Goal: Task Accomplishment & Management: Complete application form

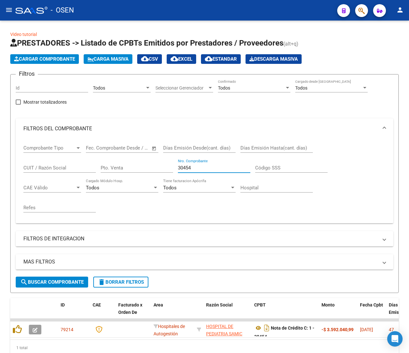
scroll to position [11, 0]
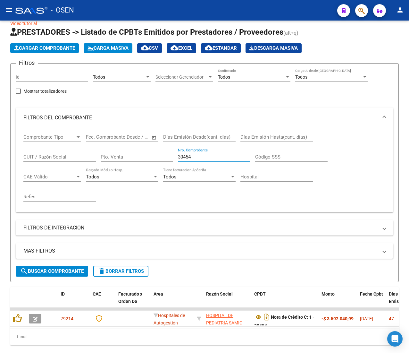
click at [366, 14] on button "button" at bounding box center [361, 10] width 13 height 13
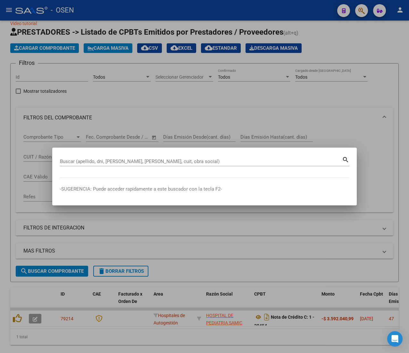
click at [74, 156] on div "Buscar (apellido, dni, cuil, nro traspaso, cuit, obra social) search" at bounding box center [205, 160] width 290 height 11
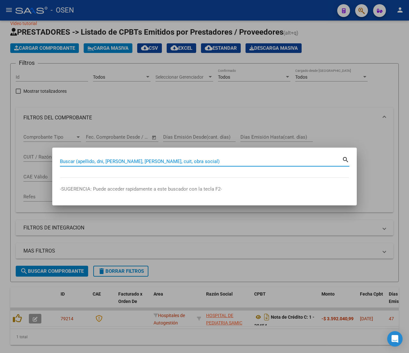
click at [71, 161] on input "Buscar (apellido, dni, cuil, nro traspaso, cuit, obra social)" at bounding box center [201, 161] width 282 height 6
paste input "20777187"
type input "20777187"
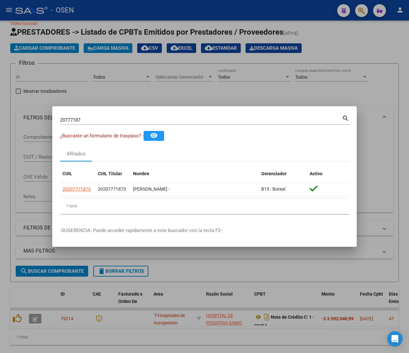
click at [204, 71] on div at bounding box center [204, 176] width 409 height 353
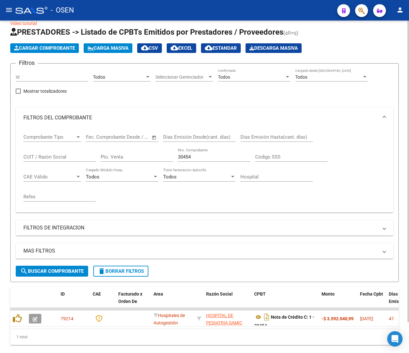
click at [37, 47] on span "Cargar Comprobante" at bounding box center [44, 48] width 61 height 6
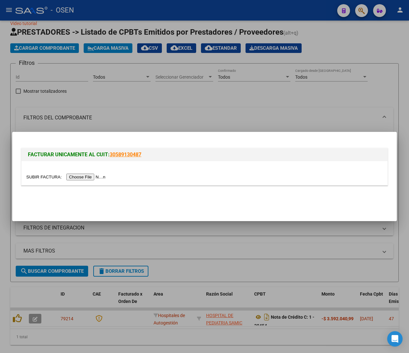
click at [95, 177] on input "file" at bounding box center [66, 176] width 81 height 7
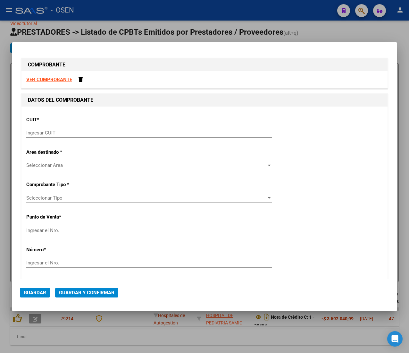
click at [64, 135] on input "Ingresar CUIT" at bounding box center [149, 133] width 246 height 6
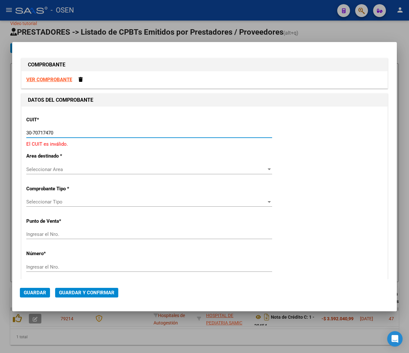
type input "30-70717470-2"
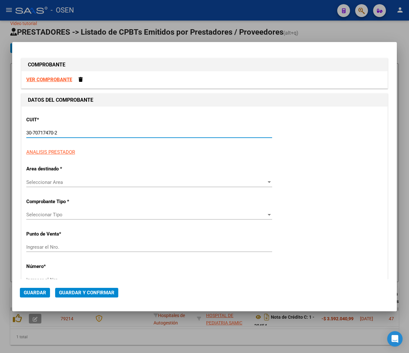
type input "4"
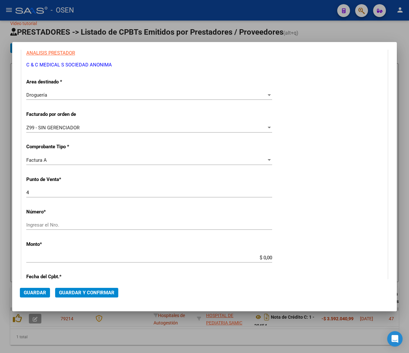
scroll to position [128, 0]
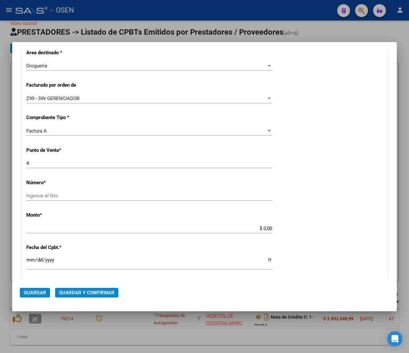
type input "30-70717470-2"
click at [72, 196] on input "Ingresar el Nro." at bounding box center [149, 196] width 246 height 6
type input "155969"
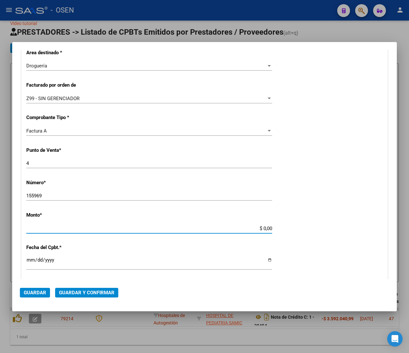
click at [259, 228] on input "$ 0,00" at bounding box center [149, 228] width 246 height 6
type input "$ 120.513,00"
type input "2025-07-25"
type input "75302785544810"
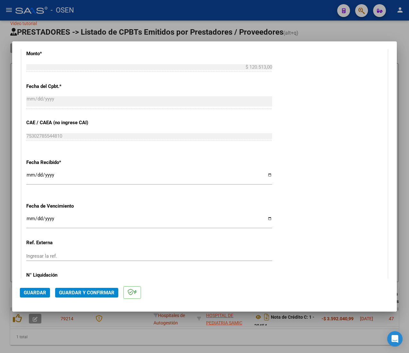
scroll to position [321, 0]
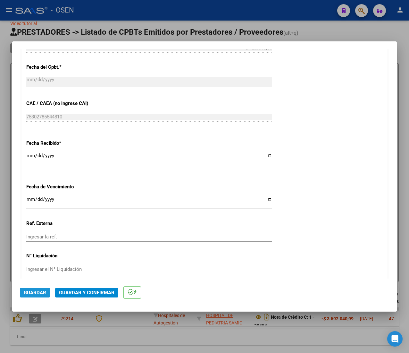
click at [37, 291] on span "Guardar" at bounding box center [35, 293] width 22 height 6
click at [191, 62] on div "CUIT * 30-70717470-2 Ingresar CUIT ANALISIS PRESTADOR C & C MEDICAL S SOCIEDAD …" at bounding box center [204, 41] width 366 height 487
click at [131, 18] on div at bounding box center [204, 176] width 409 height 353
type input "$ 0,00"
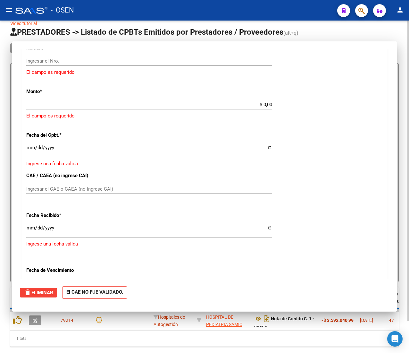
scroll to position [377, 0]
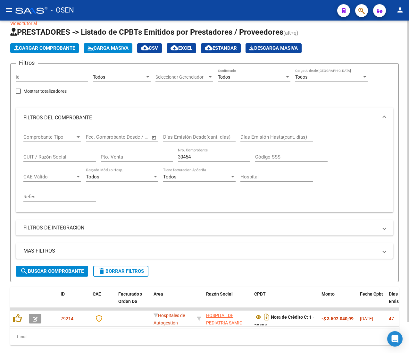
click at [39, 51] on button "Cargar Comprobante" at bounding box center [44, 48] width 69 height 10
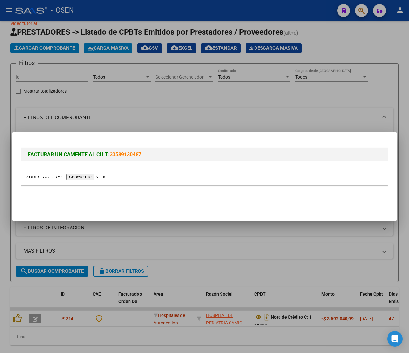
click at [68, 175] on input "file" at bounding box center [66, 176] width 81 height 7
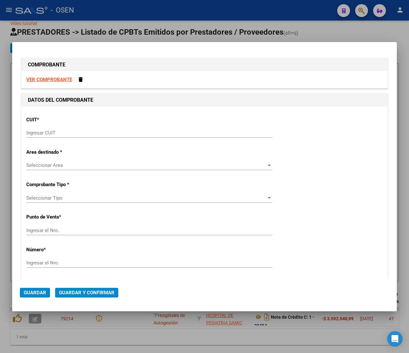
click at [72, 128] on div "CUIT * Ingresar CUIT" at bounding box center [204, 127] width 357 height 32
click at [70, 130] on input "Ingresar CUIT" at bounding box center [149, 133] width 246 height 6
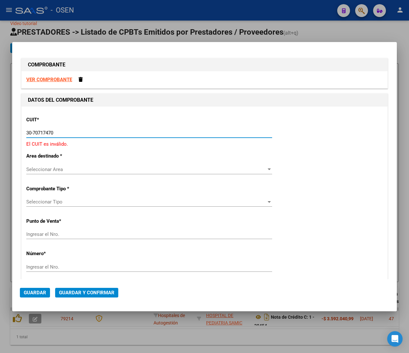
type input "30-70717470-2"
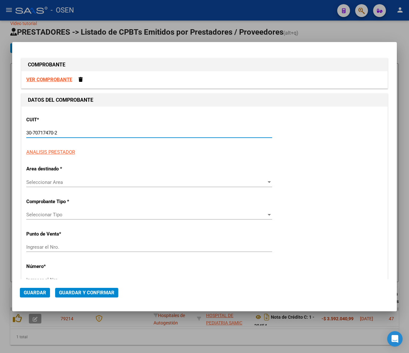
type input "4"
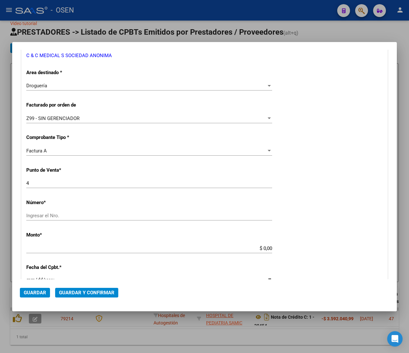
scroll to position [128, 0]
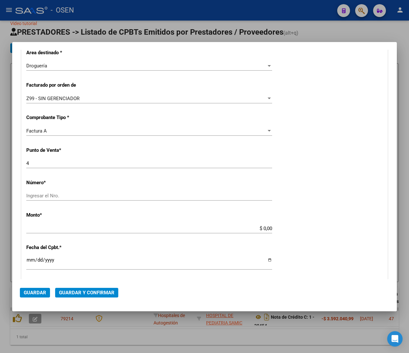
type input "30-70717470-2"
click at [67, 194] on input "Ingresar el Nro." at bounding box center [149, 196] width 246 height 6
type input "155931"
click at [259, 226] on input "$ 0,00" at bounding box center [149, 228] width 246 height 6
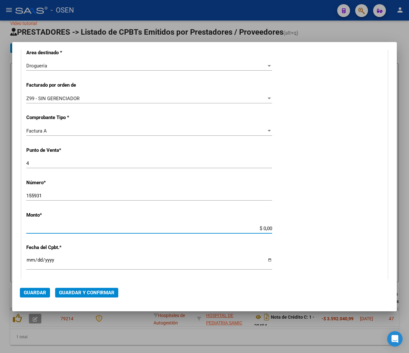
type input "$ 115.956,09"
type input "2025-07-25"
type input "75302735529929"
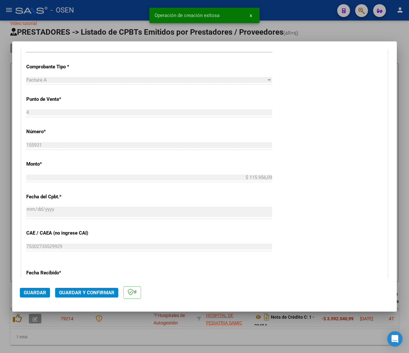
scroll to position [385, 0]
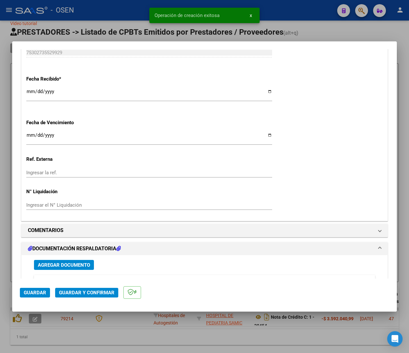
click at [35, 291] on span "Guardar" at bounding box center [35, 293] width 22 height 6
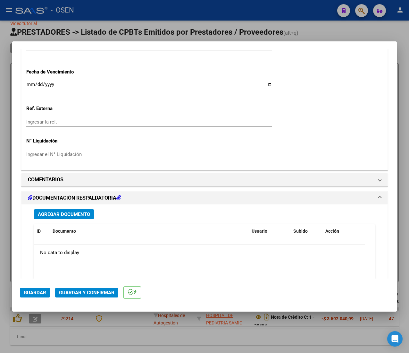
scroll to position [641, 0]
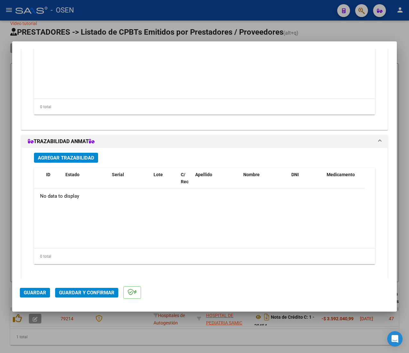
click at [33, 291] on span "Guardar" at bounding box center [35, 293] width 22 height 6
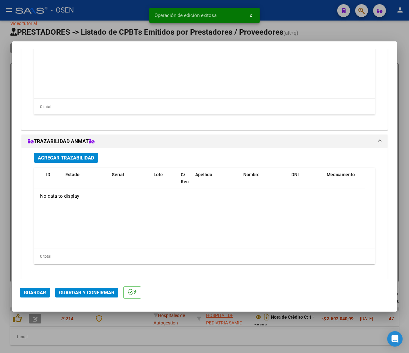
click at [118, 4] on div at bounding box center [204, 176] width 409 height 353
type input "$ 0,00"
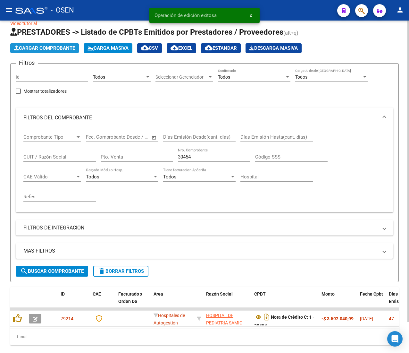
click at [72, 49] on span "Cargar Comprobante" at bounding box center [44, 48] width 61 height 6
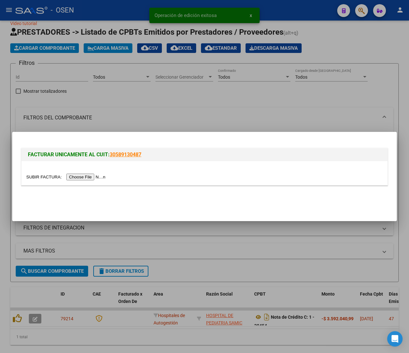
click at [83, 174] on input "file" at bounding box center [66, 176] width 81 height 7
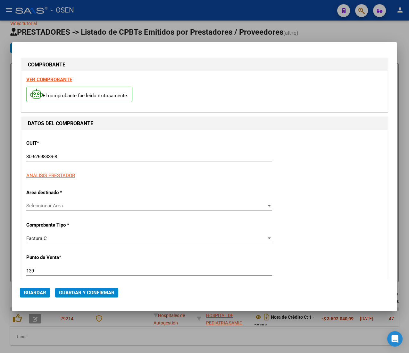
type input "8424"
type input "$ 203.929,00"
type input "2025-07-23"
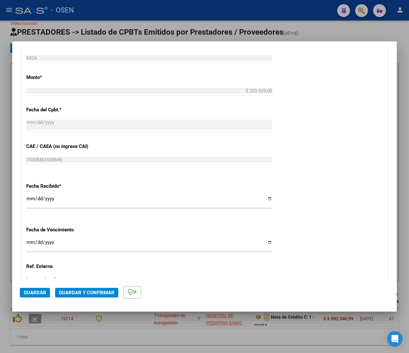
scroll to position [321, 0]
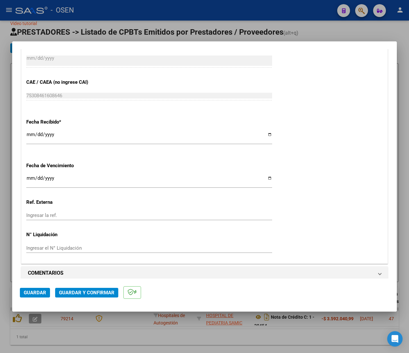
click at [47, 294] on button "Guardar" at bounding box center [35, 293] width 30 height 10
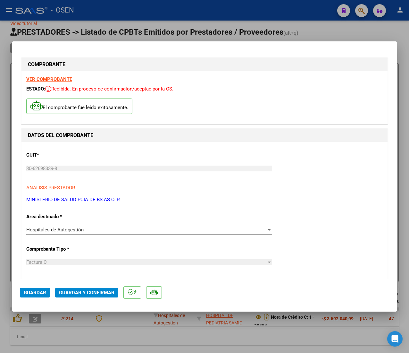
click at [135, 21] on div at bounding box center [204, 176] width 409 height 353
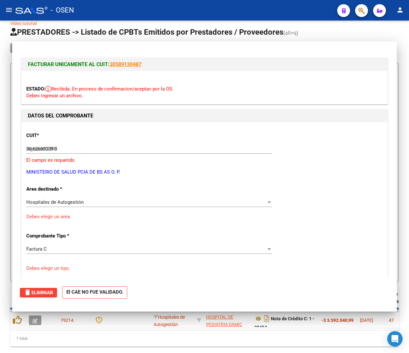
type input "$ 0,00"
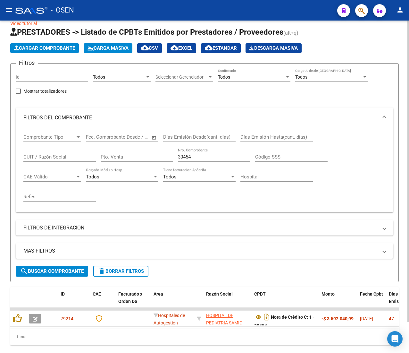
click at [55, 50] on span "Cargar Comprobante" at bounding box center [44, 48] width 61 height 6
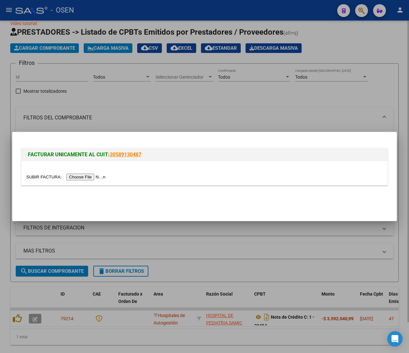
drag, startPoint x: 167, startPoint y: 100, endPoint x: 163, endPoint y: 108, distance: 9.2
click at [167, 100] on div at bounding box center [204, 176] width 409 height 353
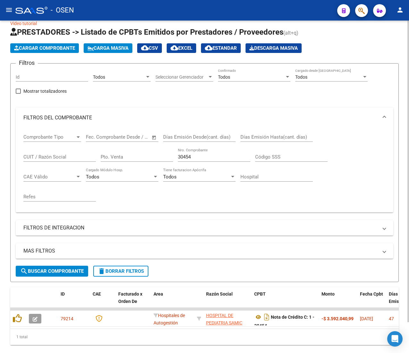
click at [52, 45] on span "Cargar Comprobante" at bounding box center [44, 48] width 61 height 6
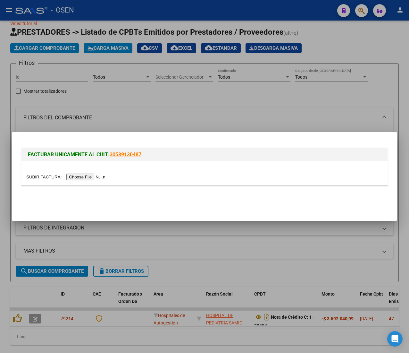
click at [76, 180] on div at bounding box center [204, 176] width 357 height 7
click at [76, 176] on input "file" at bounding box center [66, 176] width 81 height 7
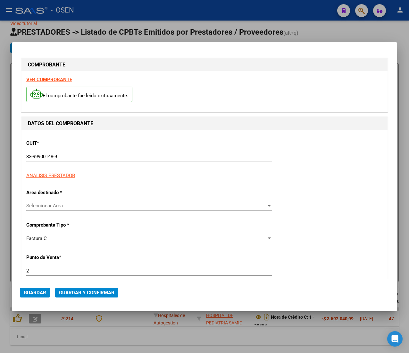
type input "4510"
type input "$ 88.410,00"
type input "2025-06-26"
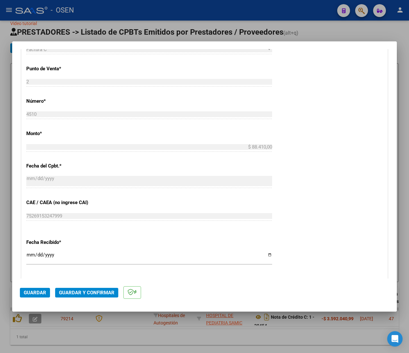
scroll to position [321, 0]
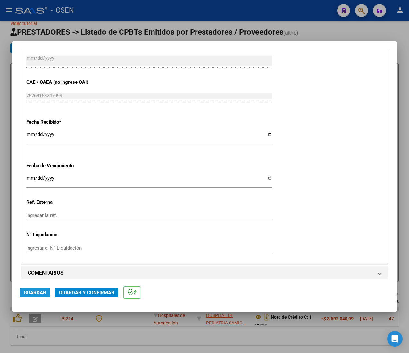
click at [31, 294] on span "Guardar" at bounding box center [35, 293] width 22 height 6
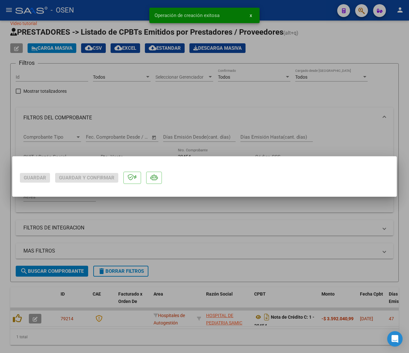
scroll to position [0, 0]
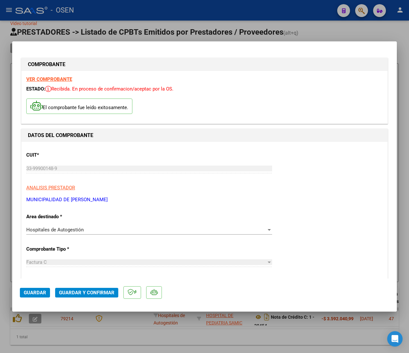
click at [40, 296] on button "Guardar" at bounding box center [35, 293] width 30 height 10
click at [230, 87] on div "ESTADO: Recibida. En proceso de confirmacion/aceptac por la OS." at bounding box center [204, 88] width 357 height 7
click at [93, 11] on div at bounding box center [204, 176] width 409 height 353
type input "$ 0,00"
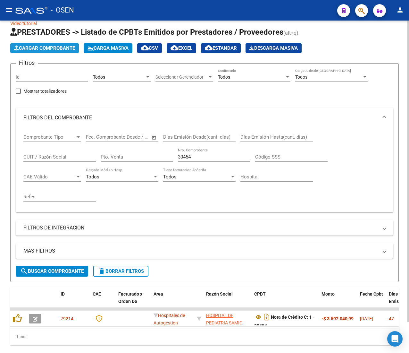
click at [50, 47] on span "Cargar Comprobante" at bounding box center [44, 48] width 61 height 6
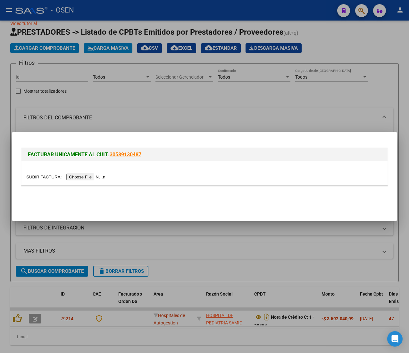
click at [81, 179] on input "file" at bounding box center [66, 176] width 81 height 7
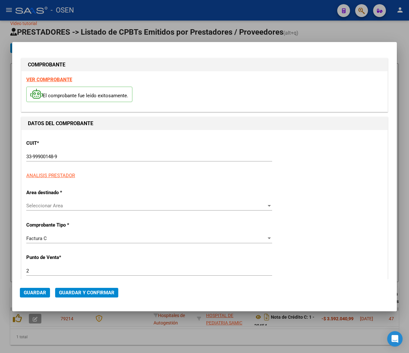
type input "4509"
type input "$ 14.488,00"
type input "2025-06-26"
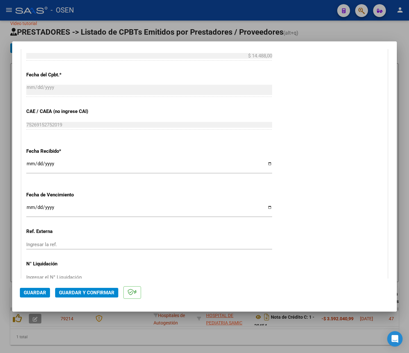
scroll to position [321, 0]
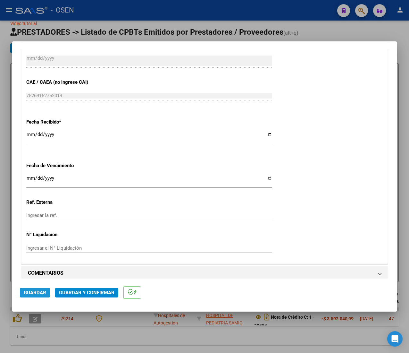
click at [40, 292] on span "Guardar" at bounding box center [35, 293] width 22 height 6
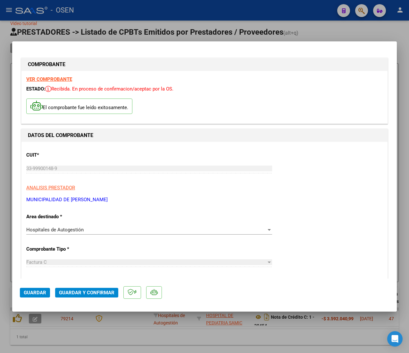
click at [31, 288] on button "Guardar" at bounding box center [35, 293] width 30 height 10
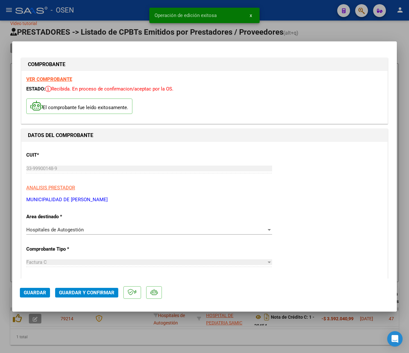
click at [142, 11] on div "Operación de edición exitosa x" at bounding box center [205, 15] width 126 height 31
click at [71, 31] on div at bounding box center [204, 176] width 409 height 353
type input "$ 0,00"
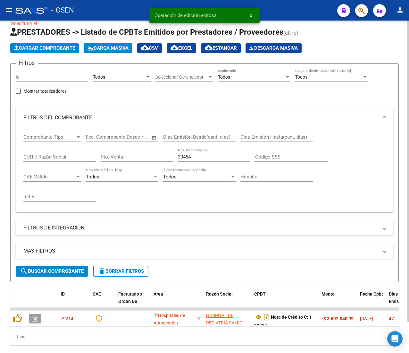
click at [57, 48] on span "Cargar Comprobante" at bounding box center [44, 48] width 61 height 6
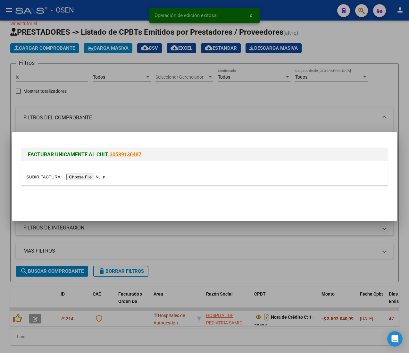
click at [90, 179] on input "file" at bounding box center [66, 176] width 81 height 7
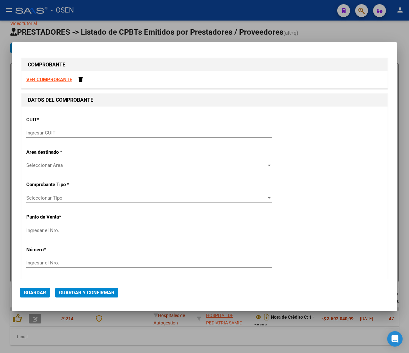
click at [95, 133] on input "Ingresar CUIT" at bounding box center [149, 133] width 246 height 6
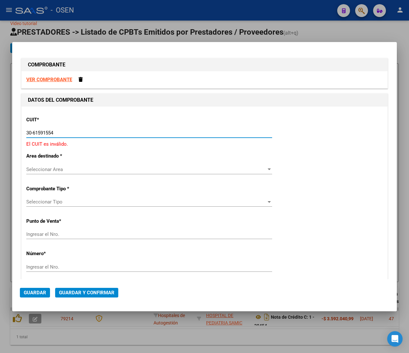
type input "30-61591554-4"
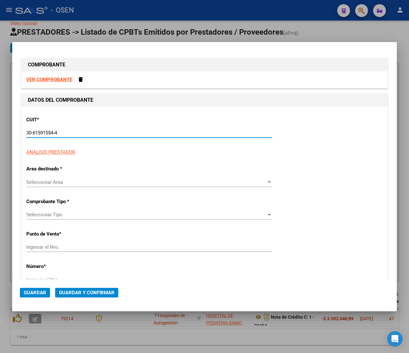
type input "1"
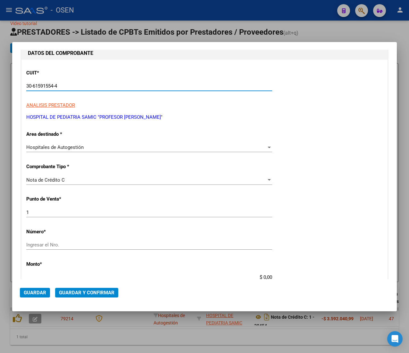
scroll to position [64, 0]
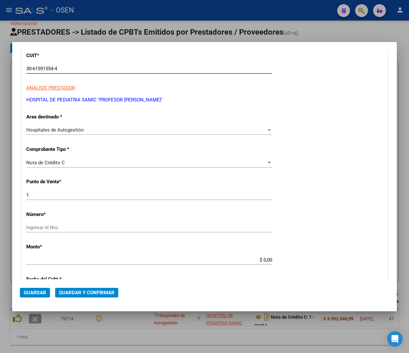
type input "30-61591554-4"
click at [103, 161] on div "Nota de Crédito C" at bounding box center [146, 163] width 240 height 6
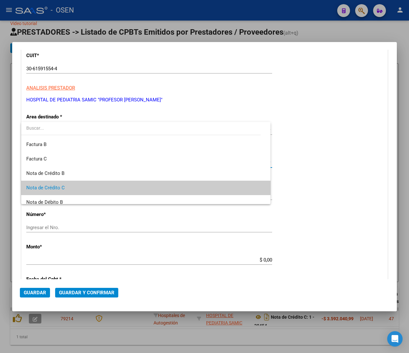
scroll to position [0, 0]
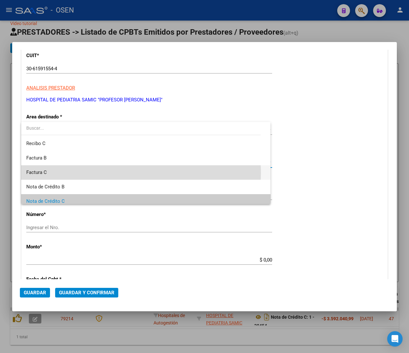
click at [91, 173] on span "Factura C" at bounding box center [145, 172] width 239 height 14
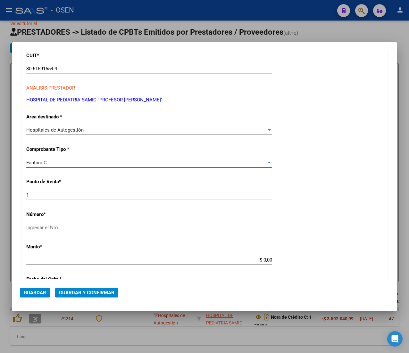
click at [76, 228] on input "Ingresar el Nro." at bounding box center [149, 227] width 246 height 6
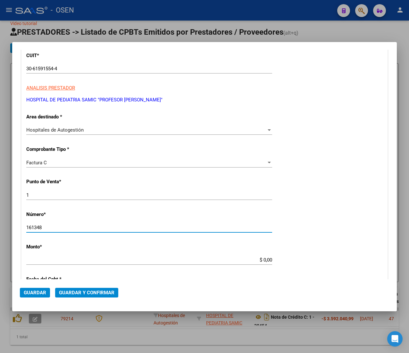
type input "161348"
click at [258, 259] on input "$ 0,00" at bounding box center [149, 260] width 246 height 6
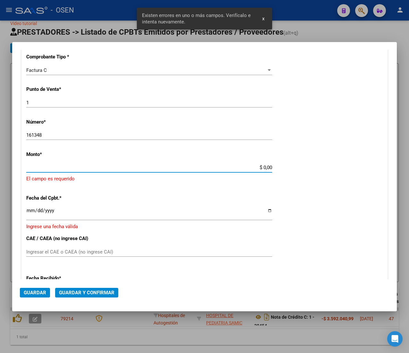
scroll to position [157, 0]
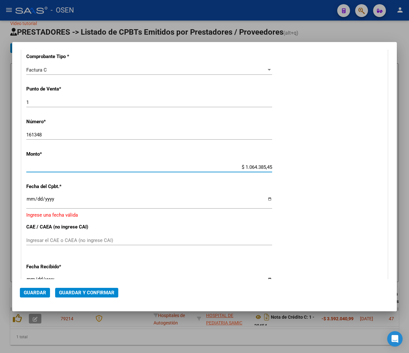
type input "$ 10.643.854,53"
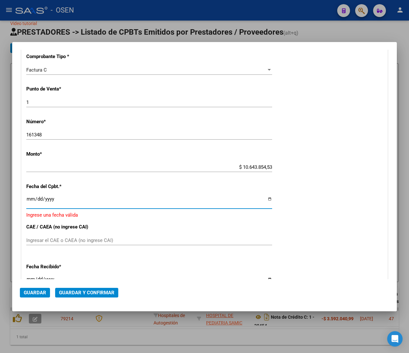
click at [31, 198] on input "Ingresar la fecha" at bounding box center [149, 201] width 246 height 10
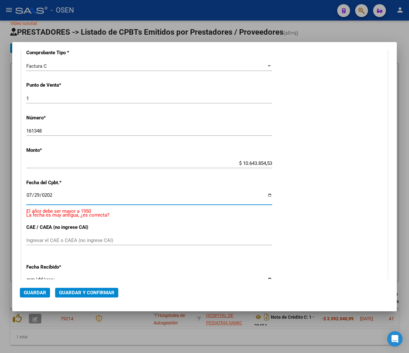
type input "2025-07-29"
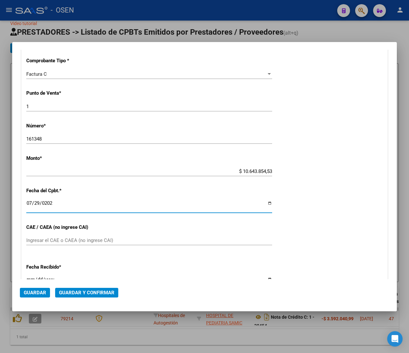
scroll to position [217, 0]
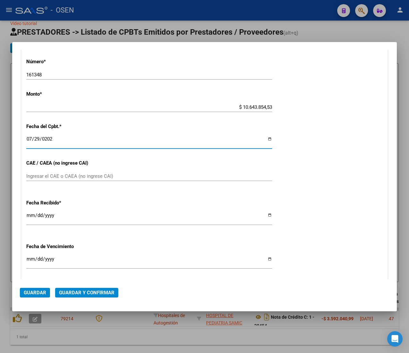
click at [42, 292] on span "Guardar" at bounding box center [35, 293] width 22 height 6
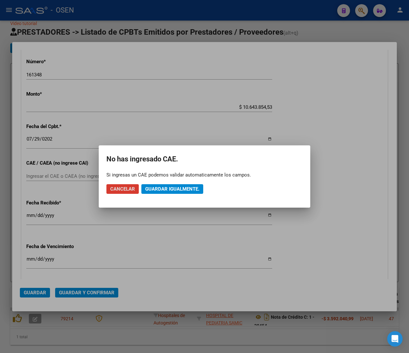
click at [178, 189] on span "Guardar igualmente." at bounding box center [172, 189] width 54 height 6
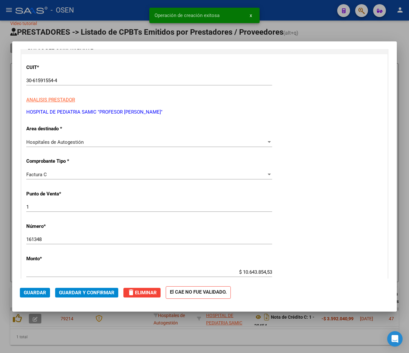
scroll to position [128, 0]
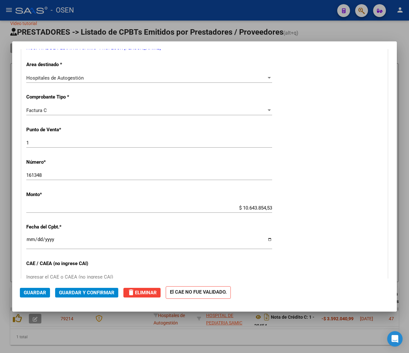
type input "$ 0,00"
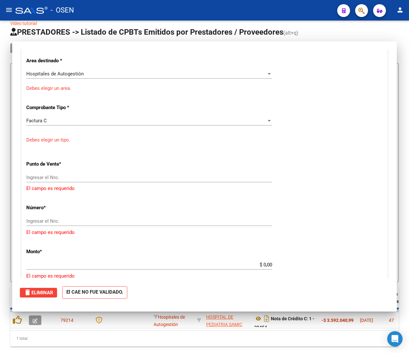
scroll to position [0, 0]
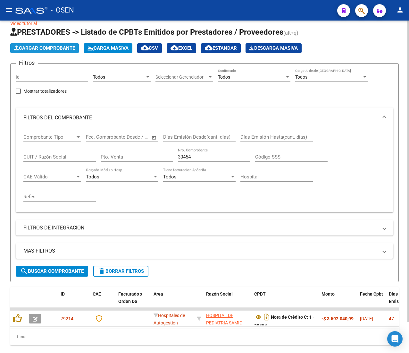
click at [46, 47] on span "Cargar Comprobante" at bounding box center [44, 48] width 61 height 6
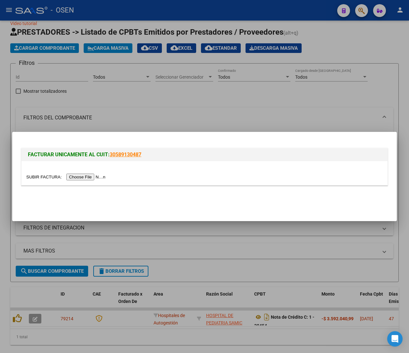
click at [232, 106] on div at bounding box center [204, 176] width 409 height 353
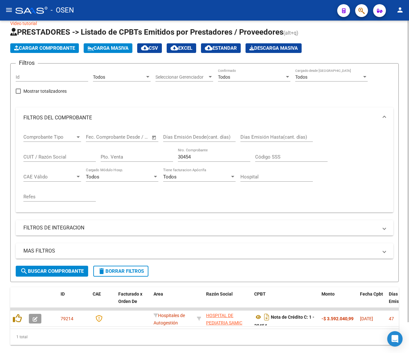
click at [57, 46] on span "Cargar Comprobante" at bounding box center [44, 48] width 61 height 6
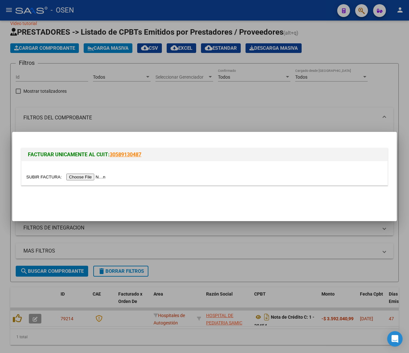
click at [83, 173] on div at bounding box center [204, 173] width 366 height 24
click at [84, 177] on input "file" at bounding box center [66, 176] width 81 height 7
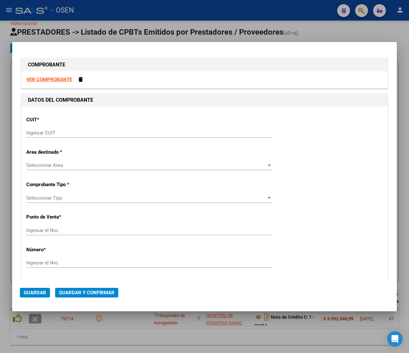
click at [61, 130] on div "Ingresar CUIT" at bounding box center [149, 133] width 246 height 10
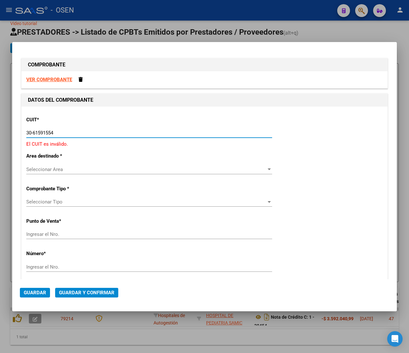
type input "30-61591554-4"
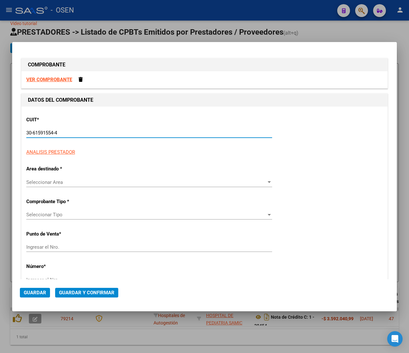
type input "1"
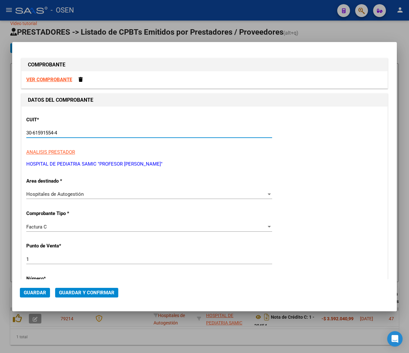
type input "30-61591554-4"
click at [55, 223] on div "Factura C Seleccionar Tipo" at bounding box center [149, 227] width 246 height 10
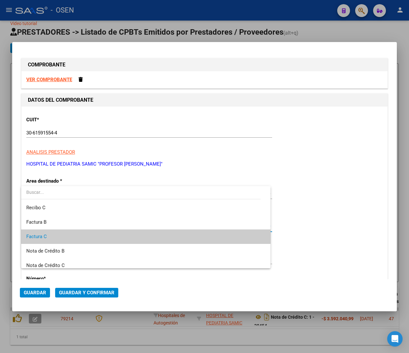
scroll to position [9, 0]
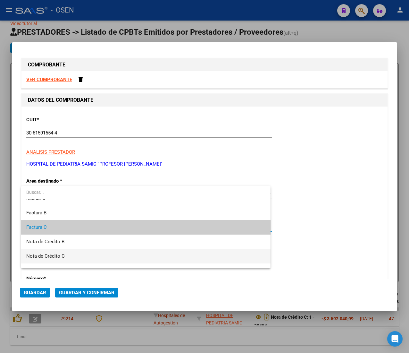
click at [66, 253] on span "Nota de Crédito C" at bounding box center [145, 256] width 239 height 14
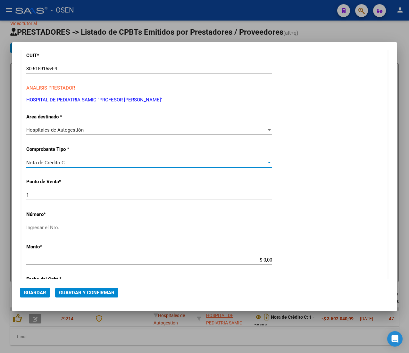
scroll to position [128, 0]
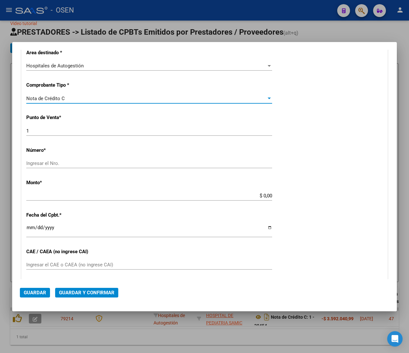
click at [57, 163] on input "Ingresar el Nro." at bounding box center [149, 163] width 246 height 6
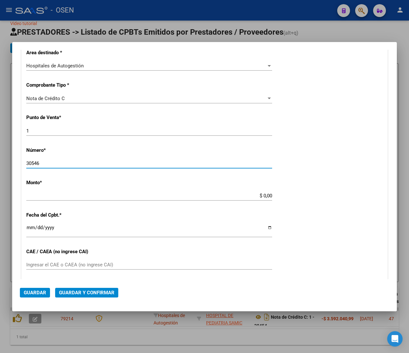
type input "30546"
click at [259, 195] on input "$ 0,00" at bounding box center [149, 196] width 246 height 6
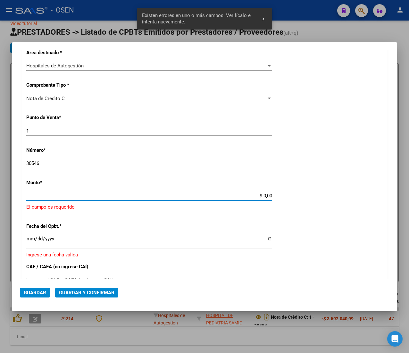
scroll to position [157, 0]
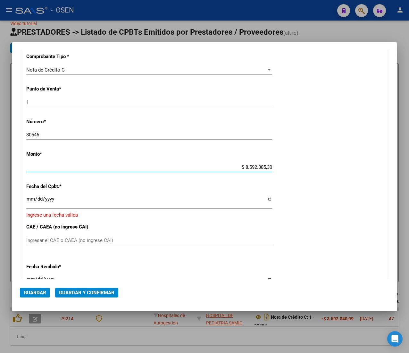
type input "$ 859.238,53"
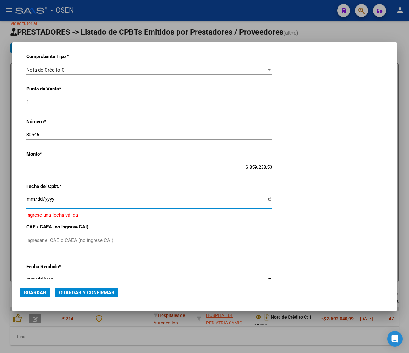
click at [31, 199] on input "Ingresar la fecha" at bounding box center [149, 201] width 246 height 10
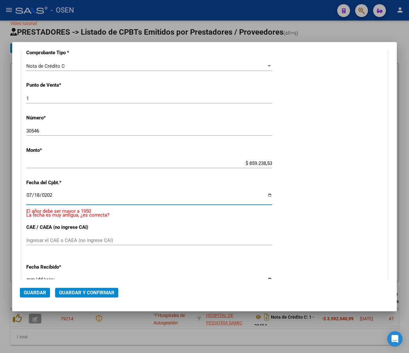
type input "2025-07-18"
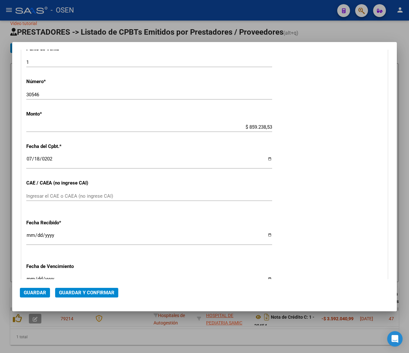
scroll to position [217, 0]
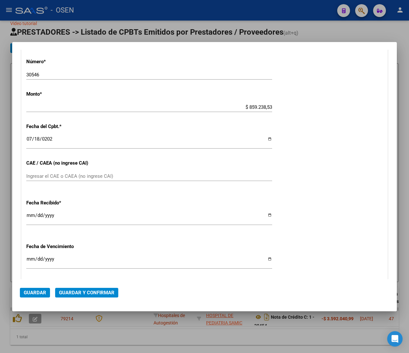
click at [40, 292] on span "Guardar" at bounding box center [35, 293] width 22 height 6
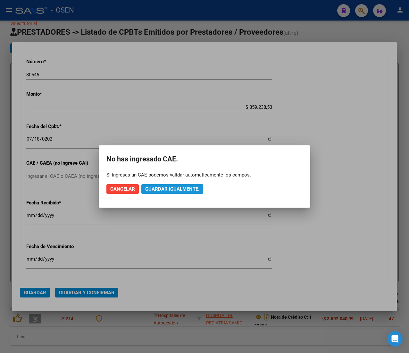
click at [149, 189] on span "Guardar igualmente." at bounding box center [172, 189] width 54 height 6
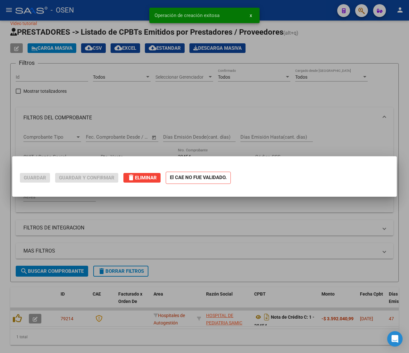
scroll to position [0, 0]
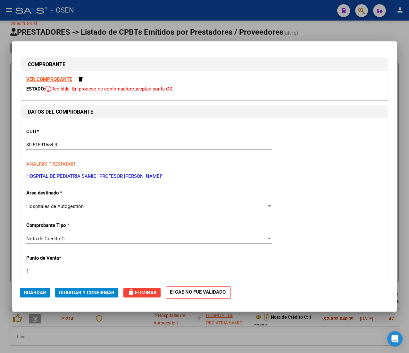
click at [126, 31] on div at bounding box center [204, 176] width 409 height 353
type input "$ 0,00"
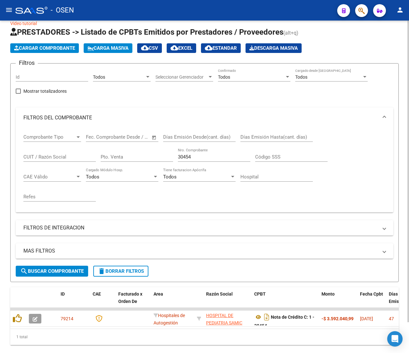
click at [196, 97] on div "Filtros Id Todos Area Seleccionar Gerenciador Seleccionar Gerenciador Todos Con…" at bounding box center [205, 167] width 378 height 197
click at [46, 49] on span "Cargar Comprobante" at bounding box center [44, 48] width 61 height 6
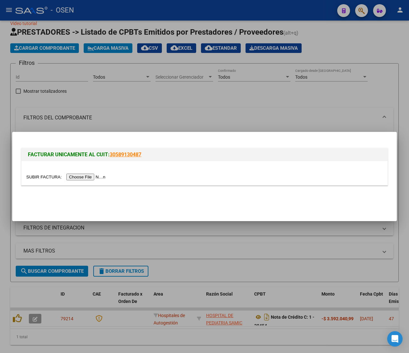
click at [74, 172] on div at bounding box center [204, 173] width 366 height 24
click at [75, 176] on input "file" at bounding box center [66, 176] width 81 height 7
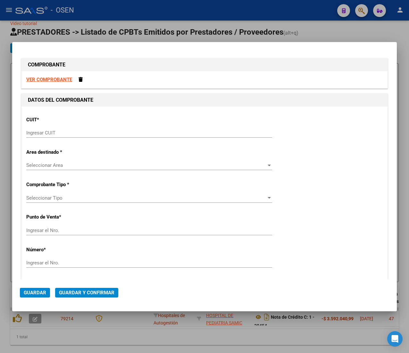
click at [53, 132] on input "Ingresar CUIT" at bounding box center [149, 133] width 246 height 6
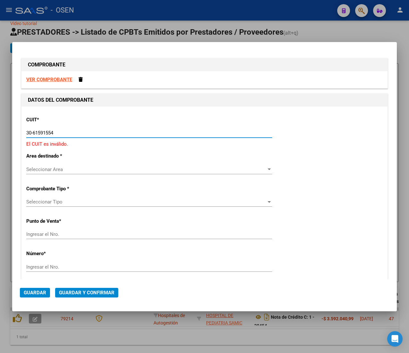
type input "30-61591554-4"
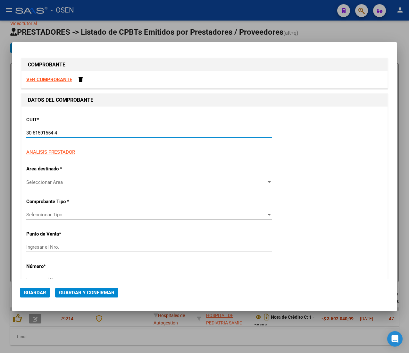
type input "1"
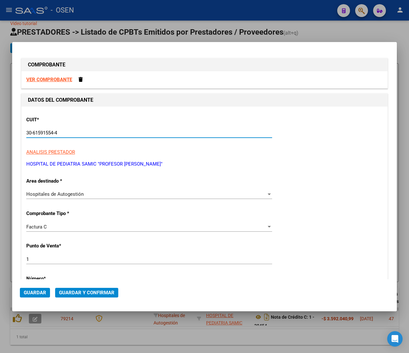
type input "30-61591554-4"
click at [67, 226] on div "Factura C" at bounding box center [146, 227] width 240 height 6
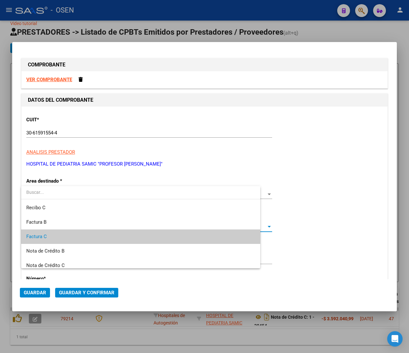
scroll to position [9, 0]
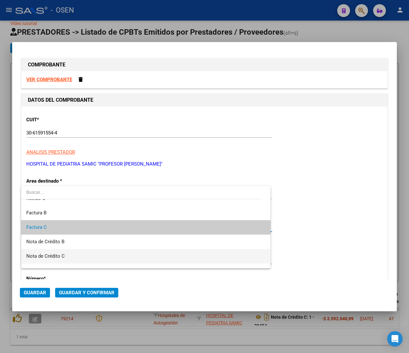
click at [75, 251] on span "Nota de Crédito C" at bounding box center [145, 256] width 239 height 14
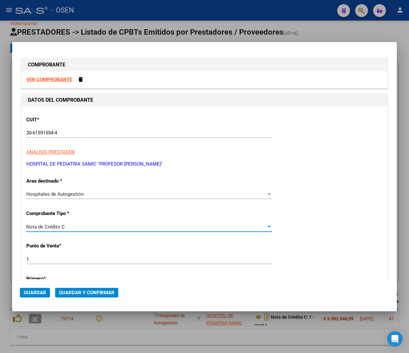
scroll to position [64, 0]
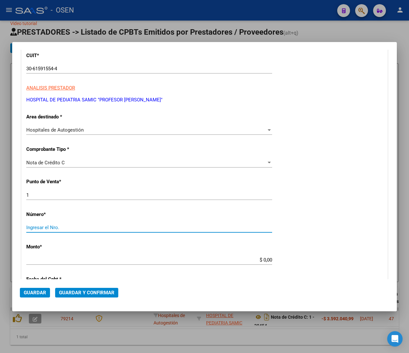
click at [67, 228] on input "Ingresar el Nro." at bounding box center [149, 227] width 246 height 6
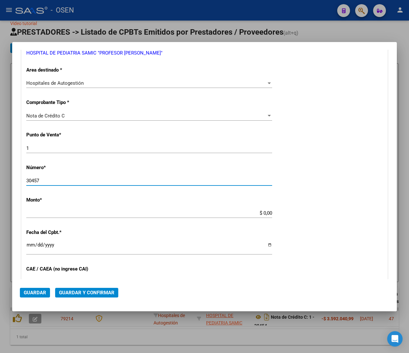
scroll to position [128, 0]
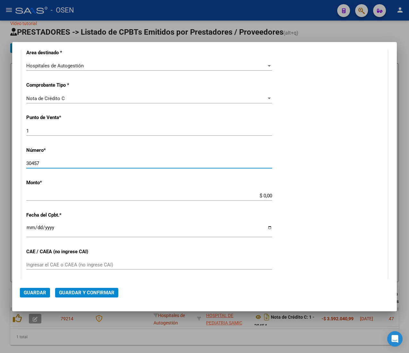
type input "30457"
click at [258, 195] on input "$ 0,00" at bounding box center [149, 196] width 246 height 6
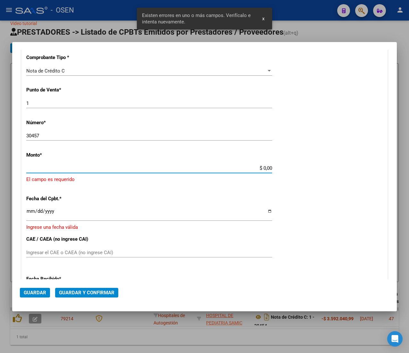
scroll to position [157, 0]
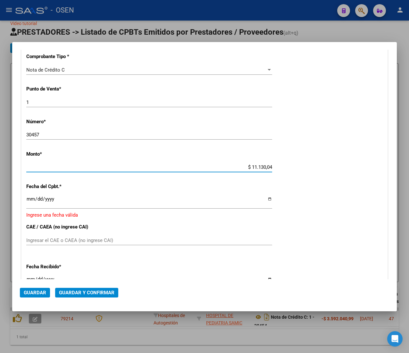
type input "$ 111.300,45"
click at [29, 197] on input "Ingresar la fecha" at bounding box center [149, 201] width 246 height 10
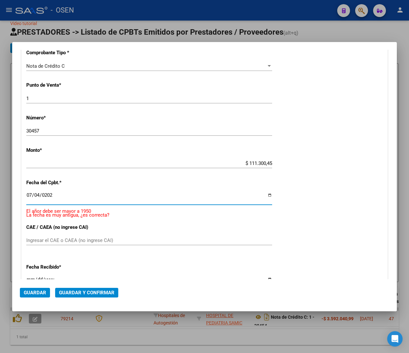
type input "2025-07-04"
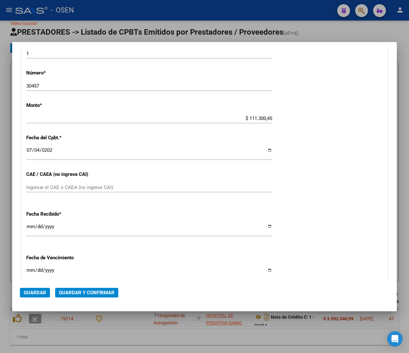
scroll to position [217, 0]
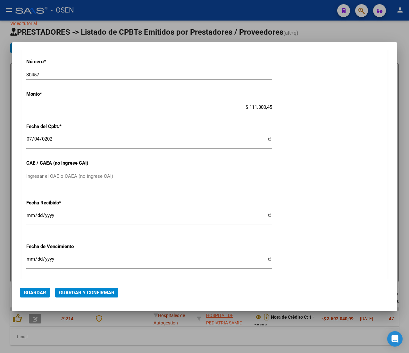
click at [40, 295] on span "Guardar" at bounding box center [35, 293] width 22 height 6
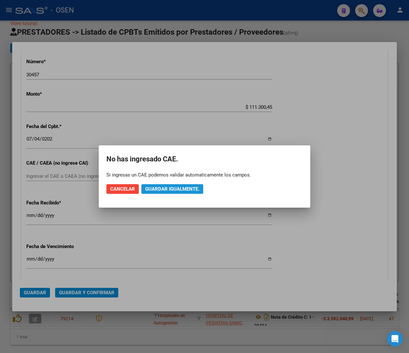
click at [153, 188] on span "Guardar igualmente." at bounding box center [172, 189] width 54 height 6
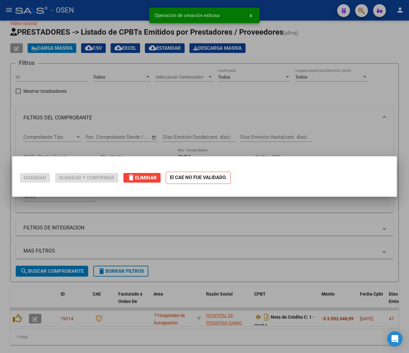
scroll to position [0, 0]
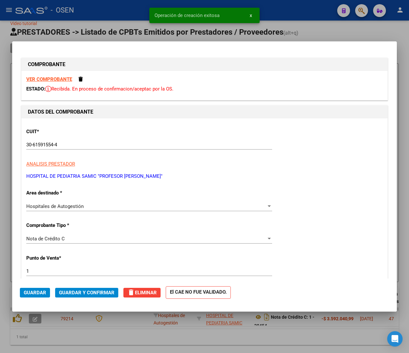
click at [89, 12] on div at bounding box center [204, 176] width 409 height 353
type input "$ 0,00"
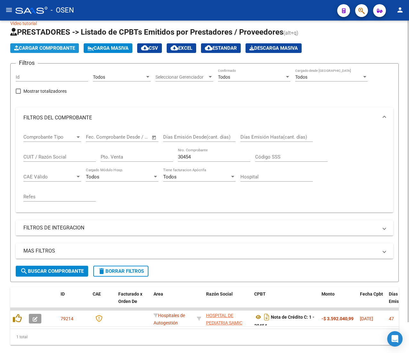
click at [45, 45] on span "Cargar Comprobante" at bounding box center [44, 48] width 61 height 6
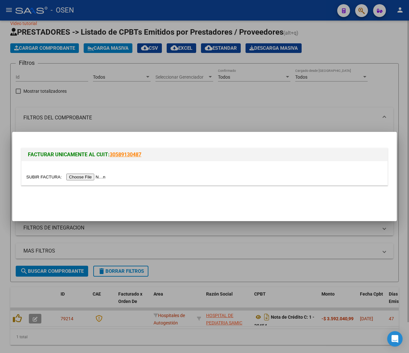
click at [163, 86] on div at bounding box center [204, 176] width 409 height 353
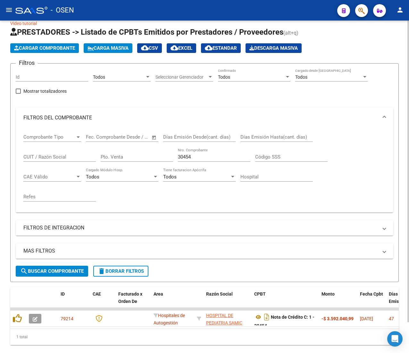
click at [326, 112] on mat-expansion-panel-header "FILTROS DEL COMPROBANTE" at bounding box center [205, 117] width 378 height 21
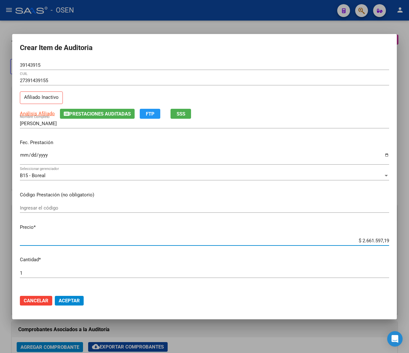
scroll to position [0, 164]
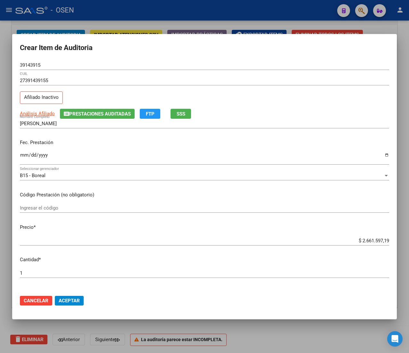
click at [357, 239] on input "$ 2.661.597,19" at bounding box center [204, 241] width 369 height 6
click at [362, 240] on input "$ 2.661.597,19" at bounding box center [204, 241] width 369 height 6
click at [252, 109] on div "Análisis Afiliado Prestaciones Auditadas FTP SSS" at bounding box center [204, 114] width 369 height 10
click at [371, 239] on input "$ 2.661.597,19" at bounding box center [204, 241] width 369 height 6
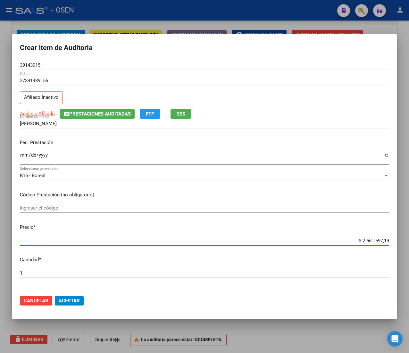
click at [371, 239] on input "$ 2.661.597,19" at bounding box center [204, 241] width 369 height 6
type input "$ 0,01"
type input "$ 0,16"
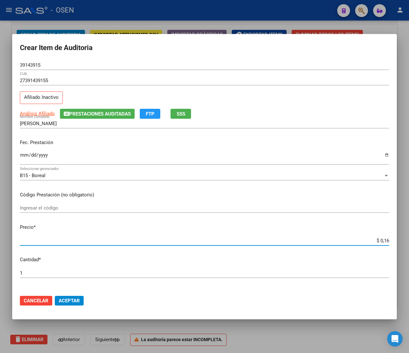
type input "$ 1,60"
type input "$ 16,00"
type input "$ 160,00"
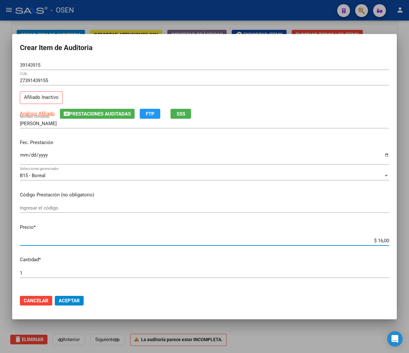
type input "$ 160,00"
type input "$ 1.600,00"
type input "$ 16.000,00"
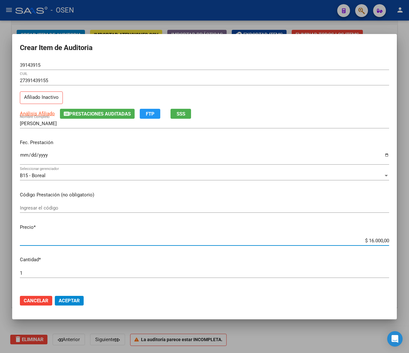
click at [66, 298] on span "Aceptar" at bounding box center [69, 301] width 21 height 6
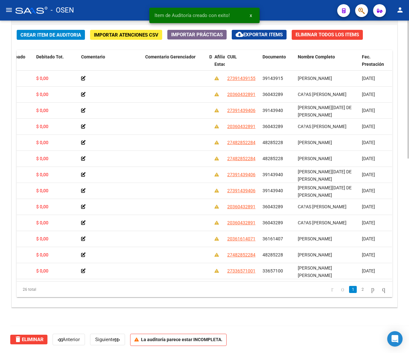
click at [49, 32] on span "Crear Item de Auditoria" at bounding box center [51, 35] width 61 height 6
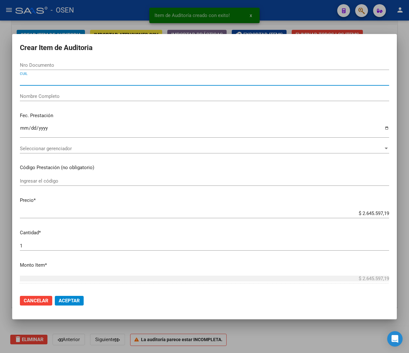
click at [59, 83] on input "CUIL" at bounding box center [204, 81] width 369 height 6
paste input "20165111738"
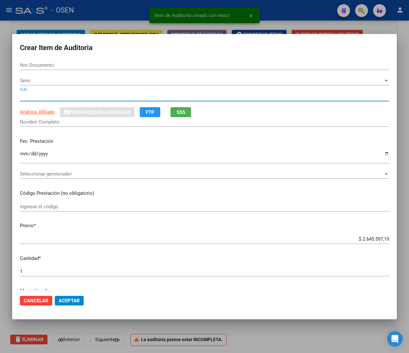
type input "20165111738"
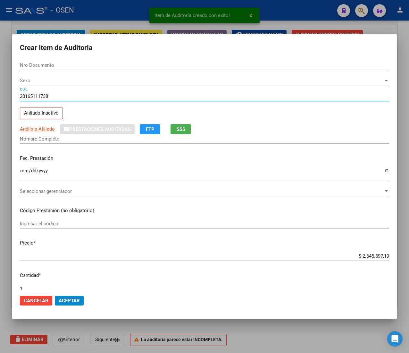
type input "16511173"
type input "[PERSON_NAME] [PERSON_NAME]"
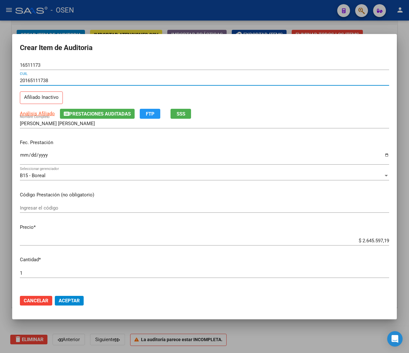
type input "20165111738"
click at [20, 156] on input "Ingresar la fecha" at bounding box center [204, 157] width 369 height 10
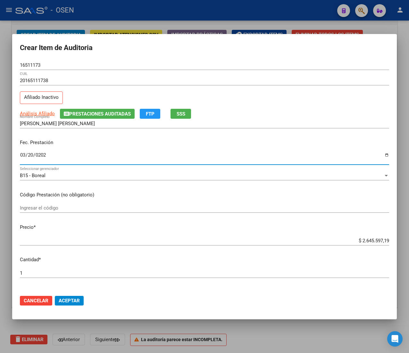
type input "2025-03-20"
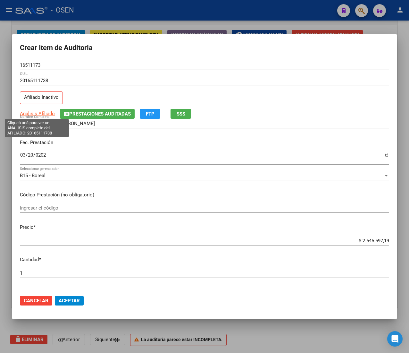
click at [41, 111] on span "Análisis Afiliado" at bounding box center [37, 114] width 35 height 6
type textarea "20165111738"
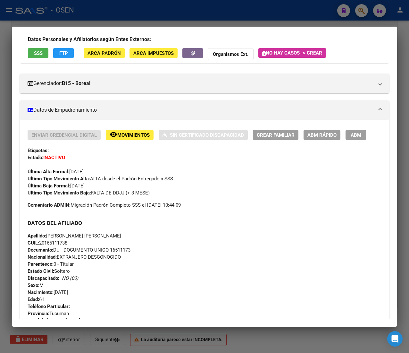
scroll to position [263, 0]
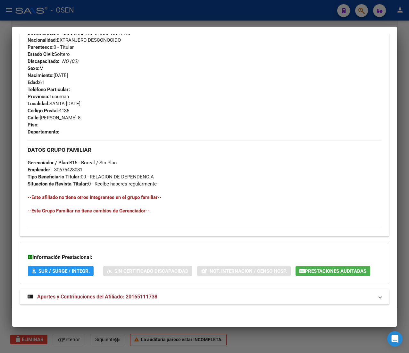
click at [142, 304] on div "DATOS PADRÓN ÁGIL: BELLIDO MARIO MARCELO | INACTIVO | AFILIADO TITULAR Datos Pe…" at bounding box center [204, 53] width 369 height 517
click at [147, 293] on span "Aportes y Contribuciones del Afiliado: 20165111738" at bounding box center [97, 296] width 120 height 6
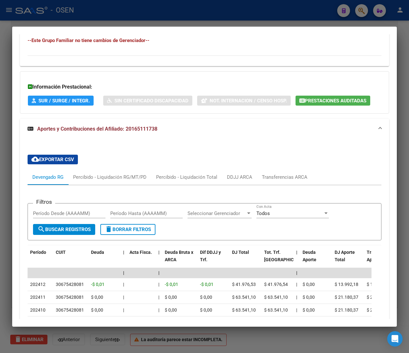
scroll to position [449, 0]
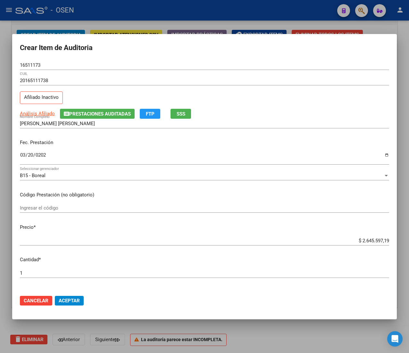
click at [180, 119] on div "BELLIDO MARIO MARCELO Nombre Completo" at bounding box center [204, 124] width 369 height 10
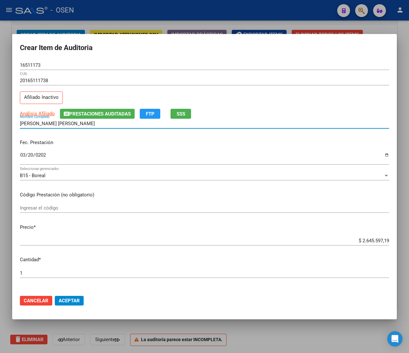
click at [184, 114] on span "SSS" at bounding box center [181, 114] width 9 height 6
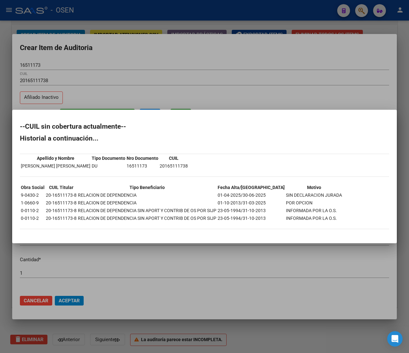
drag, startPoint x: 249, startPoint y: 201, endPoint x: 269, endPoint y: 201, distance: 19.2
click at [269, 201] on tr "1-0660-9 20-16511173-8 RELACION DE DEPENDENCIA 01-10-2013/31-03-2025 POR OPCION" at bounding box center [182, 202] width 322 height 7
click at [286, 200] on td "POR OPCION" at bounding box center [314, 202] width 57 height 7
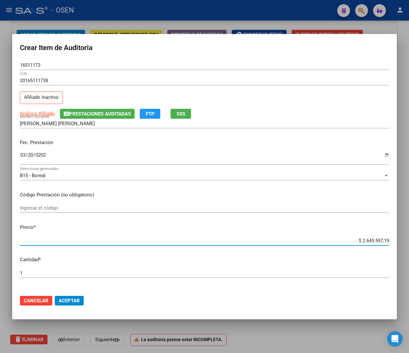
click at [360, 242] on input "$ 2.645.597,19" at bounding box center [204, 241] width 369 height 6
type input "$ 0,02"
type input "$ 0,21"
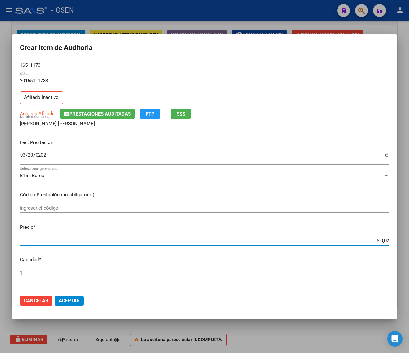
type input "$ 0,21"
type input "$ 2,10"
type input "$ 21,06"
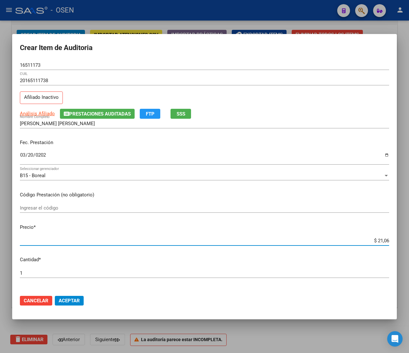
type input "$ 210,68"
type input "$ 2.106,80"
type input "$ 21.068,05"
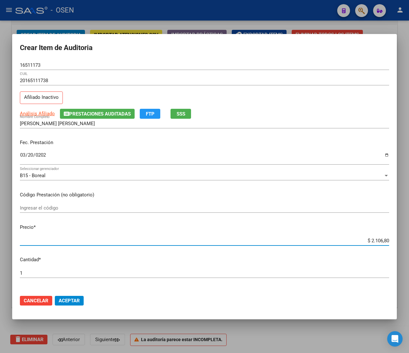
type input "$ 21.068,05"
click at [64, 299] on span "Aceptar" at bounding box center [69, 301] width 21 height 6
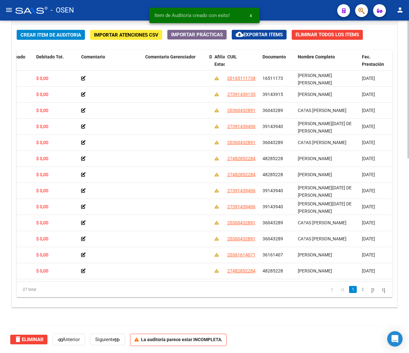
click at [35, 37] on span "Crear Item de Auditoria" at bounding box center [51, 35] width 61 height 6
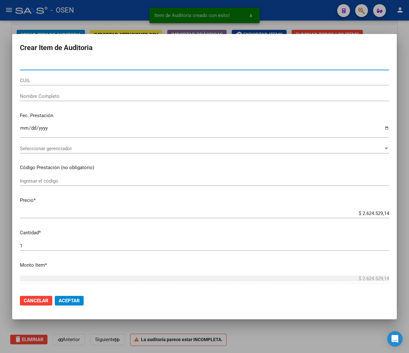
click at [57, 78] on input "CUIL" at bounding box center [204, 81] width 369 height 6
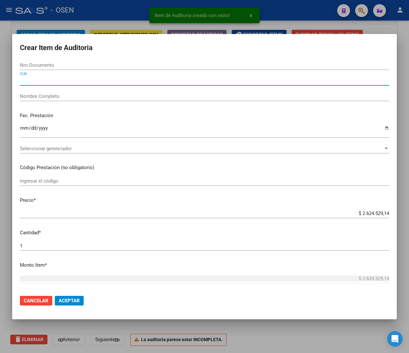
paste input "20361614071"
type input "20361614071"
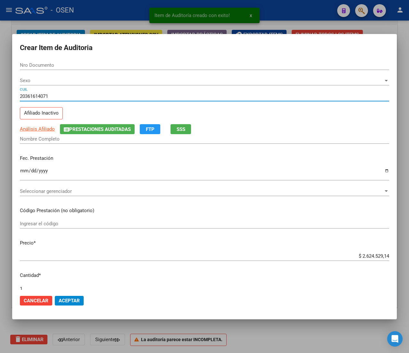
type input "36161407"
type input "[PERSON_NAME]"
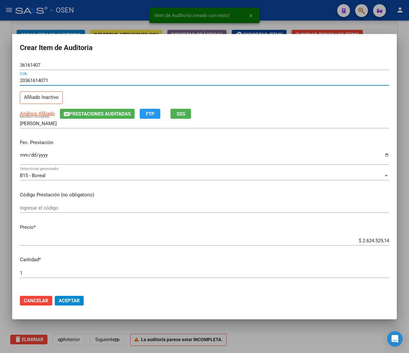
type input "20361614071"
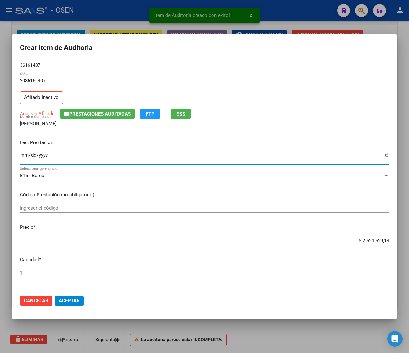
click at [22, 155] on input "Ingresar la fecha" at bounding box center [204, 157] width 369 height 10
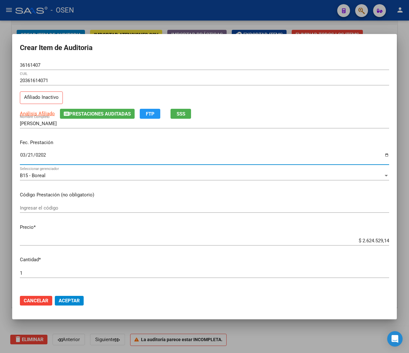
type input "2025-03-21"
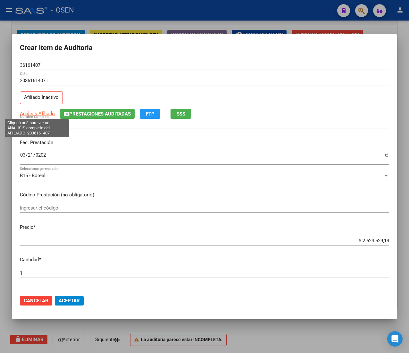
click at [31, 114] on span "Análisis Afiliado" at bounding box center [37, 114] width 35 height 6
type textarea "20361614071"
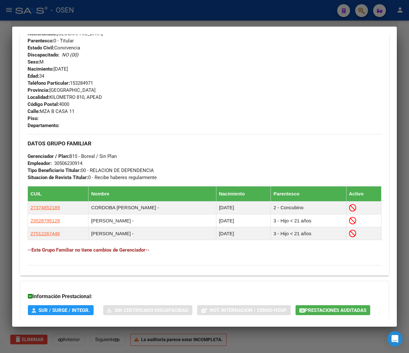
scroll to position [309, 0]
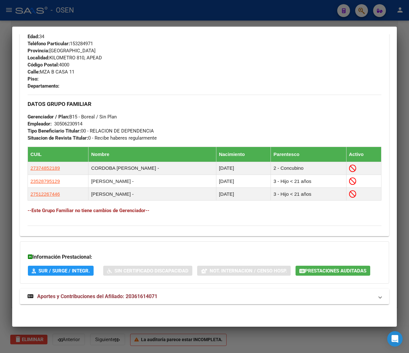
click at [99, 289] on mat-expansion-panel-header "Aportes y Contribuciones del Afiliado: 20361614071" at bounding box center [204, 296] width 369 height 15
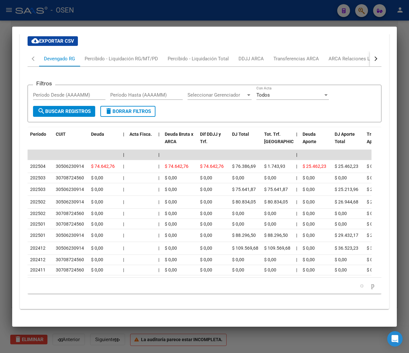
scroll to position [613, 0]
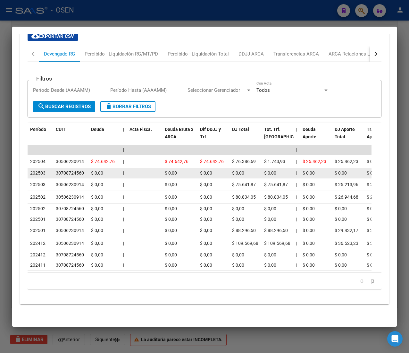
click at [126, 168] on datatable-body-cell "|" at bounding box center [124, 173] width 6 height 10
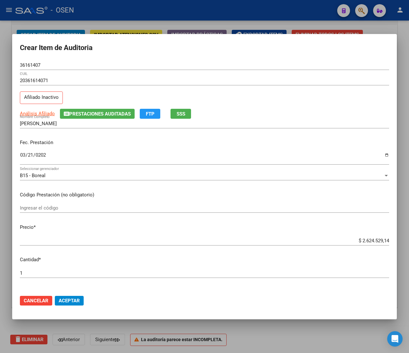
click at [358, 242] on input "$ 2.624.529,14" at bounding box center [204, 241] width 369 height 6
type input "$ 0,02"
type input "$ 0,21"
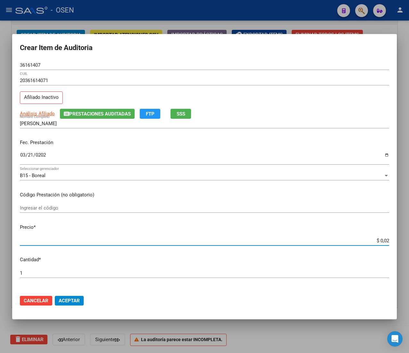
type input "$ 0,21"
type input "$ 2,10"
type input "$ 21,06"
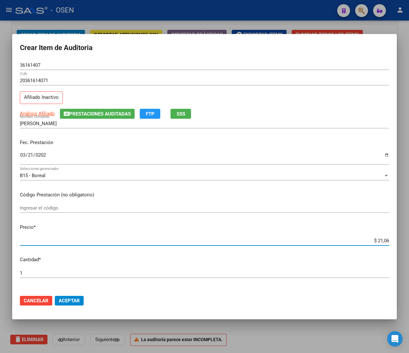
type input "$ 210,68"
type input "$ 2.106,80"
type input "$ 21.068,05"
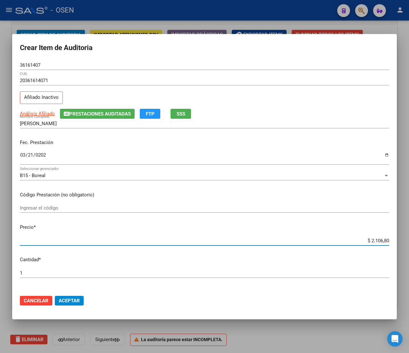
type input "$ 21.068,05"
click at [77, 300] on span "Aceptar" at bounding box center [69, 301] width 21 height 6
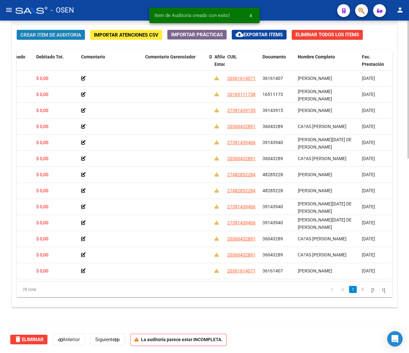
click at [30, 32] on span "Crear Item de Auditoria" at bounding box center [51, 35] width 61 height 6
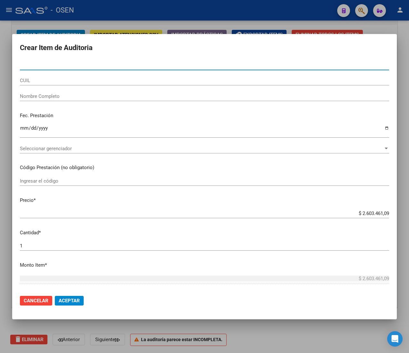
click at [59, 81] on input "CUIL" at bounding box center [204, 81] width 369 height 6
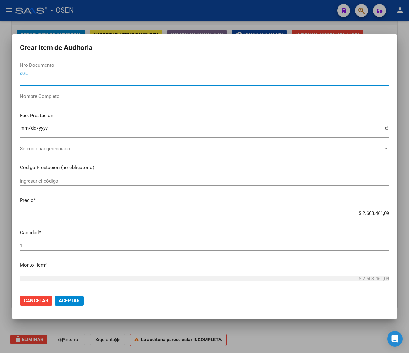
paste input "20547865821"
type input "20547865821"
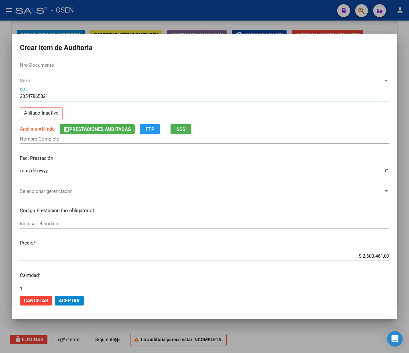
type input "54786582"
type input "BARRERA NELSON"
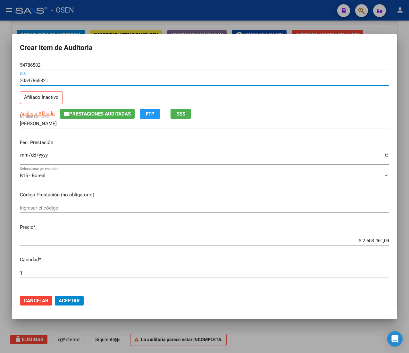
type input "20547865821"
click at [22, 153] on input "Ingresar la fecha" at bounding box center [204, 157] width 369 height 10
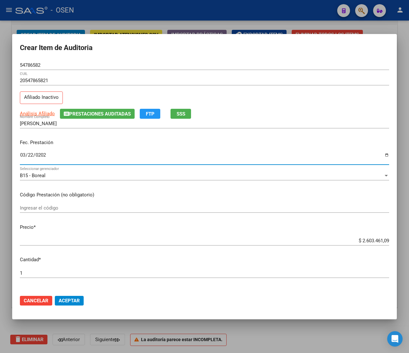
type input "2025-03-22"
click at [30, 113] on span "Análisis Afiliado" at bounding box center [37, 114] width 35 height 6
type textarea "20547865821"
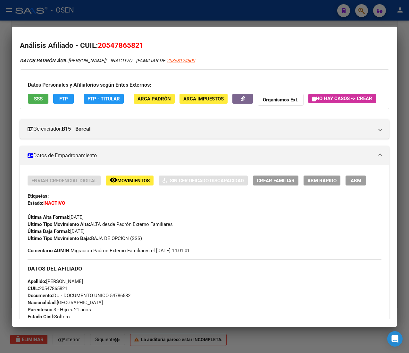
scroll to position [333, 0]
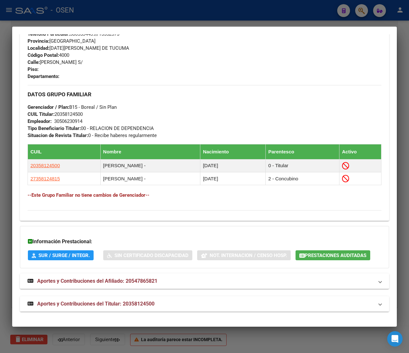
click at [186, 304] on mat-panel-title "Aportes y Contribuciones del Titular: 20358124500" at bounding box center [201, 304] width 346 height 8
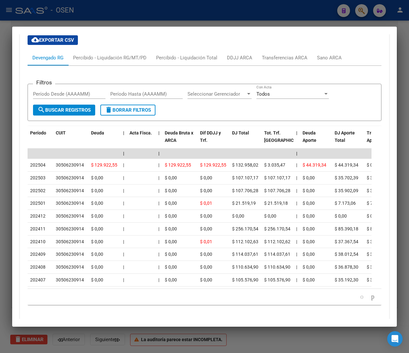
scroll to position [620, 0]
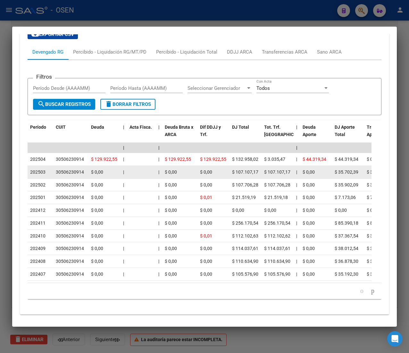
click at [188, 176] on div "$ 0,00" at bounding box center [180, 171] width 30 height 7
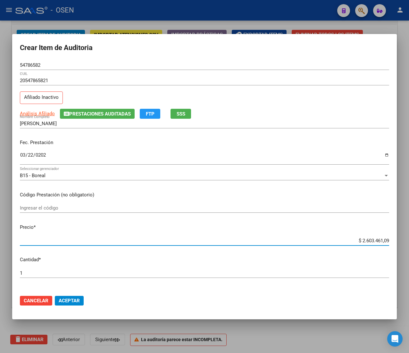
click at [371, 239] on input "$ 2.603.461,09" at bounding box center [204, 241] width 369 height 6
type input "$ 0,02"
type input "$ 0,21"
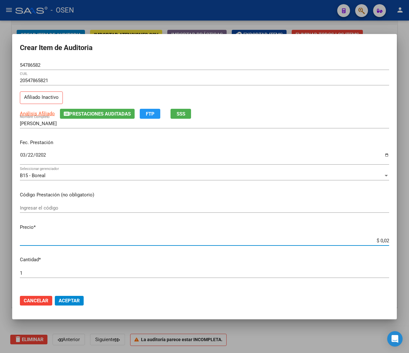
type input "$ 0,21"
type input "$ 2,10"
type input "$ 21,06"
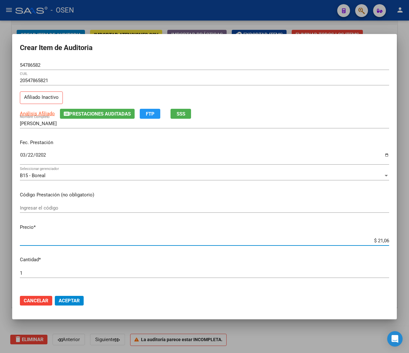
type input "$ 210,68"
type input "$ 2.106,80"
type input "$ 21.068,05"
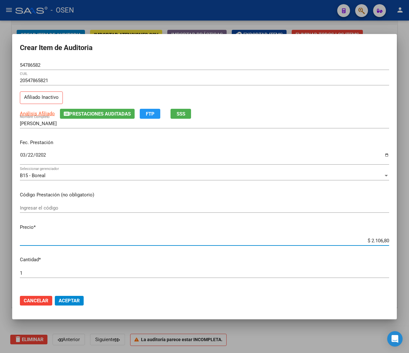
type input "$ 21.068,05"
click at [74, 299] on span "Aceptar" at bounding box center [69, 301] width 21 height 6
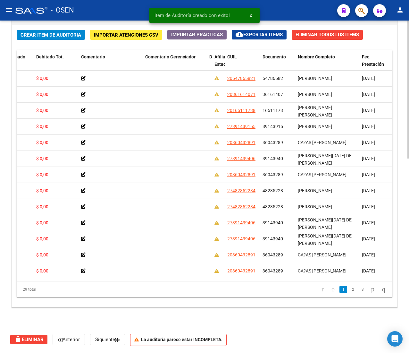
drag, startPoint x: 38, startPoint y: 27, endPoint x: 36, endPoint y: 37, distance: 10.1
click at [38, 27] on div "Crear Item de Auditoria Importar Atenciones CSV Importar Prácticas cloud_downlo…" at bounding box center [204, 166] width 385 height 282
click at [38, 40] on div "Crear Item de Auditoria Importar Atenciones CSV Importar Prácticas cloud_downlo…" at bounding box center [204, 166] width 385 height 282
click at [40, 33] on span "Crear Item de Auditoria" at bounding box center [51, 35] width 61 height 6
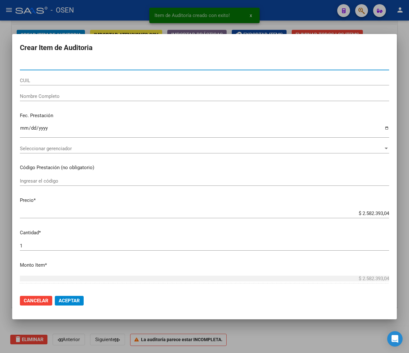
click at [53, 78] on input "CUIL" at bounding box center [204, 81] width 369 height 6
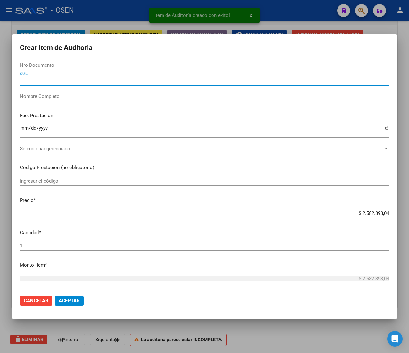
paste input "27336571001"
type input "27336571001"
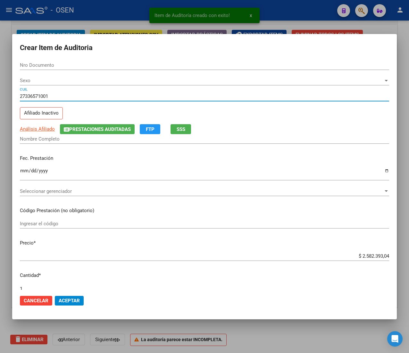
type input "33657100"
type input "AHUMADA RITA DEL VALLE"
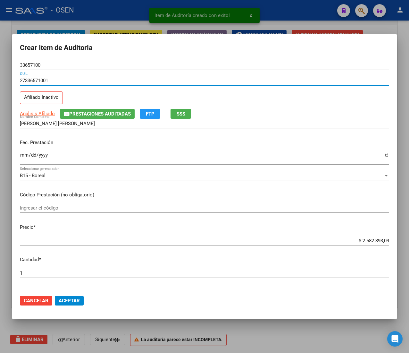
type input "27336571001"
drag, startPoint x: 24, startPoint y: 164, endPoint x: 24, endPoint y: 157, distance: 6.4
click at [24, 164] on div "Ingresar la fecha" at bounding box center [204, 158] width 369 height 14
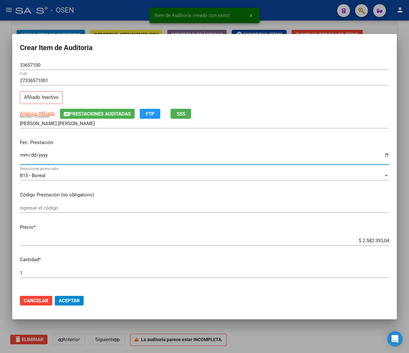
click at [24, 157] on input "Ingresar la fecha" at bounding box center [204, 157] width 369 height 10
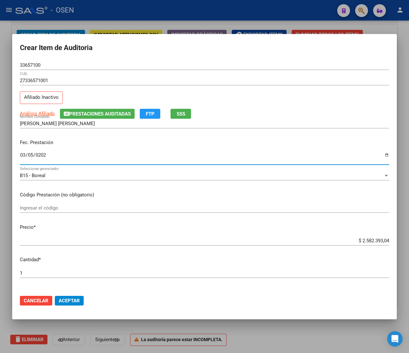
type input "2025-03-05"
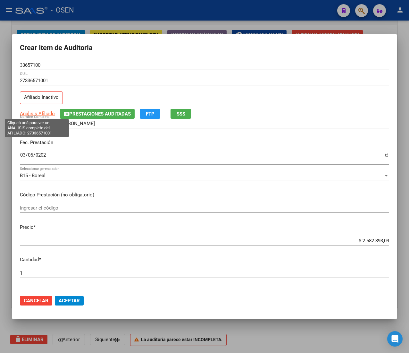
click at [29, 114] on span "Análisis Afiliado" at bounding box center [37, 114] width 35 height 6
type textarea "27336571001"
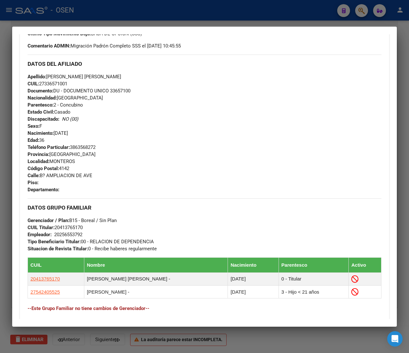
scroll to position [321, 0]
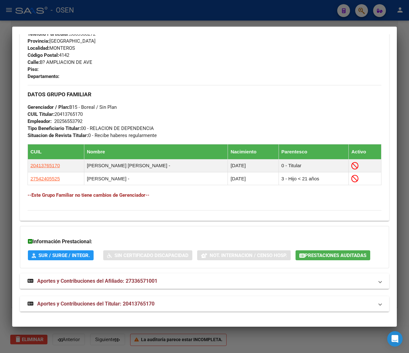
click at [181, 308] on mat-panel-title "Aportes y Contribuciones del Titular: 20413765170" at bounding box center [201, 304] width 346 height 8
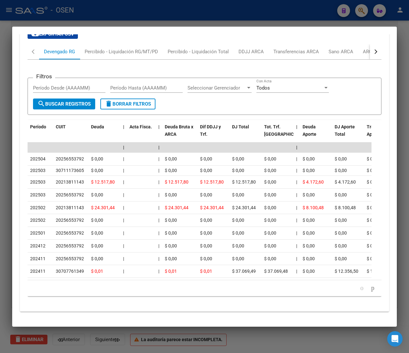
scroll to position [640, 0]
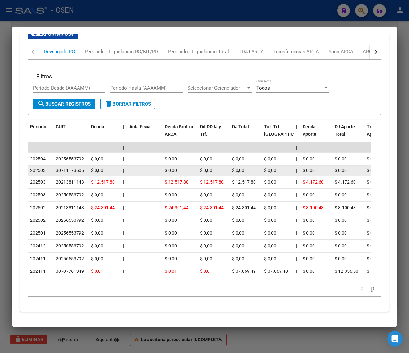
click at [180, 167] on div "$ 0,00" at bounding box center [180, 170] width 30 height 7
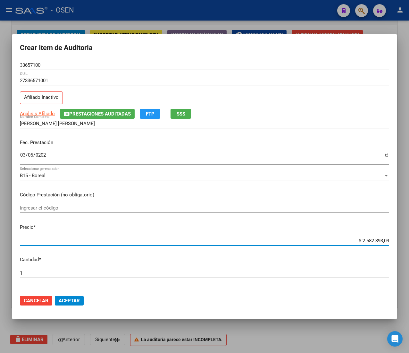
click at [360, 241] on input "$ 2.582.393,04" at bounding box center [204, 241] width 369 height 6
type input "$ 0,02"
type input "$ 0,21"
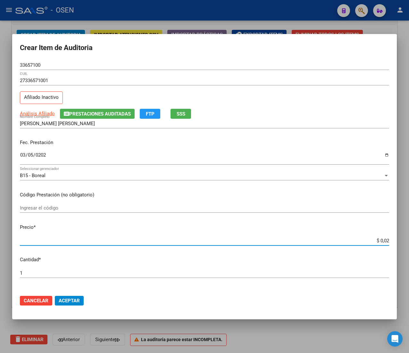
type input "$ 0,21"
type input "$ 2,10"
type input "$ 21,06"
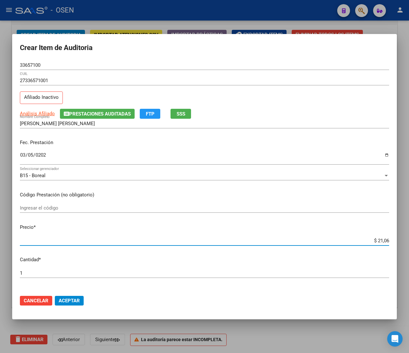
type input "$ 210,68"
type input "$ 2.106,80"
type input "$ 21.068,05"
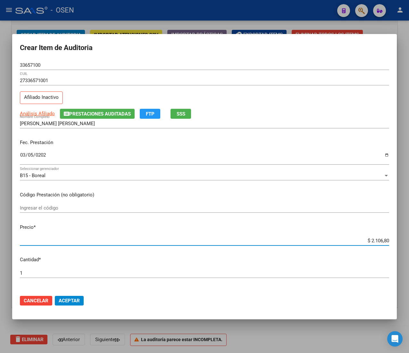
type input "$ 21.068,05"
click at [79, 301] on span "Aceptar" at bounding box center [69, 301] width 21 height 6
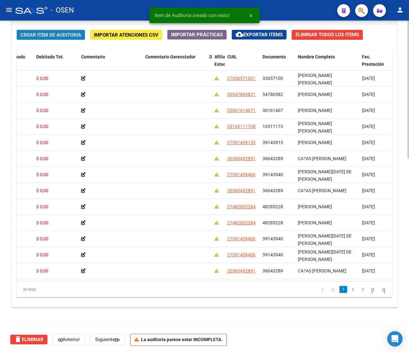
click at [23, 37] on span "Crear Item de Auditoria" at bounding box center [51, 35] width 61 height 6
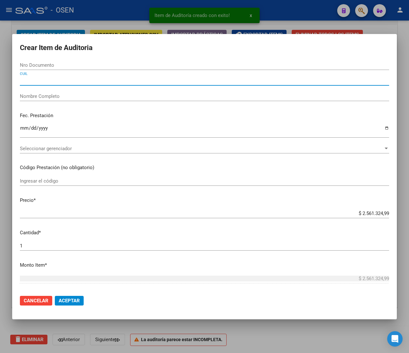
click at [58, 81] on input "CUIL" at bounding box center [204, 81] width 369 height 6
paste input "27336571001"
type input "27336571001"
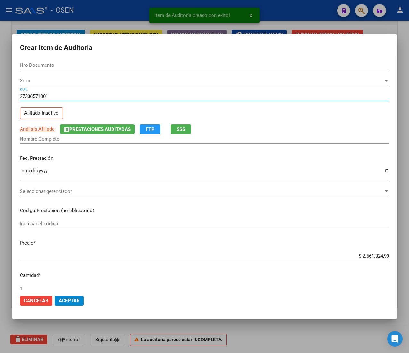
type input "33657100"
type input "AHUMADA RITA DEL VALLE"
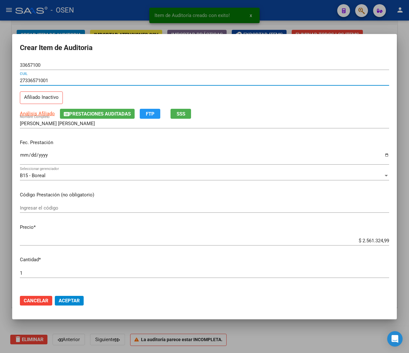
type input "27336571001"
click at [23, 156] on input "Ingresar la fecha" at bounding box center [204, 157] width 369 height 10
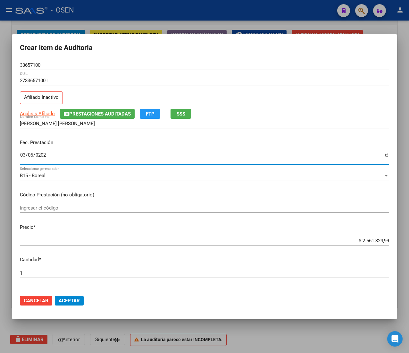
type input "2025-03-05"
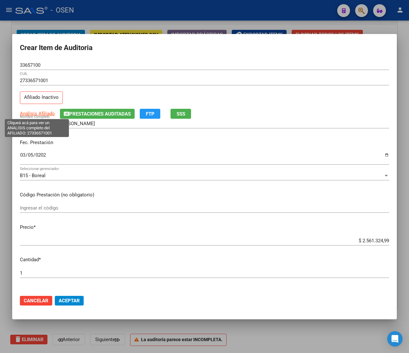
click at [37, 111] on span "Análisis Afiliado" at bounding box center [37, 114] width 35 height 6
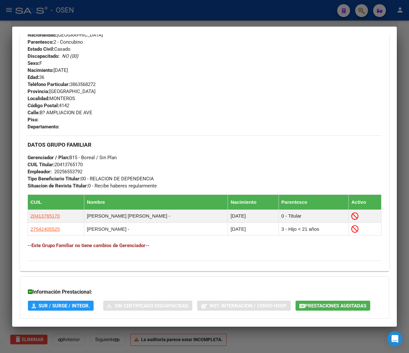
scroll to position [326, 0]
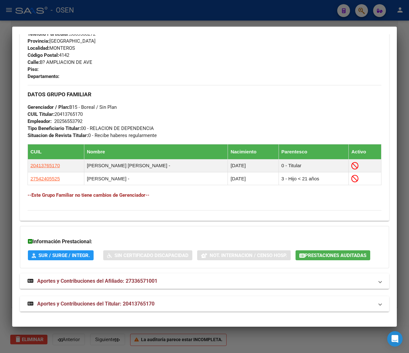
click at [186, 307] on mat-panel-title "Aportes y Contribuciones del Titular: 20413765170" at bounding box center [201, 304] width 346 height 8
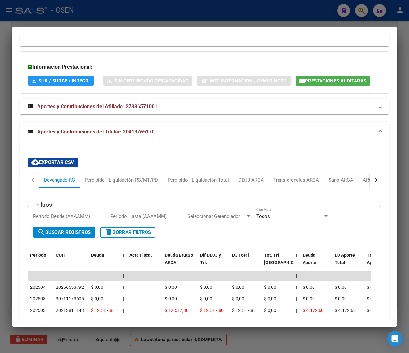
scroll to position [640, 0]
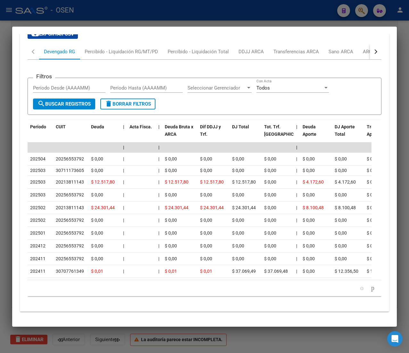
click at [141, 12] on div at bounding box center [204, 176] width 409 height 353
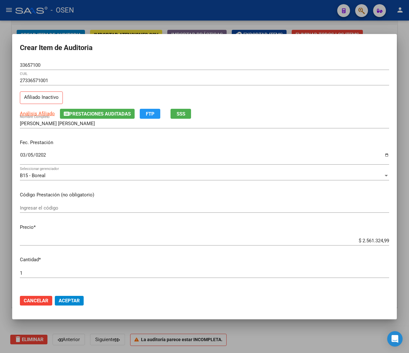
click at [371, 243] on input "$ 2.561.324,99" at bounding box center [204, 241] width 369 height 6
click at [371, 241] on input "$ 2.561.324,99" at bounding box center [204, 241] width 369 height 6
type input "$ 0,07"
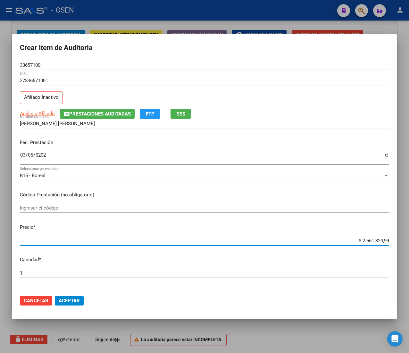
type input "$ 0,07"
type input "$ 0,73"
type input "$ 7,37"
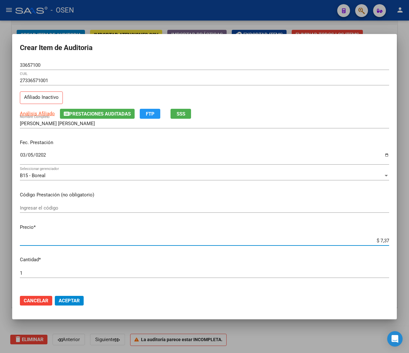
type input "$ 73,73"
type input "$ 737,38"
type input "$ 7.373,81"
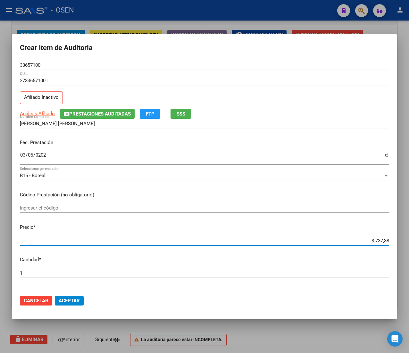
type input "$ 7.373,81"
type input "$ 73.738,19"
click at [72, 296] on button "Aceptar" at bounding box center [69, 301] width 29 height 10
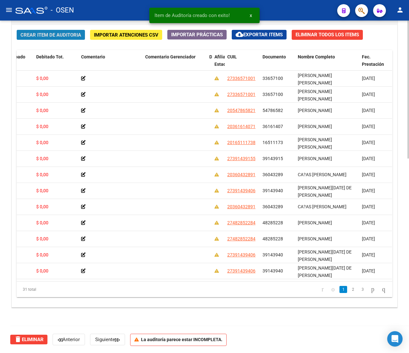
click at [49, 35] on span "Crear Item de Auditoria" at bounding box center [51, 35] width 61 height 6
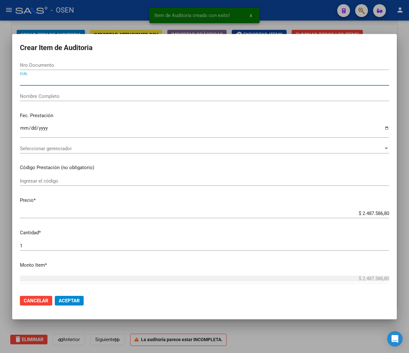
click at [52, 81] on input "CUIL" at bounding box center [204, 81] width 369 height 6
paste input "20311056086"
type input "20311056086"
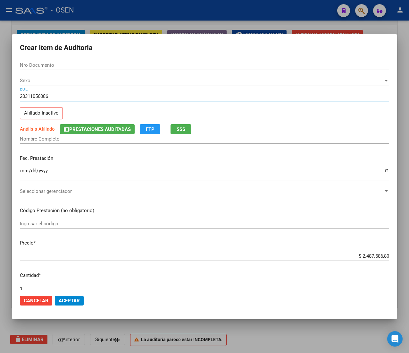
type input "31105608"
type input "CONTRERAS JESUS EMMANUEL"
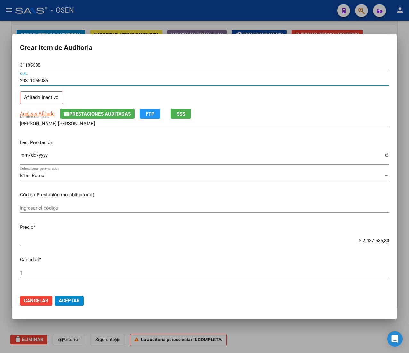
type input "20311056086"
click at [24, 160] on input "Ingresar la fecha" at bounding box center [204, 157] width 369 height 10
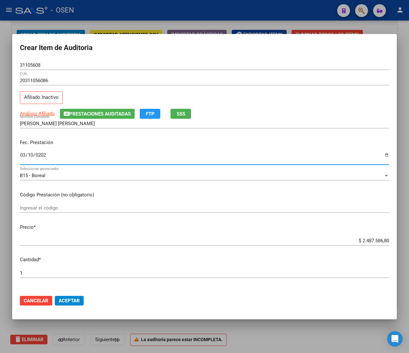
type input "2026-03-10"
type input "2025-03-10"
click at [40, 113] on span "Análisis Afiliado" at bounding box center [37, 114] width 35 height 6
type textarea "20311056086"
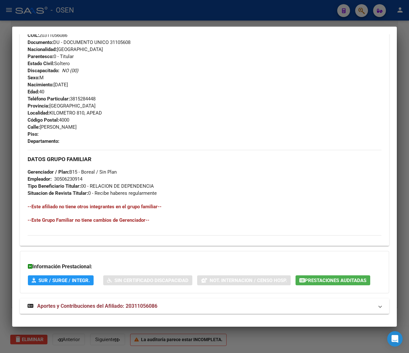
scroll to position [258, 0]
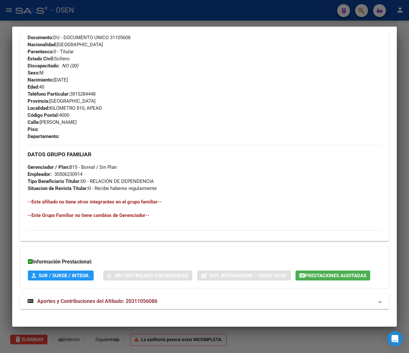
click at [159, 301] on mat-panel-title "Aportes y Contribuciones del Afiliado: 20311056086" at bounding box center [201, 301] width 346 height 8
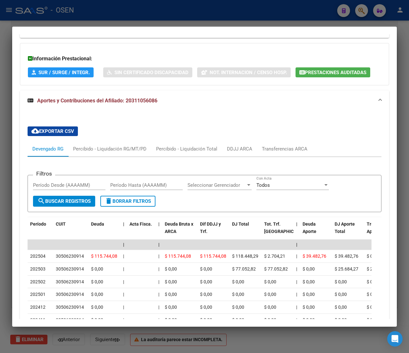
scroll to position [486, 0]
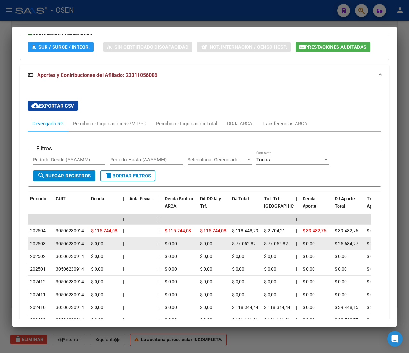
click at [141, 245] on div at bounding box center [142, 243] width 24 height 7
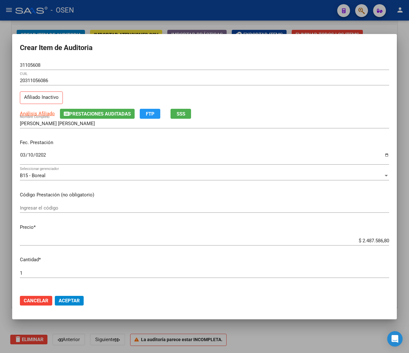
click at [366, 237] on div "$ 2.487.586,80 Ingresar el precio" at bounding box center [204, 241] width 369 height 10
click at [366, 240] on input "$ 2.487.586,80" at bounding box center [204, 241] width 369 height 6
type input "$ 0,02"
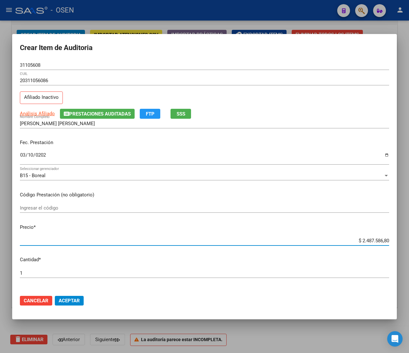
type input "$ 0,02"
type input "$ 0,21"
type input "$ 2,10"
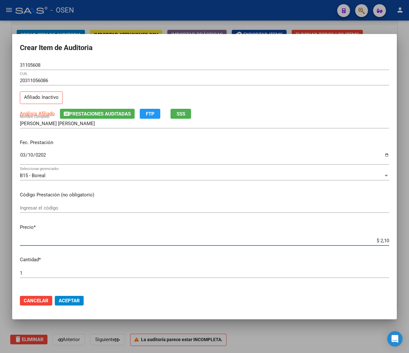
type input "$ 21,06"
type input "$ 210,68"
type input "$ 2.106,80"
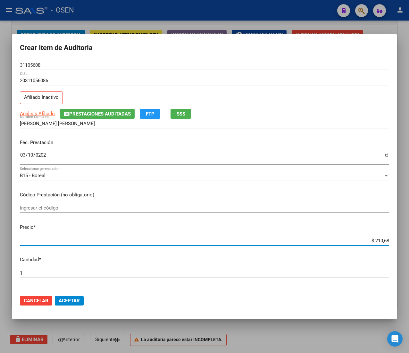
type input "$ 2.106,80"
type input "$ 21.068,05"
click at [74, 298] on span "Aceptar" at bounding box center [69, 301] width 21 height 6
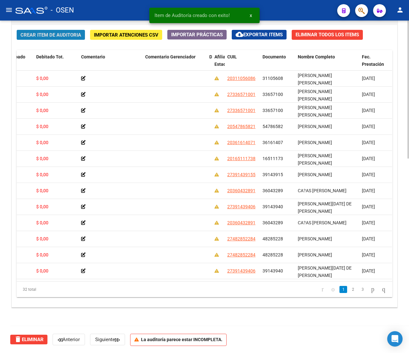
click at [25, 30] on button "Crear Item de Auditoria" at bounding box center [51, 35] width 68 height 10
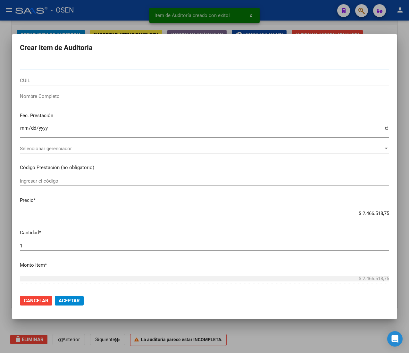
paste input "20311056086"
type input "20311056086"
drag, startPoint x: 58, startPoint y: 64, endPoint x: -45, endPoint y: 60, distance: 102.7
click at [0, 60] on html "menu - OSEN person Firma Express Liquidación de Convenios ARCA - Aportes RG / M…" at bounding box center [204, 176] width 409 height 353
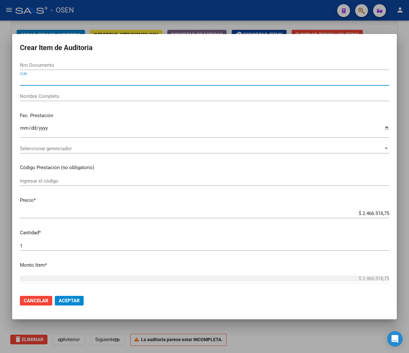
click at [26, 78] on input "CUIL" at bounding box center [204, 81] width 369 height 6
paste input "20311056086"
type input "20311056086"
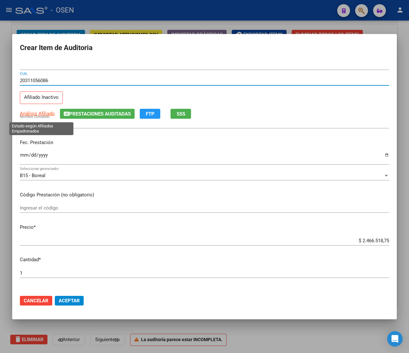
type input "31105608"
type input "CONTRERAS JESUS EMMANUEL"
type input "20311056086"
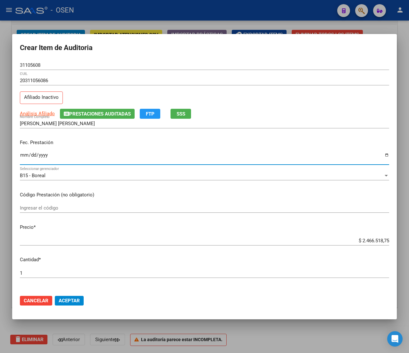
click at [22, 156] on input "Ingresar la fecha" at bounding box center [204, 157] width 369 height 10
type input "2025-03-10"
click at [40, 115] on span "Análisis Afiliado" at bounding box center [37, 114] width 35 height 6
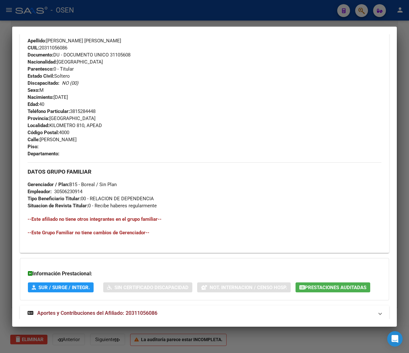
scroll to position [258, 0]
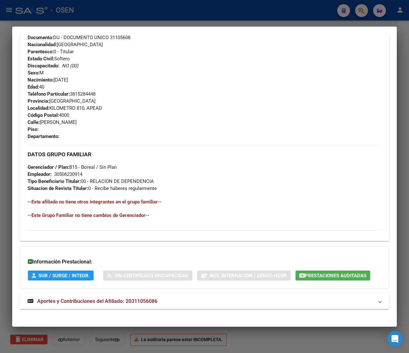
click at [172, 310] on div "DATOS PADRÓN ÁGIL: CONTRERAS JESUS EMMANUEL | INACTIVO | AFILIADO TITULAR Datos…" at bounding box center [204, 57] width 369 height 517
click at [173, 297] on mat-expansion-panel-header "Aportes y Contribuciones del Afiliado: 20311056086" at bounding box center [204, 300] width 369 height 15
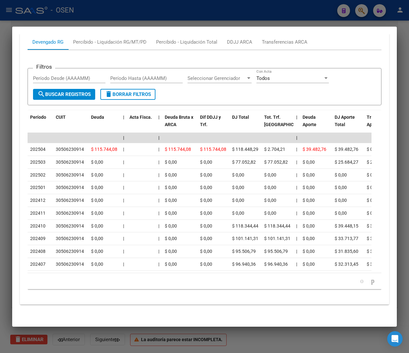
scroll to position [579, 0]
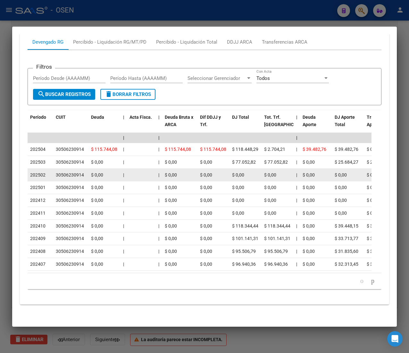
click at [198, 169] on datatable-body-cell "$ 0,00" at bounding box center [214, 175] width 32 height 13
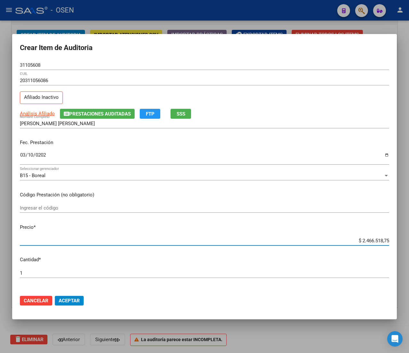
click at [367, 240] on input "$ 2.466.518,75" at bounding box center [204, 241] width 369 height 6
type input "$ 0,07"
type input "$ 0,73"
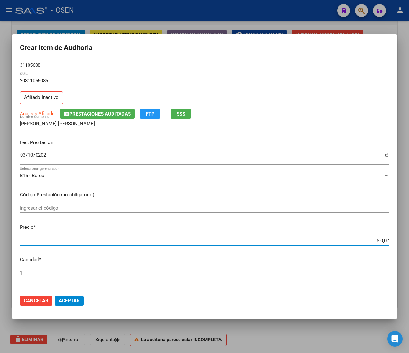
type input "$ 0,73"
type input "$ 7,37"
type input "$ 73,73"
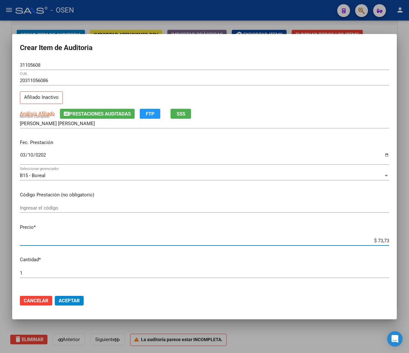
type input "$ 737,38"
type input "$ 7.373,81"
type input "$ 73.738,19"
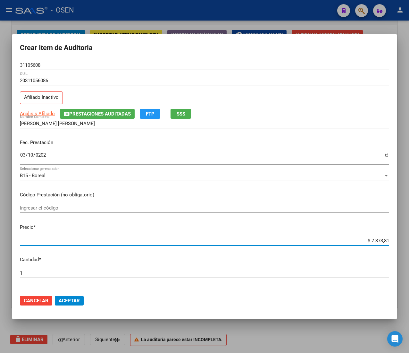
type input "$ 73.738,19"
click at [80, 299] on span "Aceptar" at bounding box center [69, 301] width 21 height 6
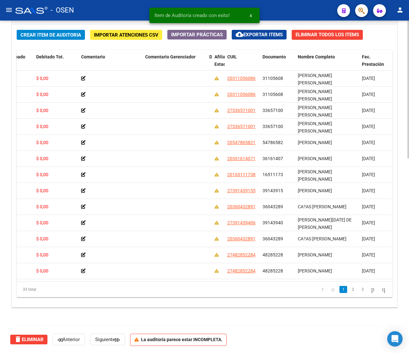
drag, startPoint x: 43, startPoint y: 26, endPoint x: 40, endPoint y: 33, distance: 7.5
click at [43, 29] on div "Crear Item de Auditoria Importar Atenciones CSV Importar Prácticas cloud_downlo…" at bounding box center [204, 166] width 385 height 282
click at [40, 33] on span "Crear Item de Auditoria" at bounding box center [51, 35] width 61 height 6
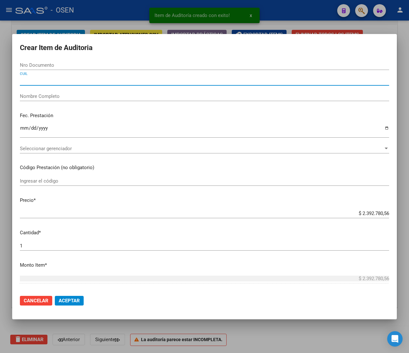
click at [49, 82] on input "CUIL" at bounding box center [204, 81] width 369 height 6
paste input "20260231074"
type input "20260231074"
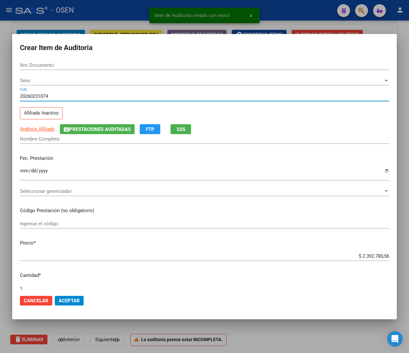
type input "26023107"
type input "GONZALEZ RUBEN ALBERTO"
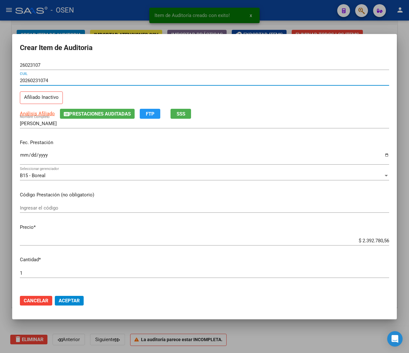
type input "20260231074"
click at [23, 152] on input "Ingresar la fecha" at bounding box center [204, 157] width 369 height 10
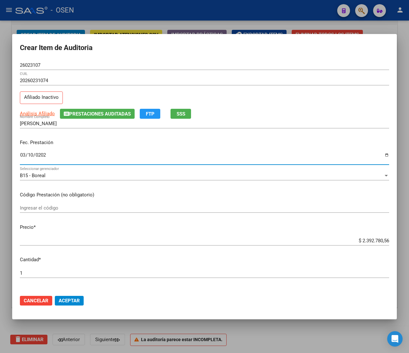
type input "2025-03-10"
click at [46, 116] on span "Análisis Afiliado" at bounding box center [37, 114] width 35 height 6
type textarea "20260231074"
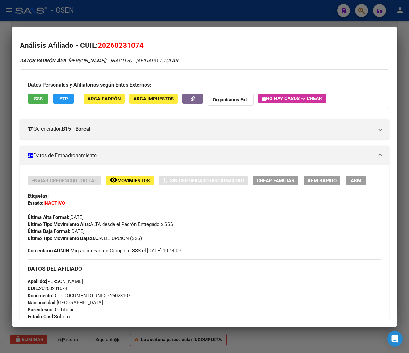
scroll to position [283, 0]
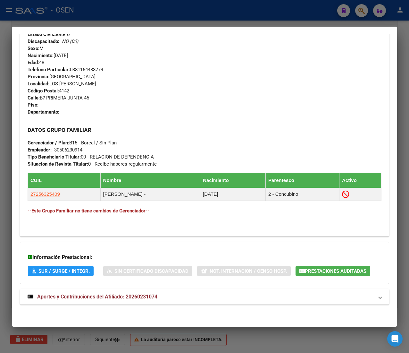
click at [159, 290] on mat-expansion-panel-header "Aportes y Contribuciones del Afiliado: 20260231074" at bounding box center [204, 296] width 369 height 15
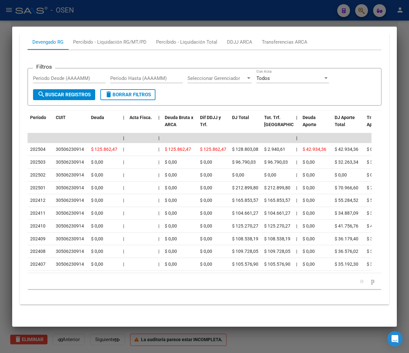
scroll to position [600, 0]
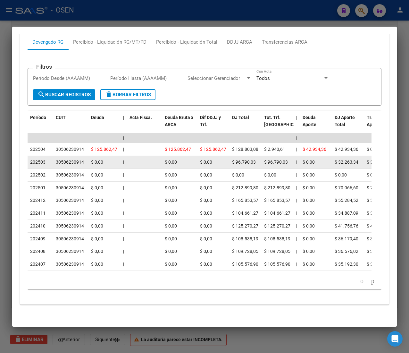
click at [146, 156] on datatable-body-cell at bounding box center [141, 162] width 29 height 13
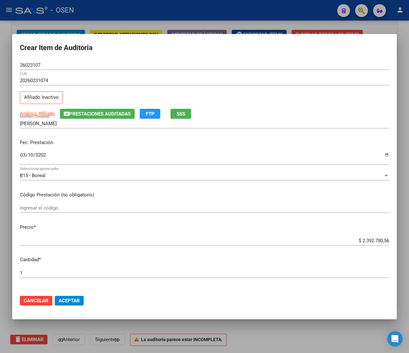
click at [373, 241] on input "$ 2.392.780,56" at bounding box center [204, 241] width 369 height 6
type input "$ 0,02"
type input "$ 0,21"
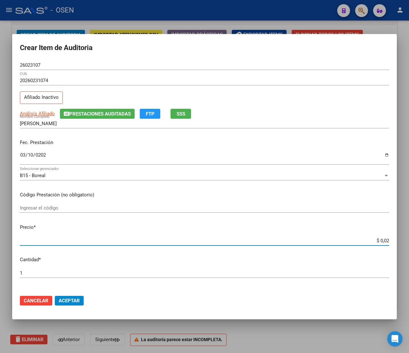
type input "$ 0,21"
type input "$ 2,10"
type input "$ 21,06"
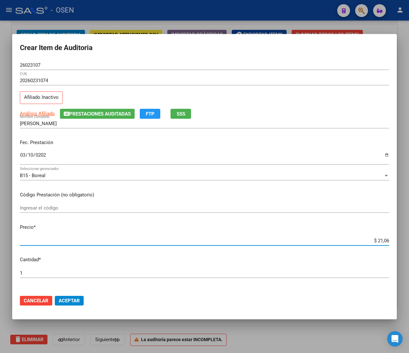
type input "$ 210,68"
type input "$ 2.106,80"
type input "$ 21.068,05"
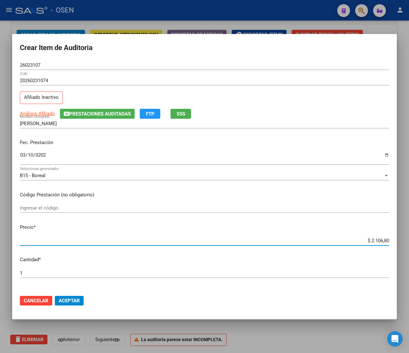
type input "$ 21.068,05"
click at [80, 305] on mat-dialog-actions "Cancelar Aceptar" at bounding box center [204, 301] width 369 height 22
click at [77, 300] on span "Aceptar" at bounding box center [69, 301] width 21 height 6
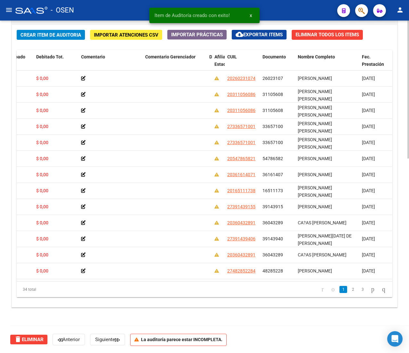
click at [29, 34] on span "Crear Item de Auditoria" at bounding box center [51, 35] width 61 height 6
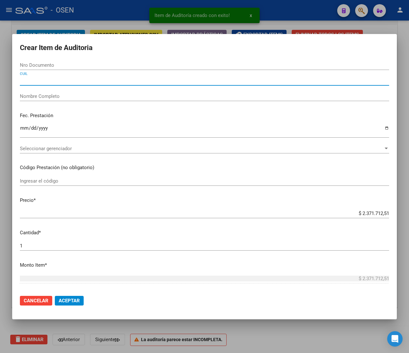
click at [60, 79] on input "CUIL" at bounding box center [204, 81] width 369 height 6
paste input "20260231074"
type input "20260231074"
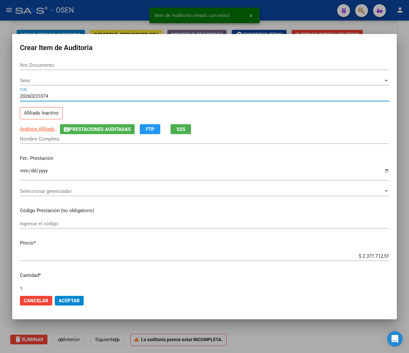
type input "26023107"
type input "GONZALEZ RUBEN ALBERTO"
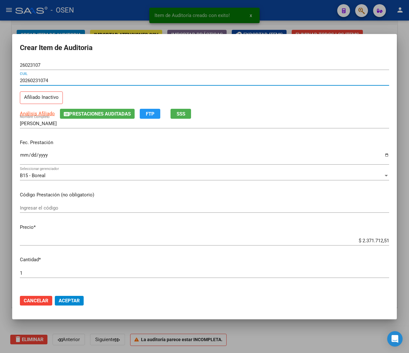
type input "20260231074"
click at [23, 154] on input "Ingresar la fecha" at bounding box center [204, 157] width 369 height 10
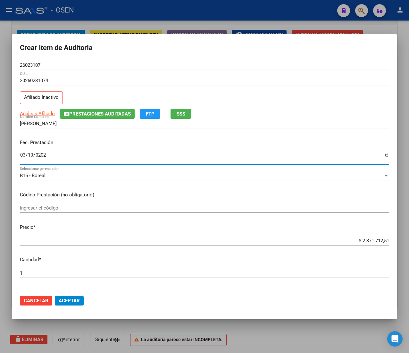
type input "2025-03-10"
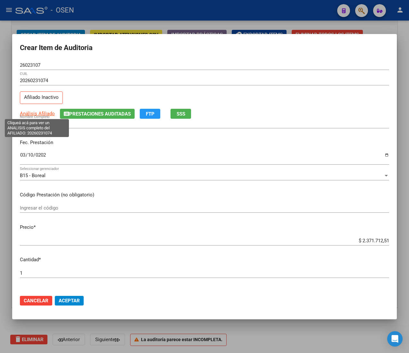
click at [47, 113] on span "Análisis Afiliado" at bounding box center [37, 114] width 35 height 6
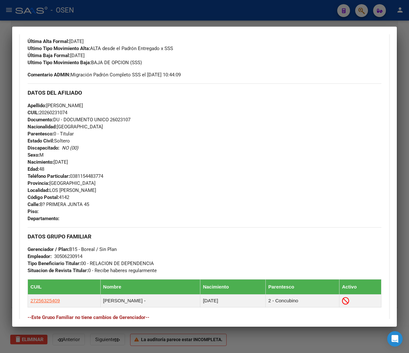
scroll to position [283, 0]
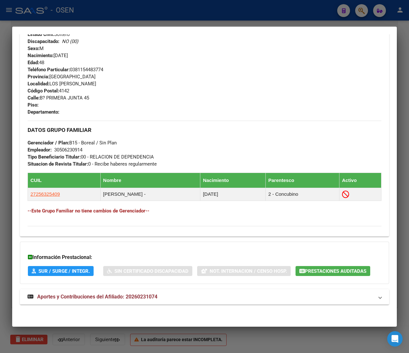
drag, startPoint x: 193, startPoint y: 292, endPoint x: 182, endPoint y: 266, distance: 28.0
click at [193, 293] on mat-panel-title "Aportes y Contribuciones del Afiliado: 20260231074" at bounding box center [201, 297] width 346 height 8
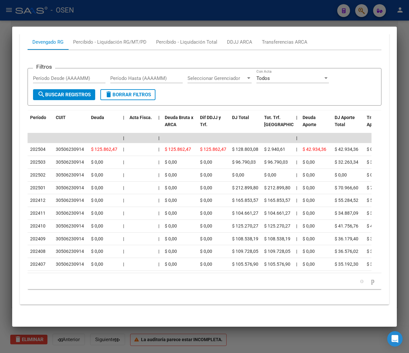
scroll to position [600, 0]
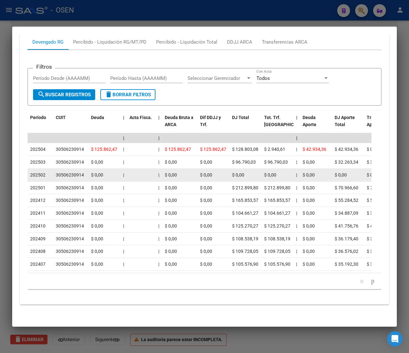
click at [143, 169] on datatable-body-cell at bounding box center [141, 175] width 29 height 13
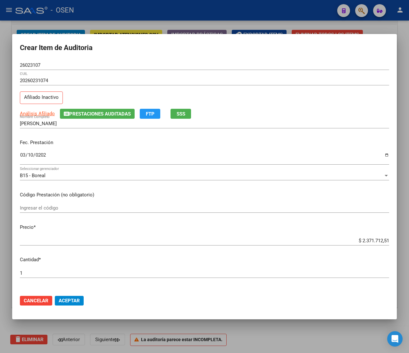
click at [362, 237] on div "$ 2.371.712,51 Ingresar el precio" at bounding box center [204, 241] width 369 height 10
click at [360, 242] on input "$ 2.371.712,51" at bounding box center [204, 241] width 369 height 6
type input "$ 0,07"
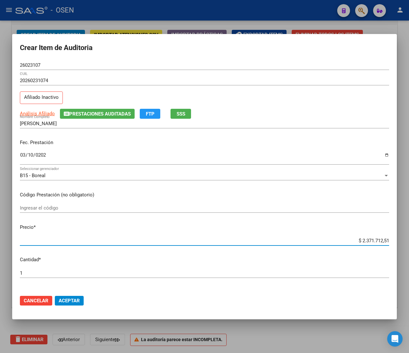
type input "$ 0,07"
type input "$ 0,73"
type input "$ 7,37"
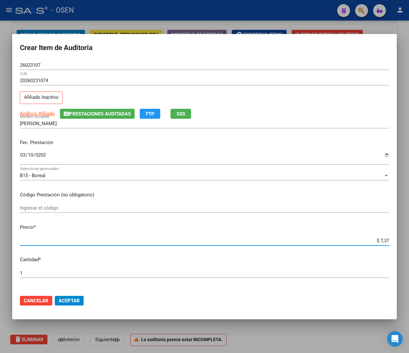
type input "$ 73,73"
type input "$ 737,38"
type input "$ 7.373,81"
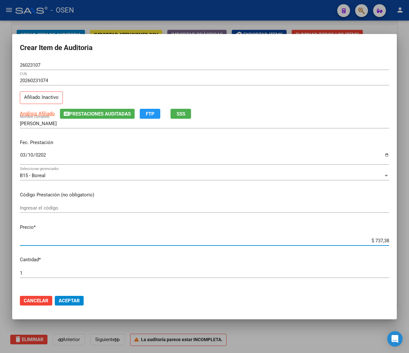
type input "$ 7.373,81"
type input "$ 73.738,19"
click at [62, 300] on span "Aceptar" at bounding box center [69, 301] width 21 height 6
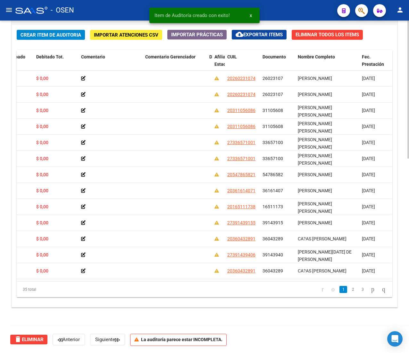
click at [51, 33] on span "Crear Item de Auditoria" at bounding box center [51, 35] width 61 height 6
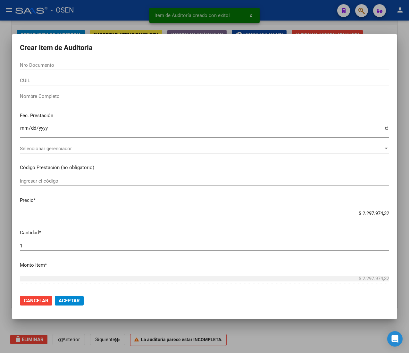
click at [49, 77] on div "CUIL" at bounding box center [204, 81] width 369 height 10
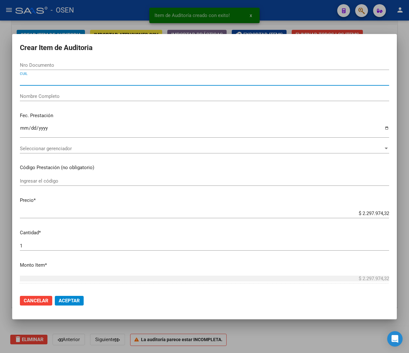
paste input "27391439155"
type input "27391439155"
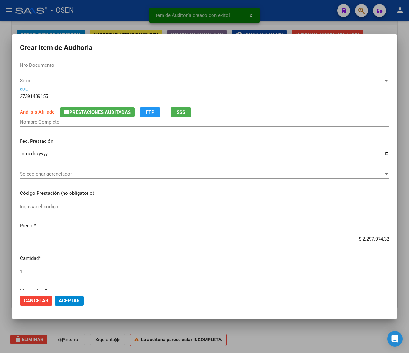
type input "39143915"
type input "HERRERA FLORENCIA JOSEFA"
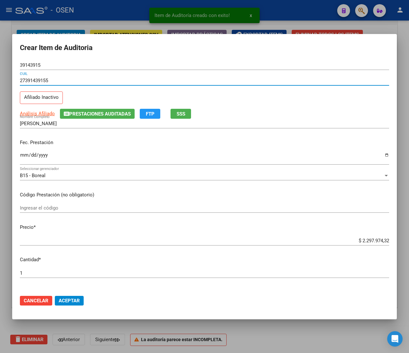
type input "27391439155"
click at [24, 156] on input "Ingresar la fecha" at bounding box center [204, 157] width 369 height 10
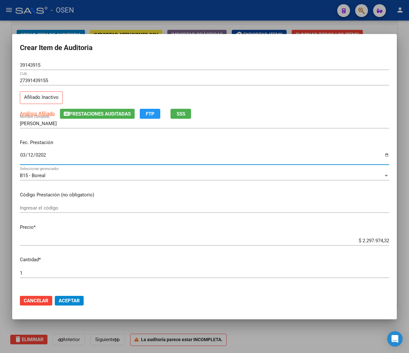
click at [26, 116] on span "Análisis Afiliado" at bounding box center [37, 114] width 35 height 6
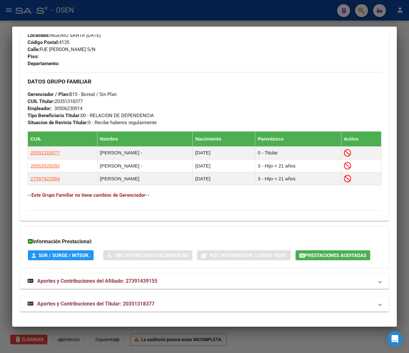
scroll to position [339, 0]
click at [192, 301] on mat-panel-title "Aportes y Contribuciones del Titular: 20351318377" at bounding box center [201, 304] width 346 height 8
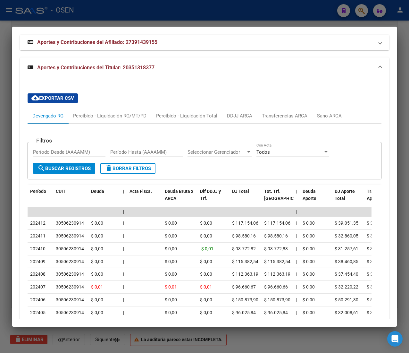
scroll to position [626, 0]
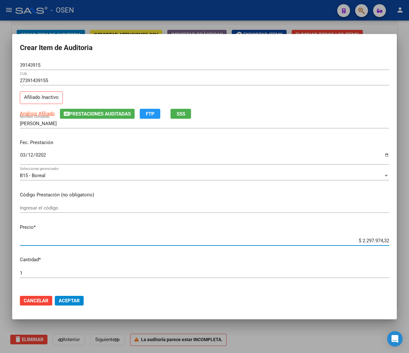
click at [362, 240] on input "$ 2.297.974,32" at bounding box center [204, 241] width 369 height 6
click at [68, 294] on mat-dialog-actions "Cancelar Aceptar" at bounding box center [204, 301] width 369 height 22
click at [75, 303] on span "Aceptar" at bounding box center [69, 301] width 21 height 6
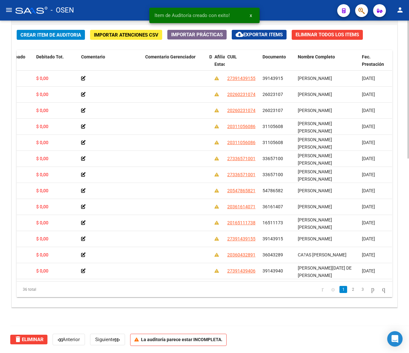
click at [73, 33] on span "Crear Item de Auditoria" at bounding box center [51, 35] width 61 height 6
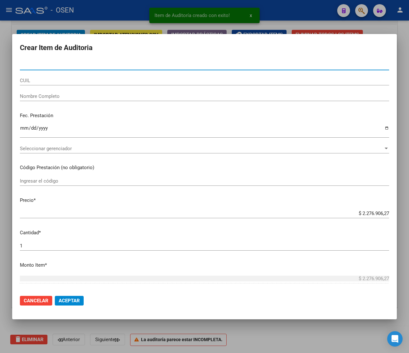
click at [60, 79] on input "CUIL" at bounding box center [204, 81] width 369 height 6
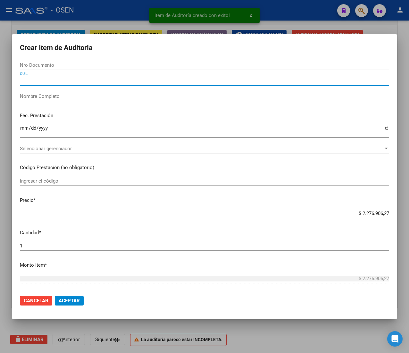
paste input "20384891013"
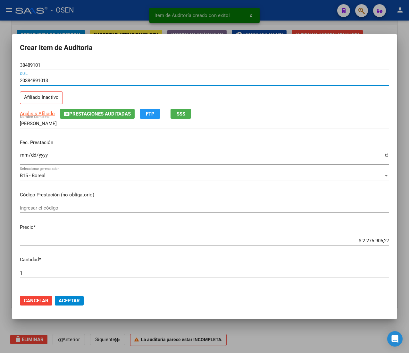
click at [21, 156] on input "Ingresar la fecha" at bounding box center [204, 157] width 369 height 10
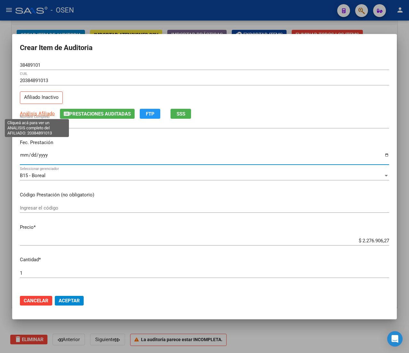
click at [43, 114] on span "Análisis Afiliado" at bounding box center [37, 114] width 35 height 6
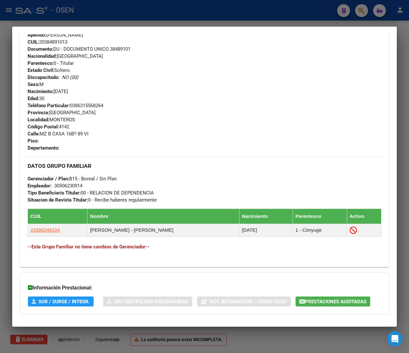
scroll to position [278, 0]
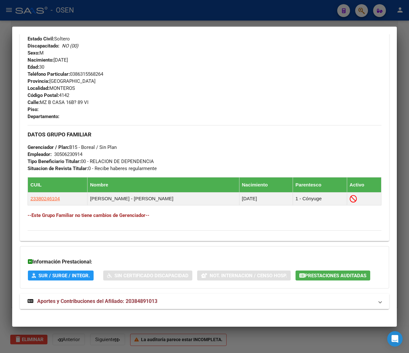
click at [189, 308] on mat-expansion-panel-header "Aportes y Contribuciones del Afiliado: 20384891013" at bounding box center [204, 300] width 369 height 15
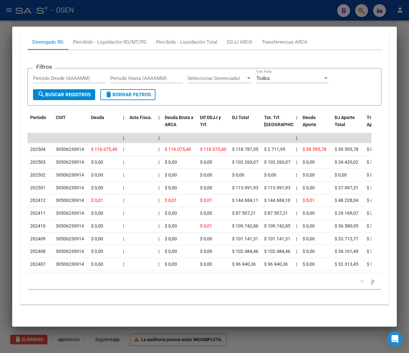
scroll to position [600, 0]
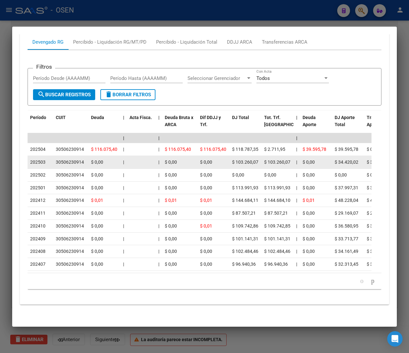
click at [186, 158] on div "$ 0,00" at bounding box center [180, 161] width 30 height 7
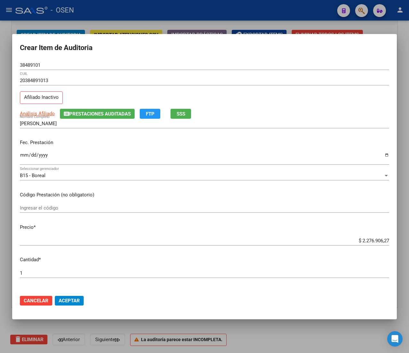
click at [363, 238] on input "$ 2.276.906,27" at bounding box center [204, 241] width 369 height 6
click at [72, 299] on span "Aceptar" at bounding box center [69, 301] width 21 height 6
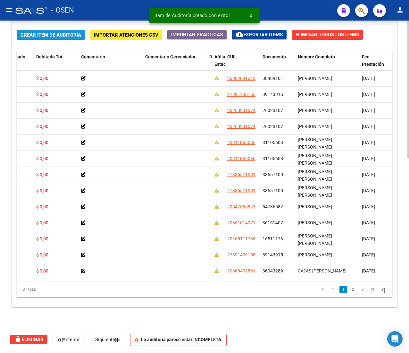
click at [67, 34] on span "Crear Item de Auditoria" at bounding box center [51, 35] width 61 height 6
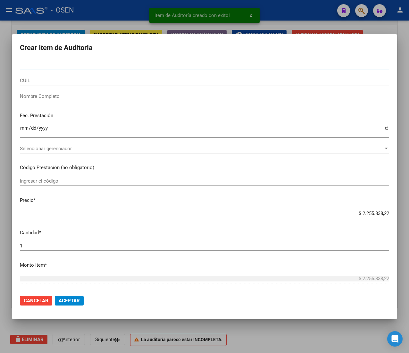
click at [68, 80] on input "CUIL" at bounding box center [204, 81] width 369 height 6
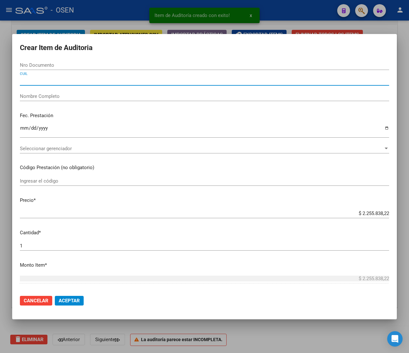
paste input "20384891013"
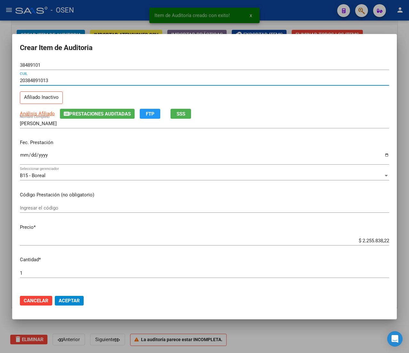
click at [22, 166] on div "Ingresar la fecha" at bounding box center [204, 161] width 369 height 20
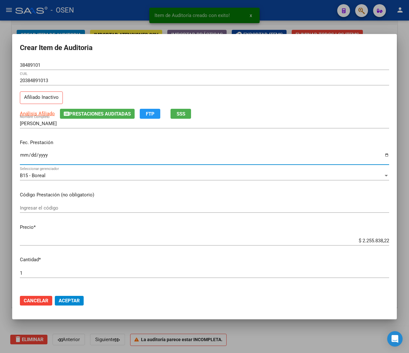
click at [22, 155] on input "Ingresar la fecha" at bounding box center [204, 157] width 369 height 10
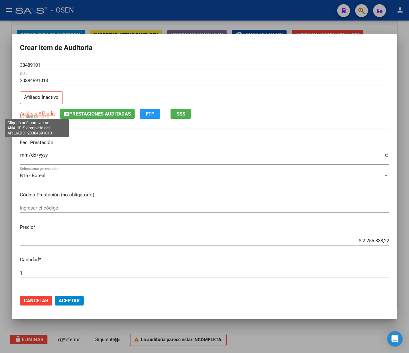
click at [39, 112] on span "Análisis Afiliado" at bounding box center [37, 114] width 35 height 6
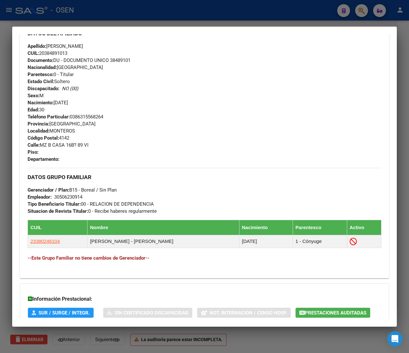
scroll to position [278, 0]
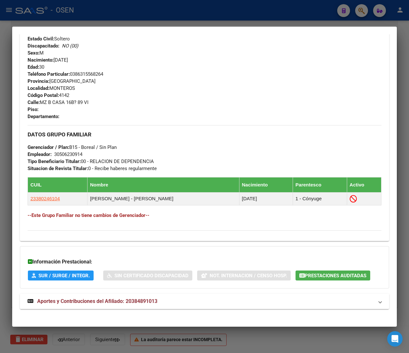
click at [136, 295] on mat-expansion-panel-header "Aportes y Contribuciones del Afiliado: 20384891013" at bounding box center [204, 300] width 369 height 15
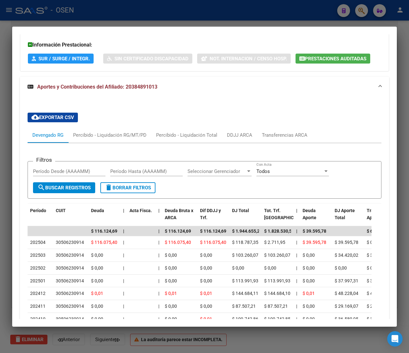
scroll to position [507, 0]
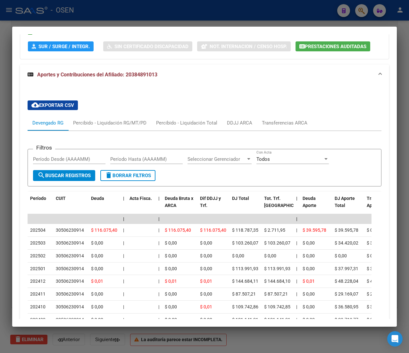
click at [163, 12] on div at bounding box center [204, 176] width 409 height 353
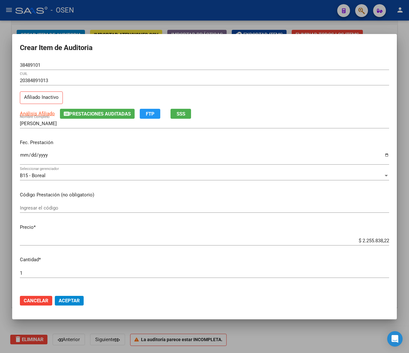
click at [364, 240] on input "$ 2.255.838,22" at bounding box center [204, 241] width 369 height 6
click at [79, 305] on button "Aceptar" at bounding box center [69, 301] width 29 height 10
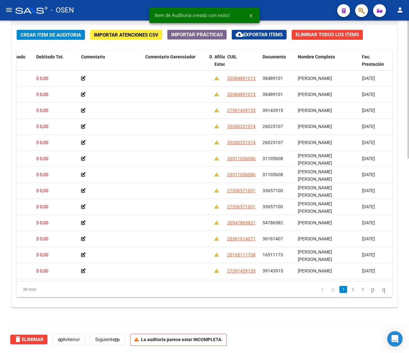
click at [61, 36] on span "Crear Item de Auditoria" at bounding box center [51, 35] width 61 height 6
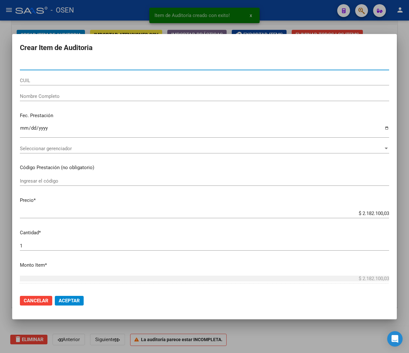
click at [58, 79] on input "CUIL" at bounding box center [204, 81] width 369 height 6
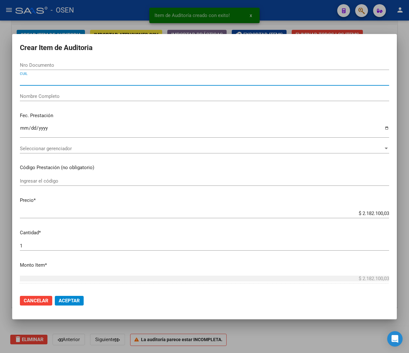
paste input "27452317066"
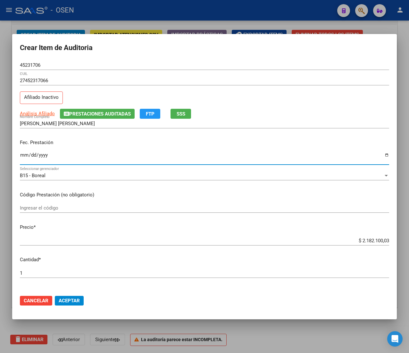
click at [21, 158] on input "Ingresar la fecha" at bounding box center [204, 157] width 369 height 10
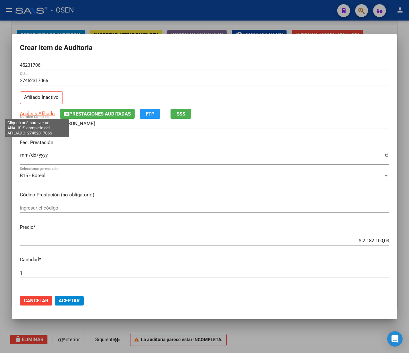
click at [36, 111] on span "Análisis Afiliado" at bounding box center [37, 114] width 35 height 6
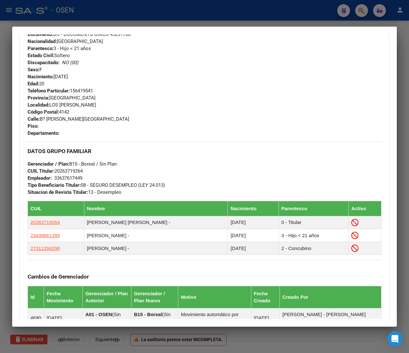
scroll to position [387, 0]
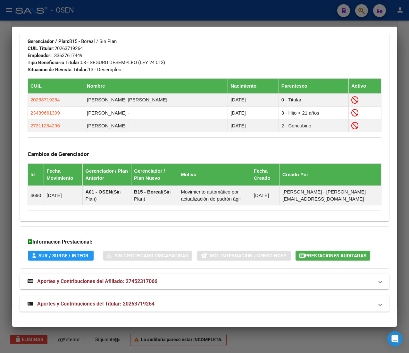
click at [219, 308] on mat-panel-title "Aportes y Contribuciones del Titular: 20263719264" at bounding box center [201, 304] width 346 height 8
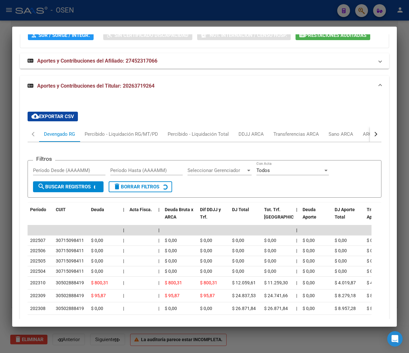
scroll to position [616, 0]
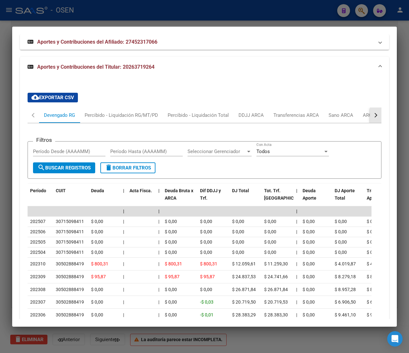
click at [370, 123] on button "button" at bounding box center [376, 114] width 12 height 15
click at [342, 123] on div "ANSES Desempleo" at bounding box center [337, 114] width 51 height 15
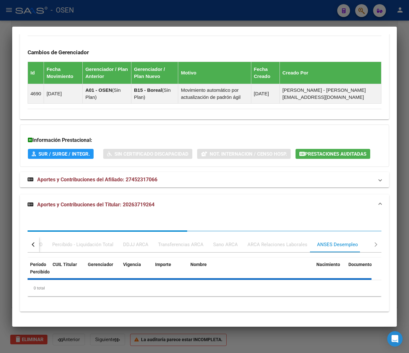
scroll to position [606, 0]
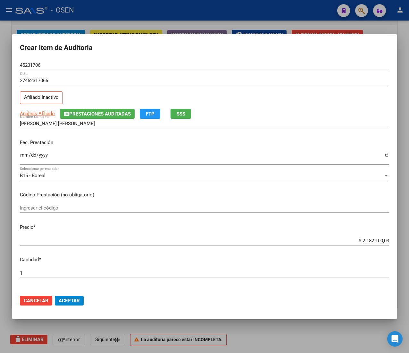
click at [362, 240] on input "$ 2.182.100,03" at bounding box center [204, 241] width 369 height 6
click at [72, 298] on span "Aceptar" at bounding box center [69, 301] width 21 height 6
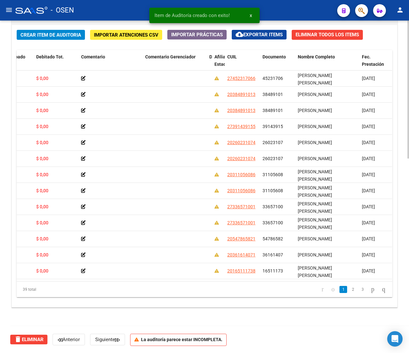
click at [44, 39] on button "Crear Item de Auditoria" at bounding box center [51, 35] width 68 height 10
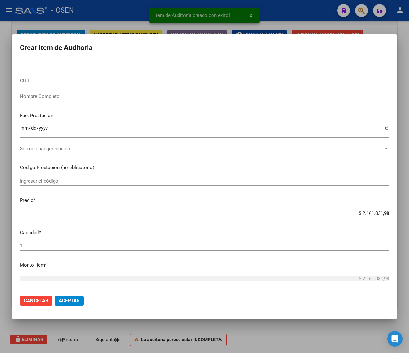
click at [56, 80] on input "CUIL" at bounding box center [204, 81] width 369 height 6
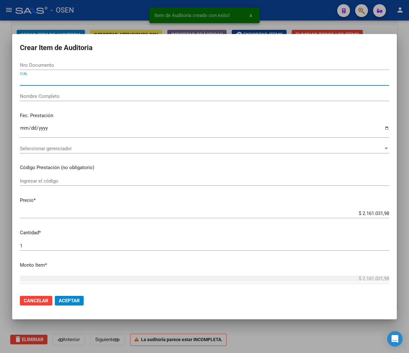
paste input "20351318377"
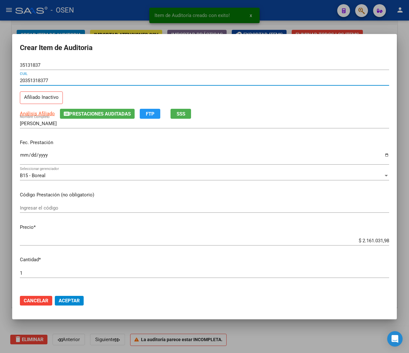
click at [26, 158] on input "Ingresar la fecha" at bounding box center [204, 157] width 369 height 10
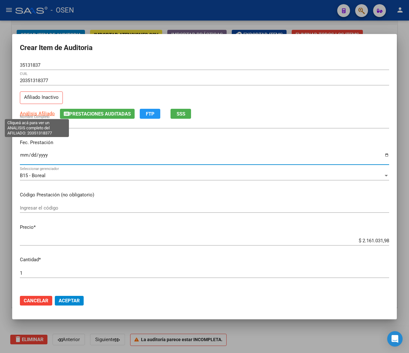
click at [35, 112] on span "Análisis Afiliado" at bounding box center [37, 114] width 35 height 6
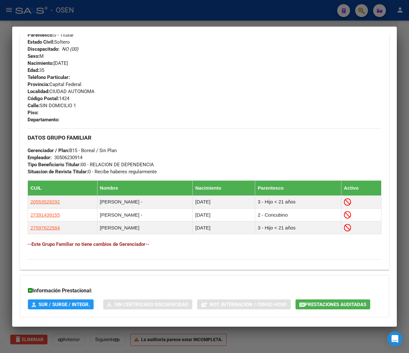
scroll to position [309, 0]
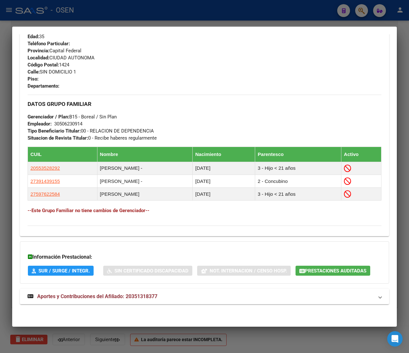
click at [204, 301] on mat-expansion-panel-header "Aportes y Contribuciones del Afiliado: 20351318377" at bounding box center [204, 296] width 369 height 15
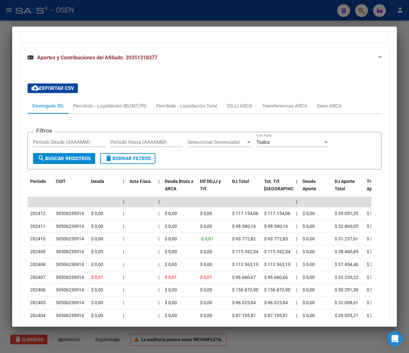
scroll to position [566, 0]
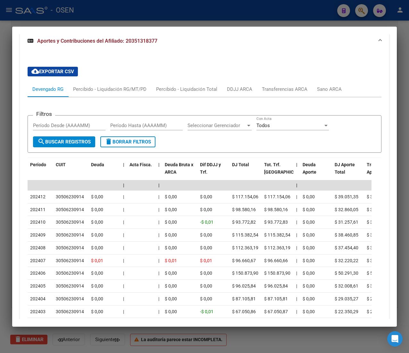
click at [224, 12] on div at bounding box center [204, 176] width 409 height 353
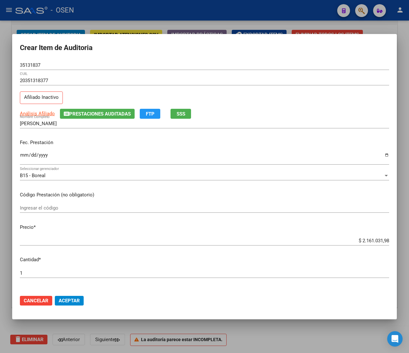
click at [370, 240] on input "$ 2.161.031,98" at bounding box center [204, 241] width 369 height 6
click at [72, 300] on span "Aceptar" at bounding box center [69, 301] width 21 height 6
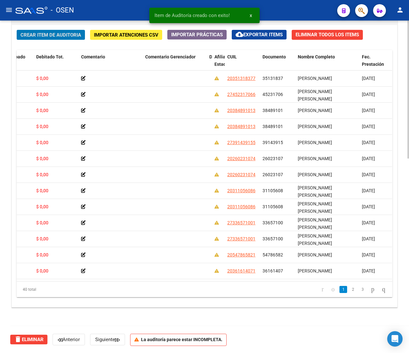
click at [66, 33] on span "Crear Item de Auditoria" at bounding box center [51, 35] width 61 height 6
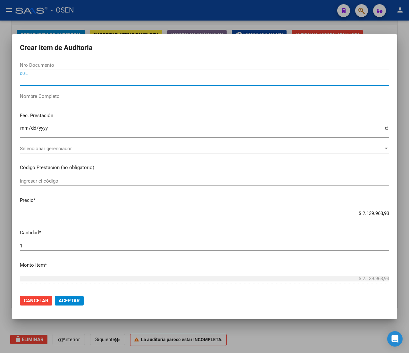
click at [40, 80] on input "CUIL" at bounding box center [204, 81] width 369 height 6
paste input "20351318377"
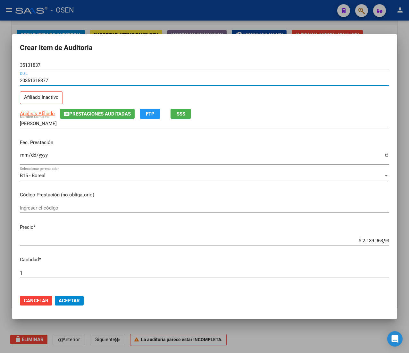
click at [27, 154] on input "Ingresar la fecha" at bounding box center [204, 157] width 369 height 10
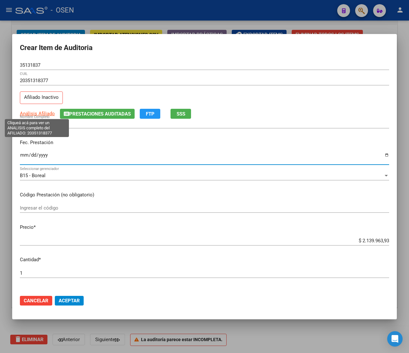
click at [32, 111] on span "Análisis Afiliado" at bounding box center [37, 114] width 35 height 6
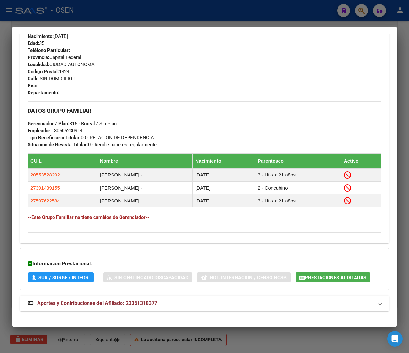
scroll to position [309, 0]
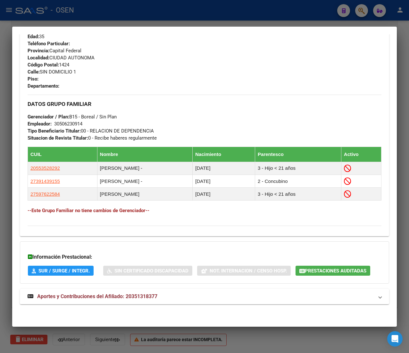
click at [180, 304] on div "DATOS PADRÓN ÁGIL: CRUZ FRANCO DAVID | INACTIVO | AFILIADO TITULAR Datos Person…" at bounding box center [204, 30] width 369 height 562
click at [180, 301] on mat-expansion-panel-header "Aportes y Contribuciones del Afiliado: 20351318377" at bounding box center [204, 296] width 369 height 15
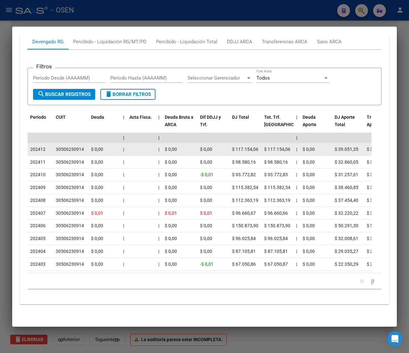
scroll to position [561, 0]
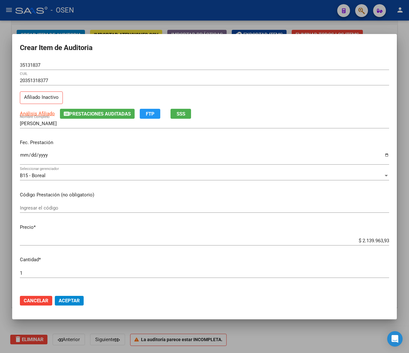
click at [361, 237] on div "$ 2.139.963,93 Ingresar el precio" at bounding box center [204, 241] width 369 height 10
click at [362, 239] on input "$ 2.139.963,93" at bounding box center [204, 241] width 369 height 6
click at [362, 238] on input "$ 2.139.963,93" at bounding box center [204, 241] width 369 height 6
click at [76, 298] on span "Aceptar" at bounding box center [69, 301] width 21 height 6
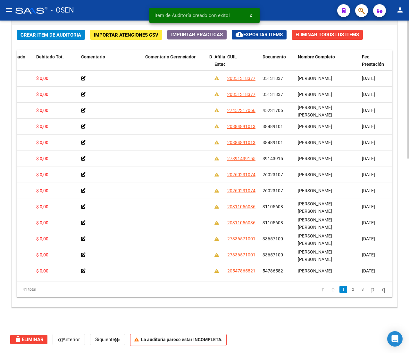
click at [29, 33] on span "Crear Item de Auditoria" at bounding box center [51, 35] width 61 height 6
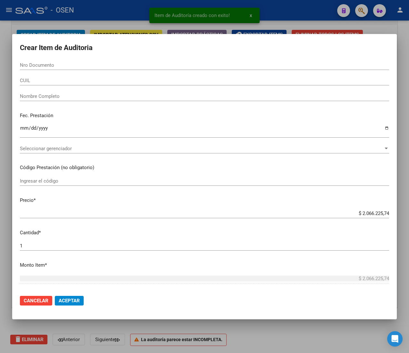
drag, startPoint x: 39, startPoint y: 74, endPoint x: 39, endPoint y: 82, distance: 7.4
click at [39, 74] on div "Nro Documento" at bounding box center [204, 68] width 369 height 16
click at [40, 83] on input "CUIL" at bounding box center [204, 81] width 369 height 6
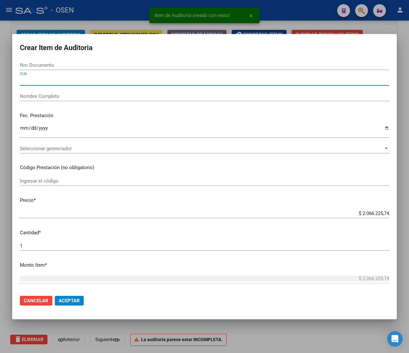
paste input "20360432891"
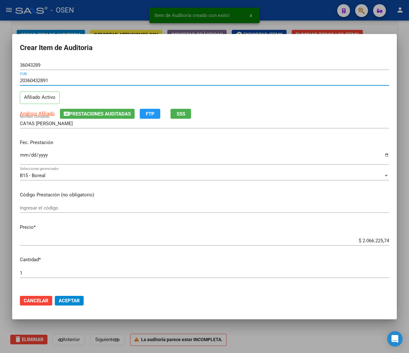
click at [23, 154] on input "Ingresar la fecha" at bounding box center [204, 157] width 369 height 10
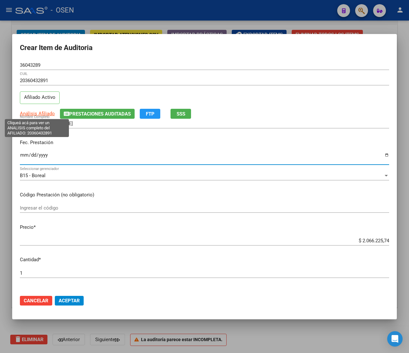
click at [36, 114] on span "Análisis Afiliado" at bounding box center [37, 114] width 35 height 6
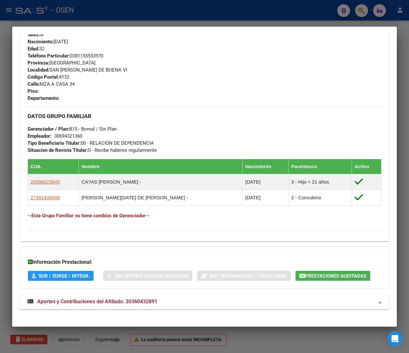
scroll to position [294, 0]
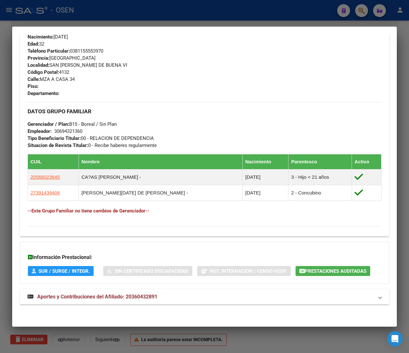
click at [140, 293] on strong "Aportes y Contribuciones del Afiliado: 20360432891" at bounding box center [93, 297] width 130 height 8
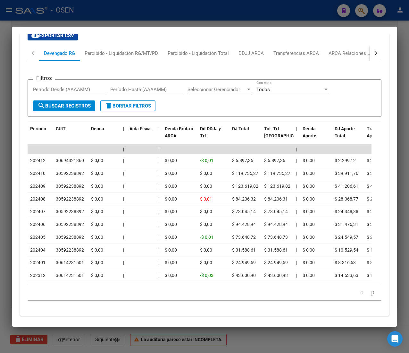
scroll to position [611, 0]
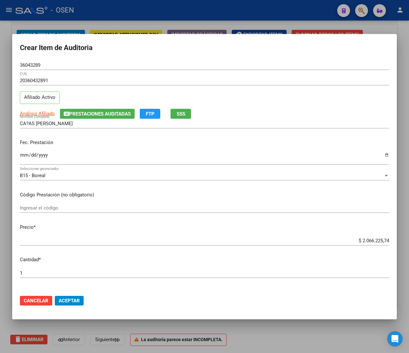
click at [366, 242] on input "$ 2.066.225,74" at bounding box center [204, 241] width 369 height 6
click at [71, 296] on button "Aceptar" at bounding box center [69, 301] width 29 height 10
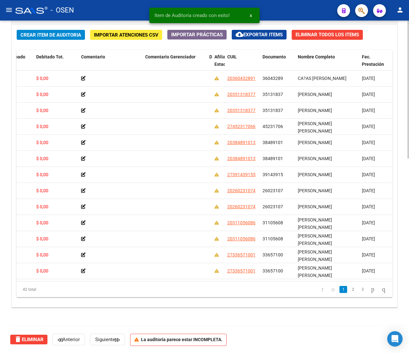
click at [39, 36] on span "Crear Item de Auditoria" at bounding box center [51, 35] width 61 height 6
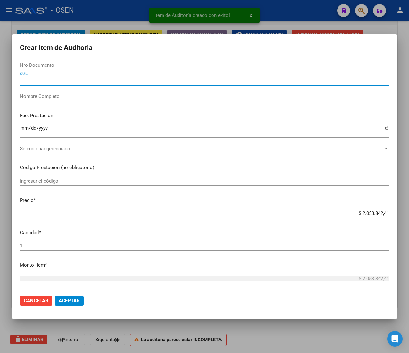
click at [61, 82] on div "CUIL" at bounding box center [204, 81] width 369 height 10
paste input "20165111738"
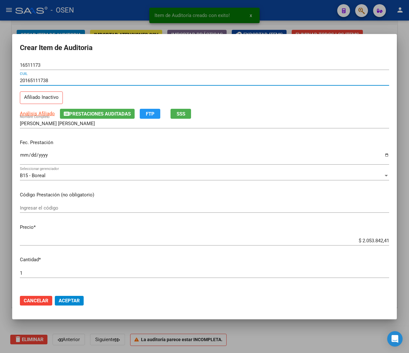
click at [26, 155] on input "Ingresar la fecha" at bounding box center [204, 157] width 369 height 10
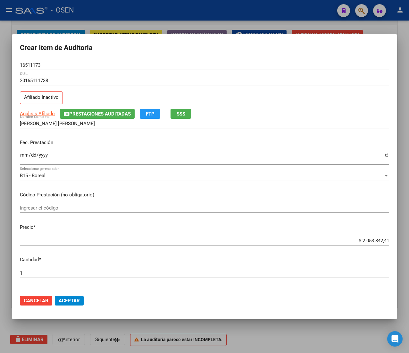
click at [34, 109] on div "Análisis Afiliado Prestaciones Auditadas FTP SSS" at bounding box center [204, 114] width 369 height 10
click at [51, 114] on span "Análisis Afiliado" at bounding box center [37, 114] width 35 height 6
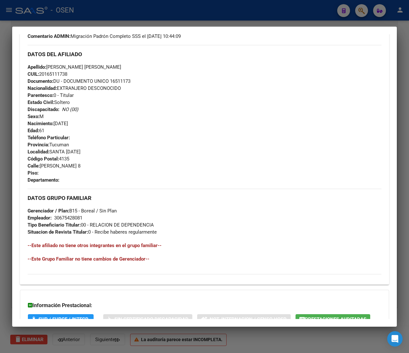
scroll to position [263, 0]
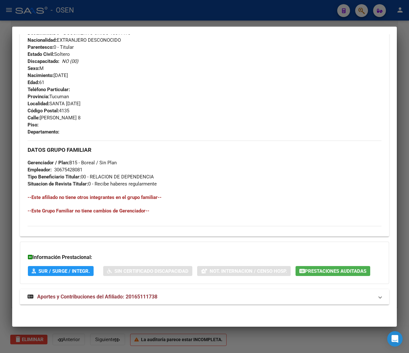
click at [201, 289] on mat-expansion-panel-header "Aportes y Contribuciones del Afiliado: 20165111738" at bounding box center [204, 296] width 369 height 15
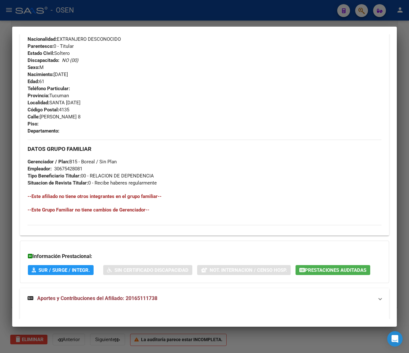
click at [194, 296] on mat-panel-title "Aportes y Contribuciones del Afiliado: 20165111738" at bounding box center [201, 298] width 346 height 8
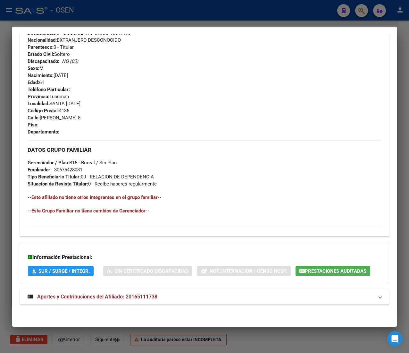
click at [194, 296] on mat-panel-title "Aportes y Contribuciones del Afiliado: 20165111738" at bounding box center [201, 297] width 346 height 8
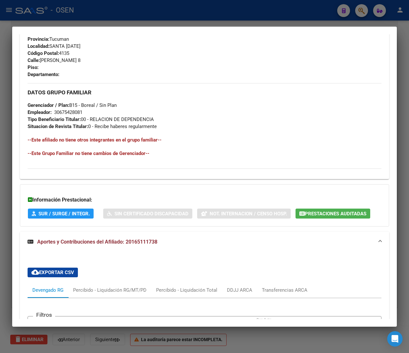
scroll to position [579, 0]
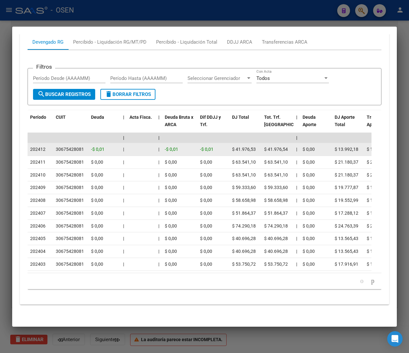
click at [197, 143] on datatable-body-cell "-$ 0,01" at bounding box center [179, 149] width 35 height 13
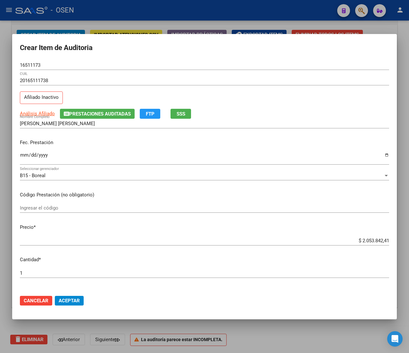
click at [364, 242] on input "$ 2.053.842,41" at bounding box center [204, 241] width 369 height 6
click at [71, 300] on span "Aceptar" at bounding box center [69, 301] width 21 height 6
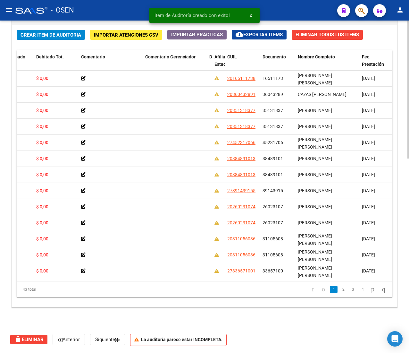
click at [24, 32] on span "Crear Item de Auditoria" at bounding box center [51, 35] width 61 height 6
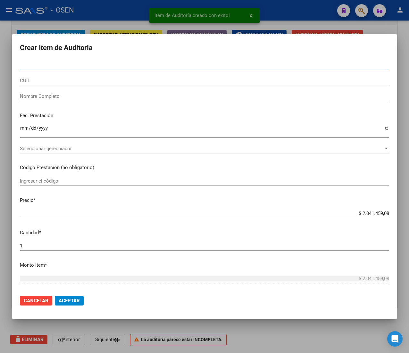
click at [35, 82] on input "CUIL" at bounding box center [204, 81] width 369 height 6
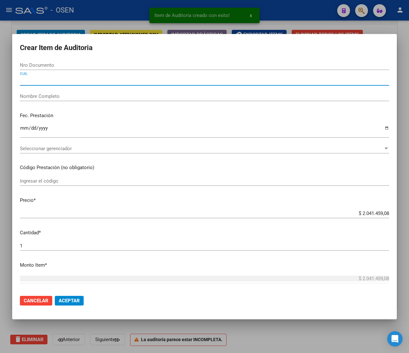
paste input "20361614071"
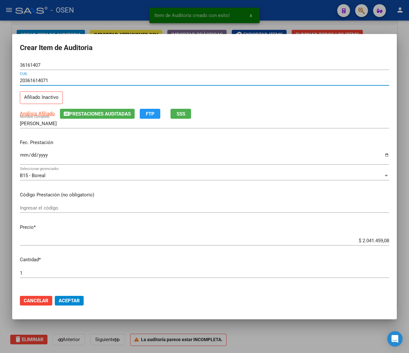
click at [25, 158] on input "Ingresar la fecha" at bounding box center [204, 157] width 369 height 10
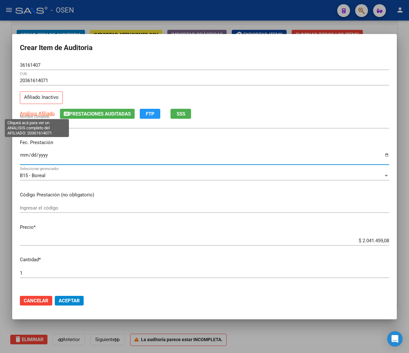
click at [32, 115] on span "Análisis Afiliado" at bounding box center [37, 114] width 35 height 6
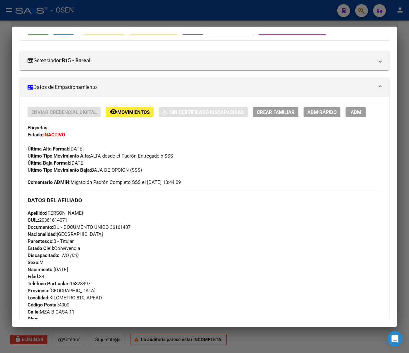
scroll to position [309, 0]
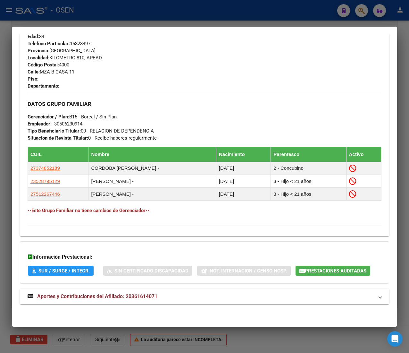
click at [177, 297] on mat-panel-title "Aportes y Contribuciones del Afiliado: 20361614071" at bounding box center [201, 296] width 346 height 8
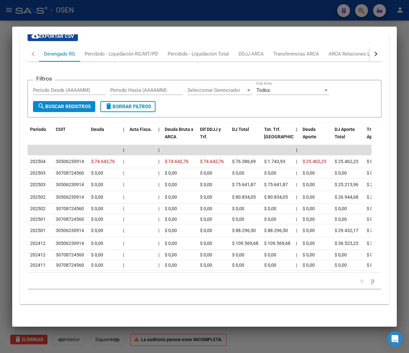
scroll to position [613, 0]
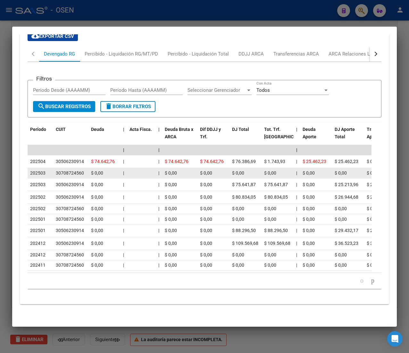
click at [113, 169] on div "$ 0,00" at bounding box center [104, 172] width 27 height 7
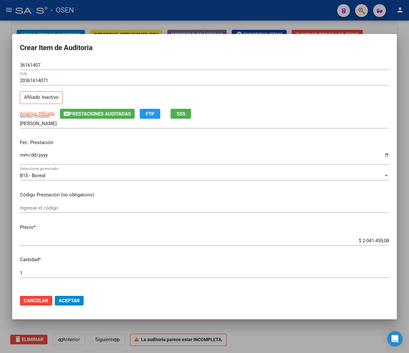
click at [365, 242] on input "$ 2.041.459,08" at bounding box center [204, 241] width 369 height 6
click at [67, 295] on mat-dialog-actions "Cancelar Aceptar" at bounding box center [204, 301] width 369 height 22
click at [68, 303] on span "Aceptar" at bounding box center [69, 301] width 21 height 6
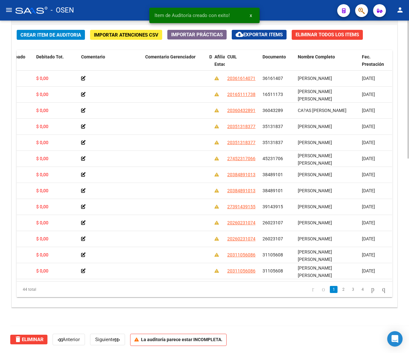
click at [64, 30] on button "Crear Item de Auditoria" at bounding box center [51, 35] width 68 height 10
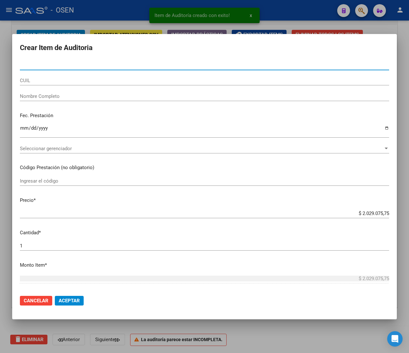
click at [65, 83] on div "CUIL" at bounding box center [204, 81] width 369 height 10
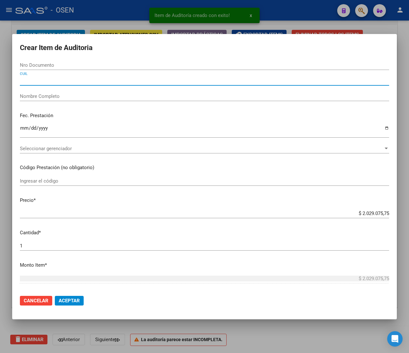
paste input "27174644948"
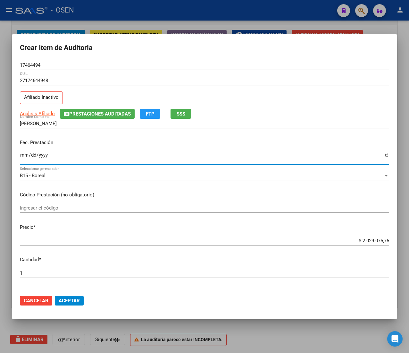
click at [25, 155] on input "Ingresar la fecha" at bounding box center [204, 157] width 369 height 10
click at [35, 115] on span "Análisis Afiliado" at bounding box center [37, 114] width 35 height 6
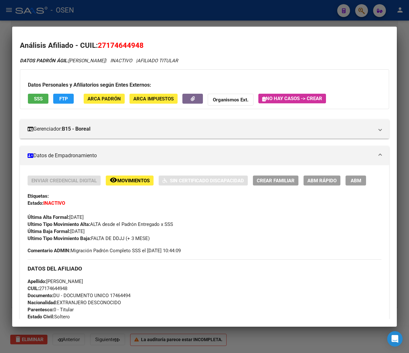
scroll to position [283, 0]
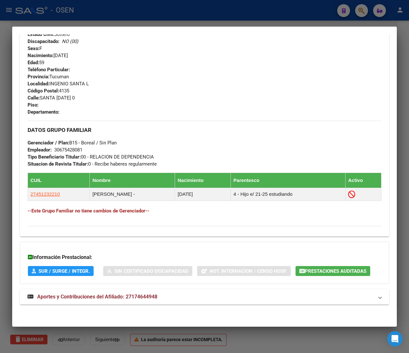
click at [171, 293] on mat-panel-title "Aportes y Contribuciones del Afiliado: 27174644948" at bounding box center [201, 297] width 346 height 8
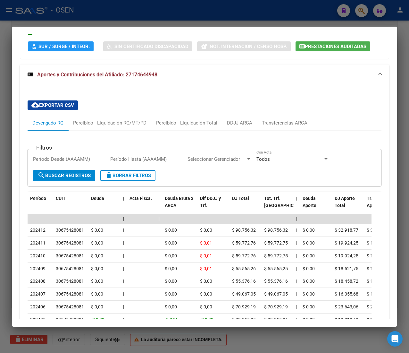
scroll to position [600, 0]
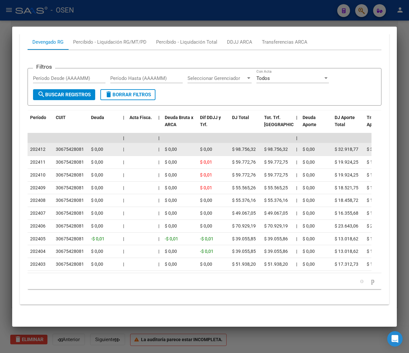
click at [42, 147] on span "202412" at bounding box center [37, 149] width 15 height 5
click at [44, 147] on span "202412" at bounding box center [37, 149] width 15 height 5
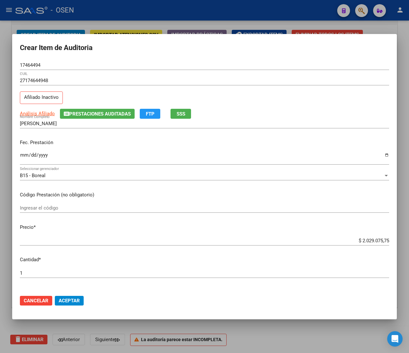
click at [368, 238] on input "$ 2.029.075,75" at bounding box center [204, 241] width 369 height 6
click at [59, 301] on span "Aceptar" at bounding box center [69, 301] width 21 height 6
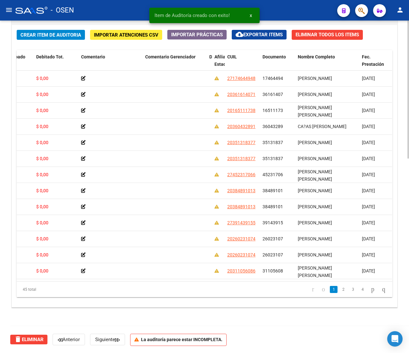
click at [45, 35] on span "Crear Item de Auditoria" at bounding box center [51, 35] width 61 height 6
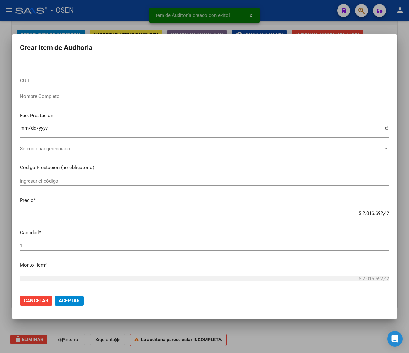
click at [59, 85] on div "CUIL" at bounding box center [204, 81] width 369 height 10
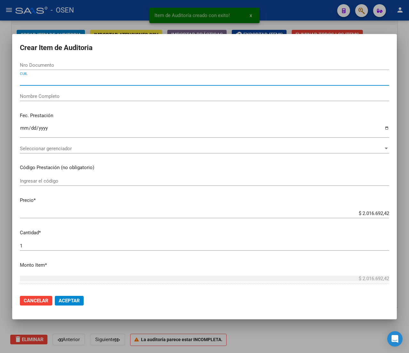
paste input "20165111738"
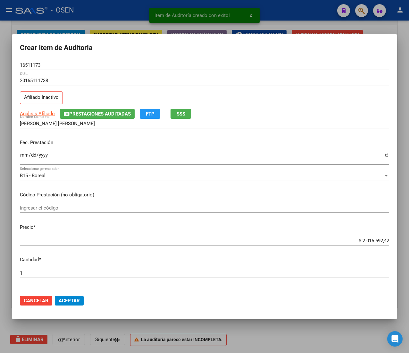
click at [17, 156] on mat-dialog-content "16511173 Nro Documento 20165111738 CUIL Afiliado Inactivo Análisis Afiliado Pre…" at bounding box center [204, 174] width 385 height 229
click at [21, 155] on input "Ingresar la fecha" at bounding box center [204, 157] width 369 height 10
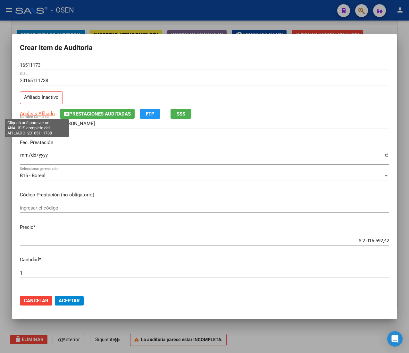
click at [40, 114] on span "Análisis Afiliado" at bounding box center [37, 114] width 35 height 6
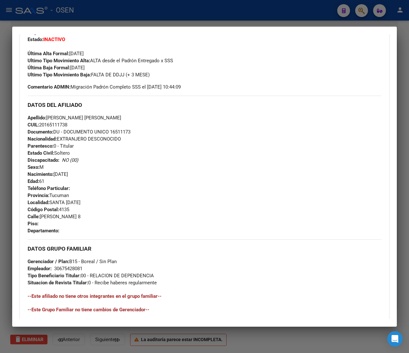
scroll to position [258, 0]
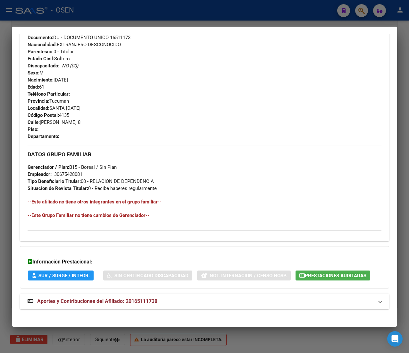
click at [194, 306] on mat-expansion-panel-header "Aportes y Contribuciones del Afiliado: 20165111738" at bounding box center [204, 300] width 369 height 15
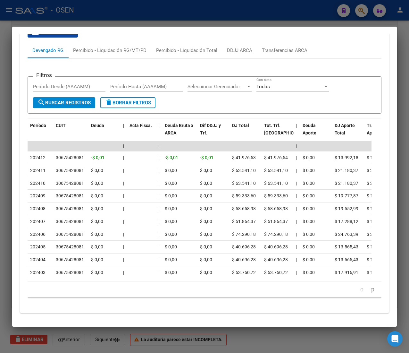
scroll to position [579, 0]
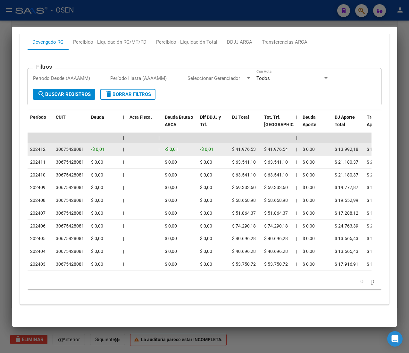
click at [165, 146] on div "-$ 0,01" at bounding box center [180, 149] width 30 height 7
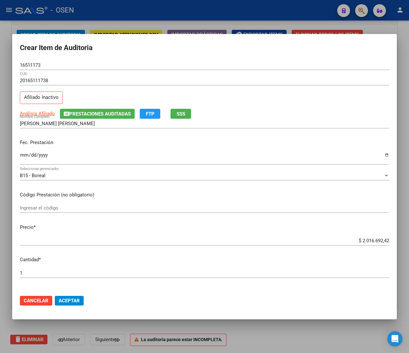
click at [366, 241] on input "$ 2.016.692,42" at bounding box center [204, 241] width 369 height 6
click at [75, 298] on span "Aceptar" at bounding box center [69, 301] width 21 height 6
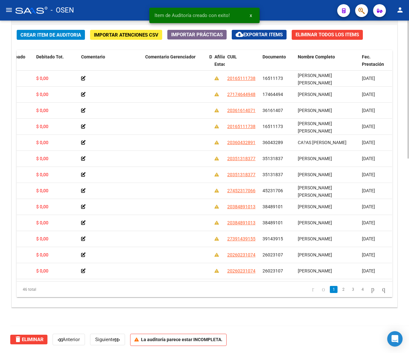
click at [55, 33] on span "Crear Item de Auditoria" at bounding box center [51, 35] width 61 height 6
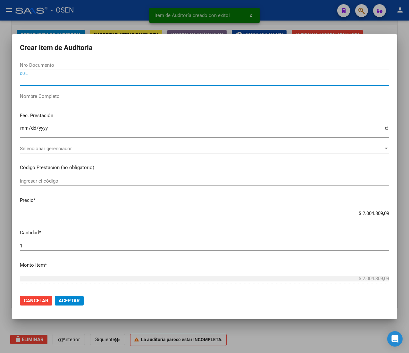
click at [58, 79] on input "CUIL" at bounding box center [204, 81] width 369 height 6
paste input "27342795213"
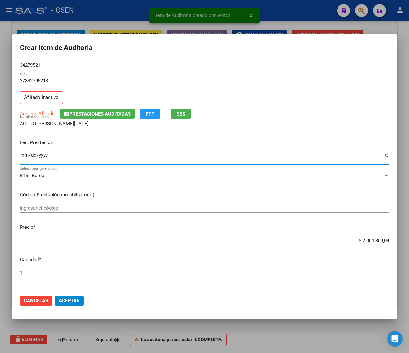
click at [22, 155] on input "Ingresar la fecha" at bounding box center [204, 157] width 369 height 10
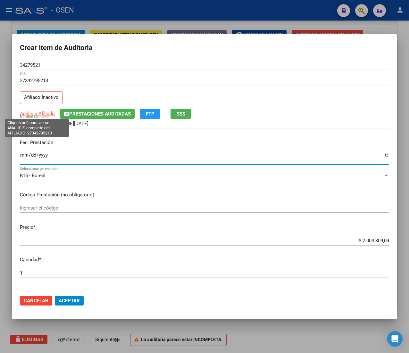
click at [53, 115] on span "Análisis Afiliado" at bounding box center [37, 114] width 35 height 6
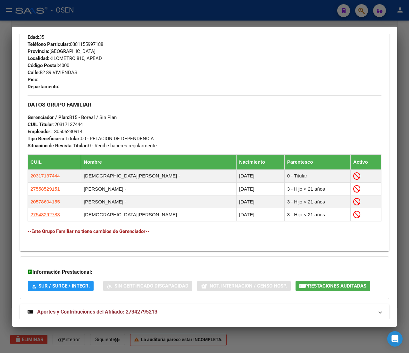
scroll to position [347, 0]
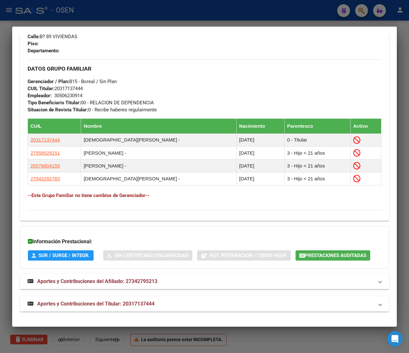
click at [157, 302] on mat-expansion-panel-header "Aportes y Contribuciones del Titular: 20317137444" at bounding box center [204, 303] width 369 height 15
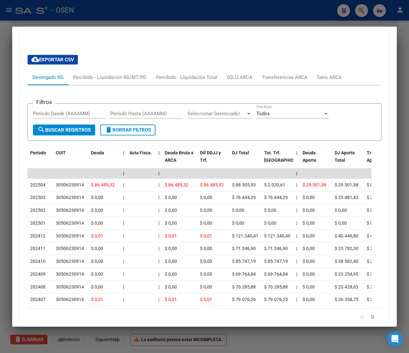
scroll to position [639, 0]
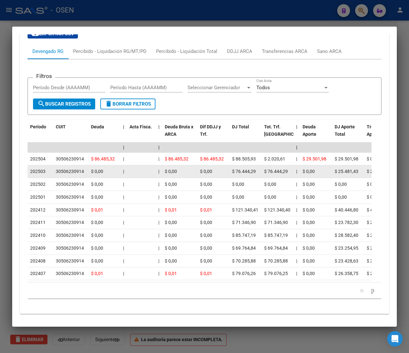
click at [191, 175] on div "$ 0,00" at bounding box center [180, 171] width 30 height 7
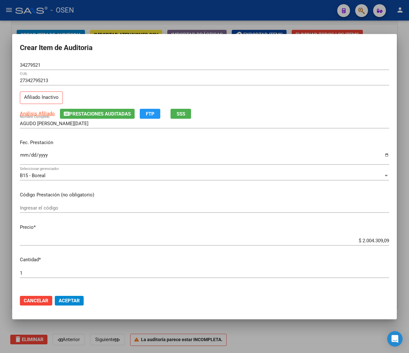
click at [355, 241] on input "$ 2.004.309,09" at bounding box center [204, 241] width 369 height 6
click at [82, 305] on button "Aceptar" at bounding box center [69, 301] width 29 height 10
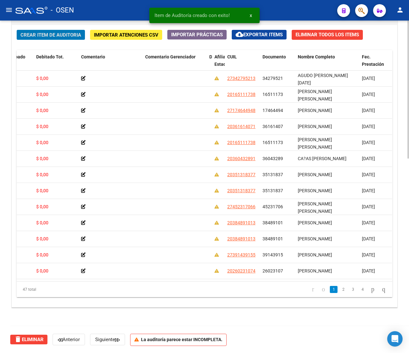
click at [68, 32] on span "Crear Item de Auditoria" at bounding box center [51, 35] width 61 height 6
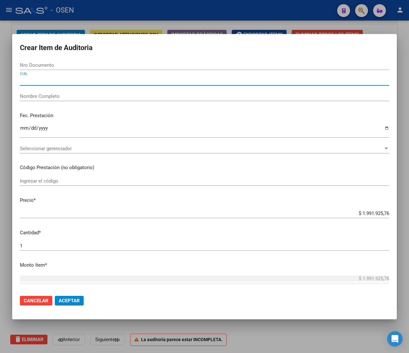
click at [26, 78] on input "CUIL" at bounding box center [204, 81] width 369 height 6
paste input "20553534446"
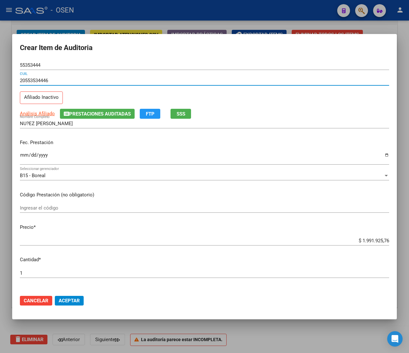
click at [24, 154] on input "Ingresar la fecha" at bounding box center [204, 157] width 369 height 10
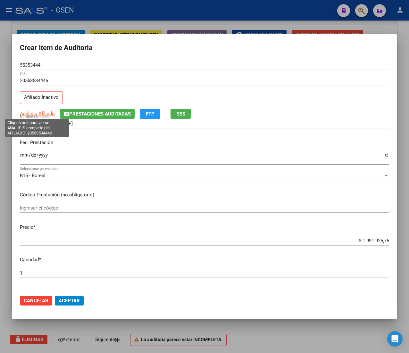
click at [31, 113] on span "Análisis Afiliado" at bounding box center [37, 114] width 35 height 6
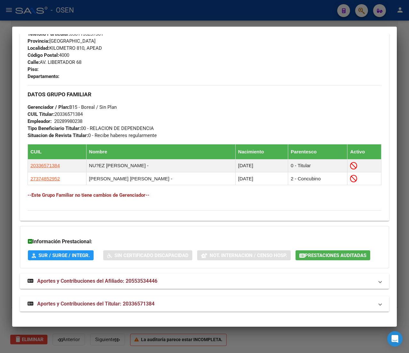
scroll to position [326, 0]
click at [139, 304] on span "Aportes y Contribuciones del Titular: 20336571384" at bounding box center [95, 303] width 117 height 6
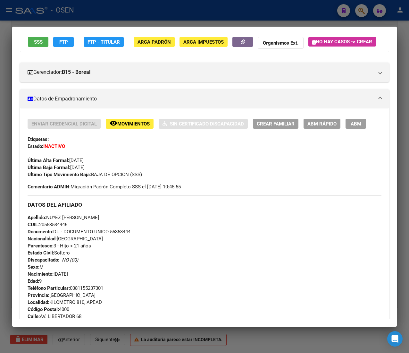
scroll to position [0, 0]
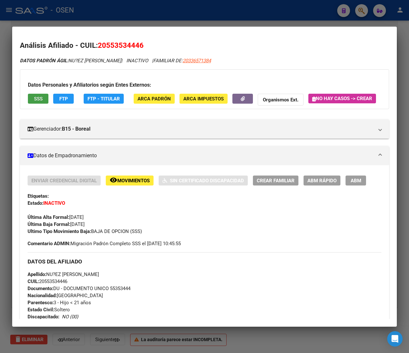
click at [40, 101] on span "SSS" at bounding box center [38, 99] width 9 height 6
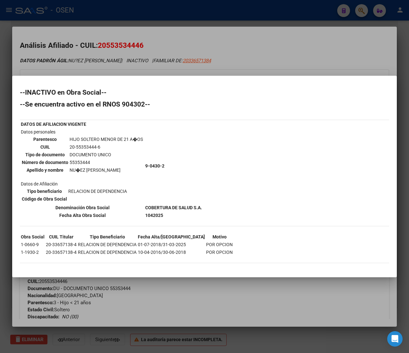
click at [127, 60] on div at bounding box center [204, 176] width 409 height 353
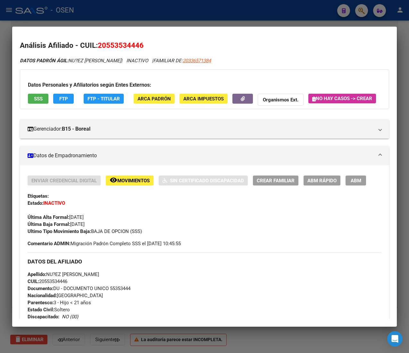
click at [53, 284] on span "CUIL: 20553534446" at bounding box center [48, 281] width 40 height 6
copy span "20553534446"
click at [235, 7] on div at bounding box center [204, 176] width 409 height 353
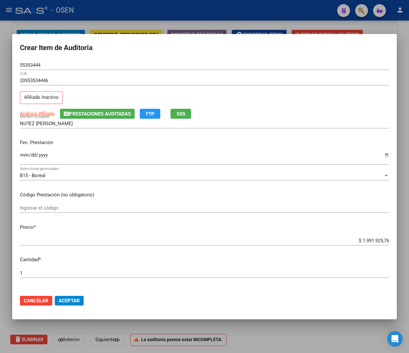
click at [359, 233] on mat-dialog-content "55353444 Nro Documento 20553534446 CUIL Afiliado Inactivo Análisis Afiliado Pre…" at bounding box center [204, 174] width 385 height 229
click at [360, 233] on mat-dialog-content "55353444 Nro Documento 20553534446 CUIL Afiliado Inactivo Análisis Afiliado Pre…" at bounding box center [204, 174] width 385 height 229
click at [360, 243] on div "$ 1.991.925,76 Ingresar el precio" at bounding box center [204, 241] width 369 height 10
click at [360, 242] on input "$ 1.991.925,76" at bounding box center [204, 241] width 369 height 6
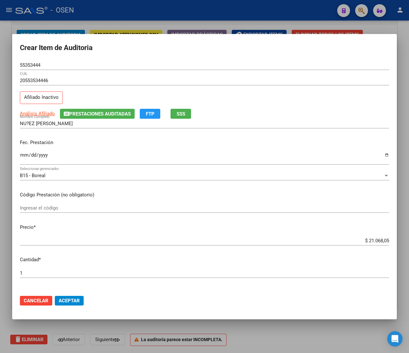
click at [71, 294] on mat-dialog-actions "Cancelar Aceptar" at bounding box center [204, 301] width 369 height 22
click at [32, 65] on input "55353444" at bounding box center [204, 65] width 369 height 6
click at [77, 298] on span "Aceptar" at bounding box center [69, 301] width 21 height 6
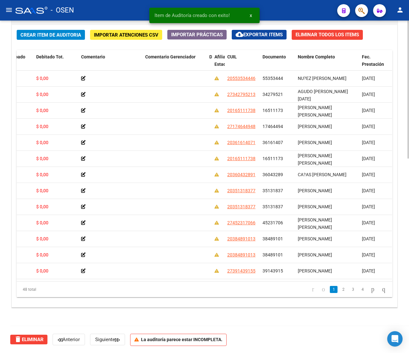
click at [55, 32] on span "Crear Item de Auditoria" at bounding box center [51, 35] width 61 height 6
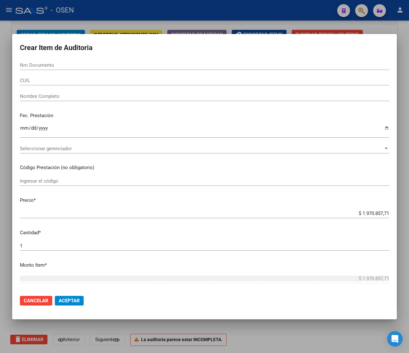
click at [44, 82] on input "CUIL" at bounding box center [204, 81] width 369 height 6
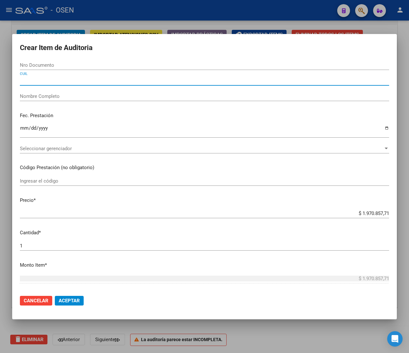
paste input "27360432195"
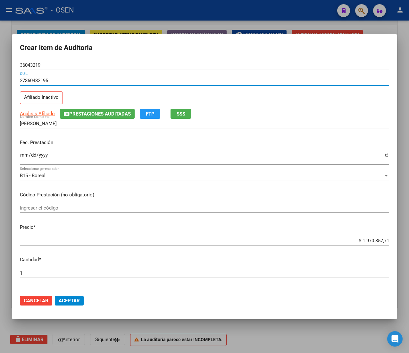
click at [24, 155] on input "Ingresar la fecha" at bounding box center [204, 157] width 369 height 10
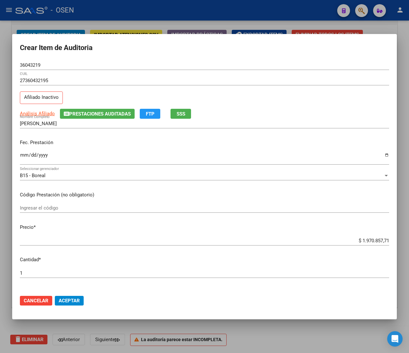
click at [18, 113] on mat-dialog-content "36043219 Nro Documento 27360432195 CUIL Afiliado Inactivo Análisis Afiliado Pre…" at bounding box center [204, 174] width 385 height 229
click at [22, 114] on span "Análisis Afiliado" at bounding box center [37, 114] width 35 height 6
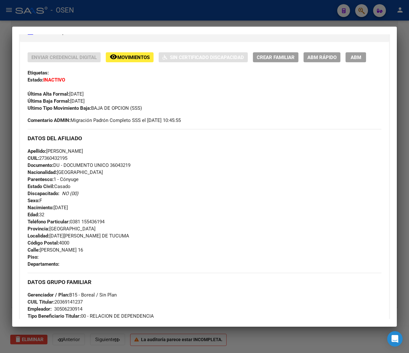
scroll to position [339, 0]
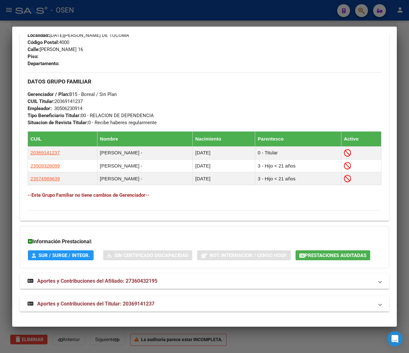
click at [167, 305] on mat-panel-title "Aportes y Contribuciones del Titular: 20369141237" at bounding box center [201, 304] width 346 height 8
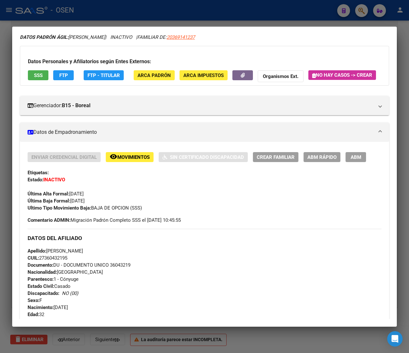
scroll to position [14, 0]
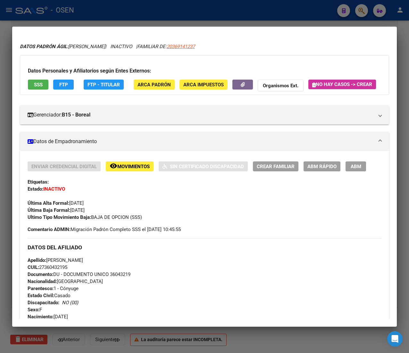
click at [33, 83] on button "SSS" at bounding box center [38, 85] width 21 height 10
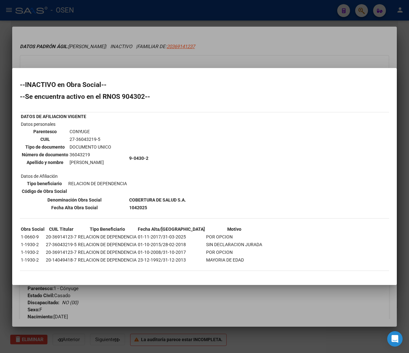
click at [232, 43] on div at bounding box center [204, 176] width 409 height 353
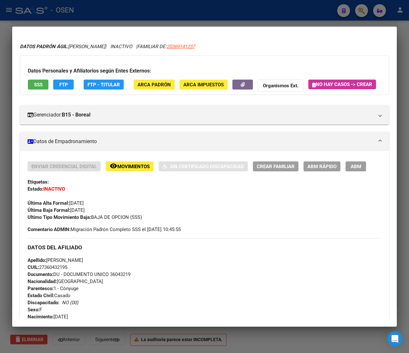
click at [296, 14] on div at bounding box center [204, 176] width 409 height 353
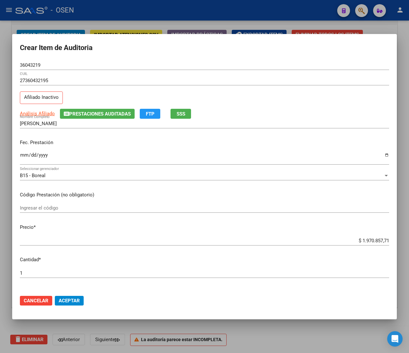
click at [367, 241] on input "$ 1.970.857,71" at bounding box center [204, 241] width 369 height 6
click at [80, 305] on button "Aceptar" at bounding box center [69, 301] width 29 height 10
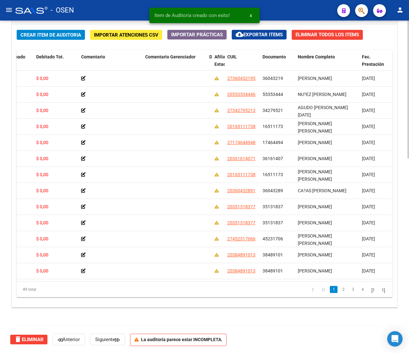
click at [53, 32] on span "Crear Item de Auditoria" at bounding box center [51, 35] width 61 height 6
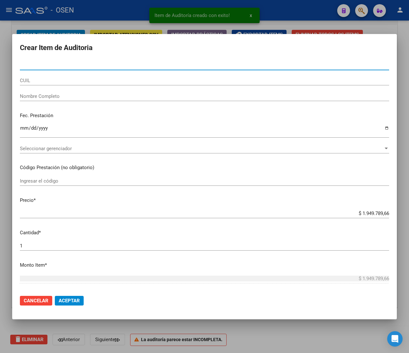
click at [48, 79] on input "CUIL" at bounding box center [204, 81] width 369 height 6
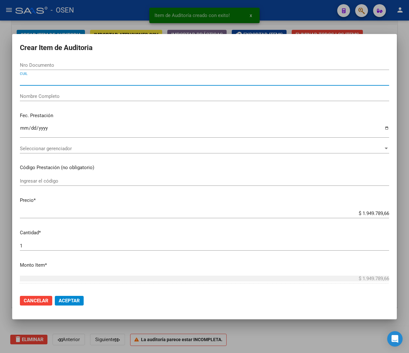
paste input "27360432195"
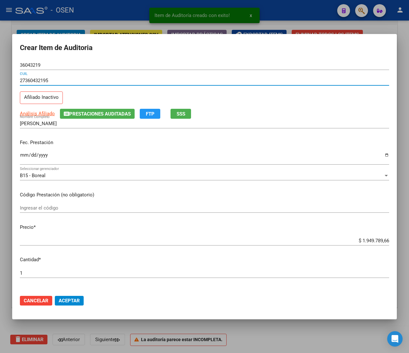
click at [25, 156] on input "Ingresar la fecha" at bounding box center [204, 157] width 369 height 10
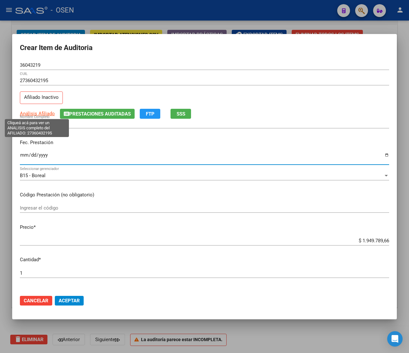
click at [47, 111] on span "Análisis Afiliado" at bounding box center [37, 114] width 35 height 6
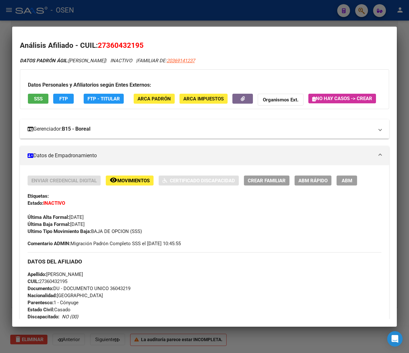
scroll to position [333, 0]
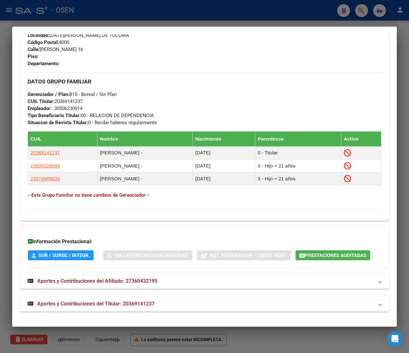
click at [198, 308] on mat-panel-title "Aportes y Contribuciones del Titular: 20369141237" at bounding box center [201, 304] width 346 height 8
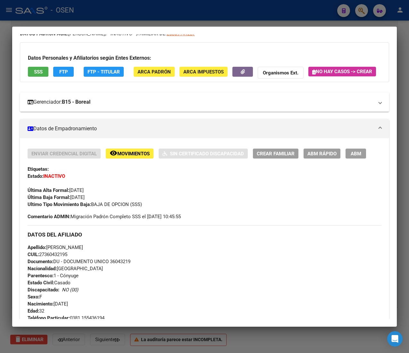
scroll to position [0, 0]
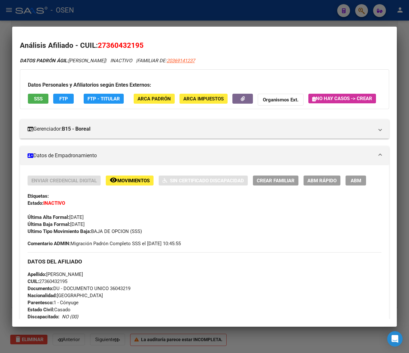
drag, startPoint x: 113, startPoint y: 4, endPoint x: 100, endPoint y: 86, distance: 82.1
click at [113, 4] on div at bounding box center [204, 176] width 409 height 353
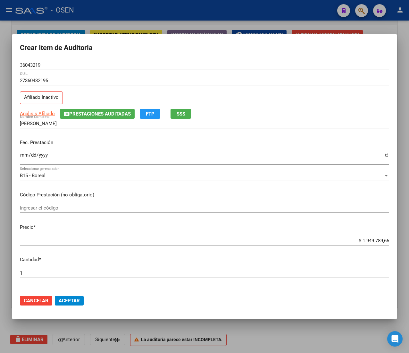
click at [39, 63] on input "36043219" at bounding box center [204, 65] width 369 height 6
click at [359, 240] on input "$ 1.949.789,66" at bounding box center [204, 241] width 369 height 6
click at [76, 298] on span "Aceptar" at bounding box center [69, 301] width 21 height 6
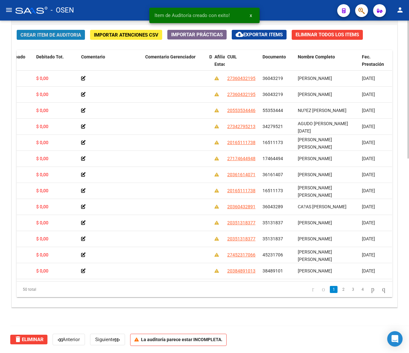
click at [81, 33] on span "Crear Item de Auditoria" at bounding box center [51, 35] width 61 height 6
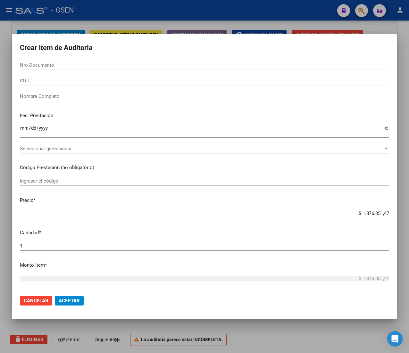
click at [33, 83] on div "CUIL" at bounding box center [204, 81] width 369 height 10
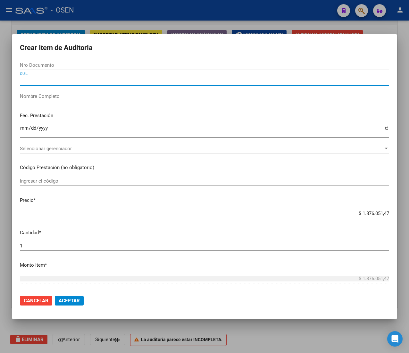
paste input "20385092734"
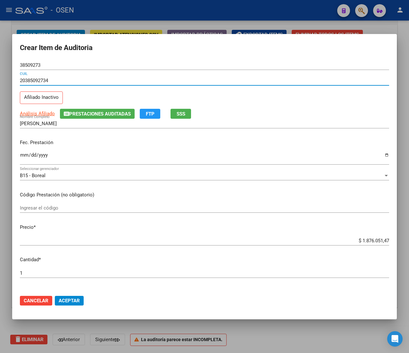
click at [21, 158] on input "Ingresar la fecha" at bounding box center [204, 157] width 369 height 10
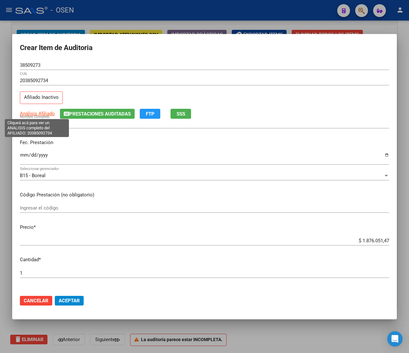
click at [43, 115] on span "Análisis Afiliado" at bounding box center [37, 114] width 35 height 6
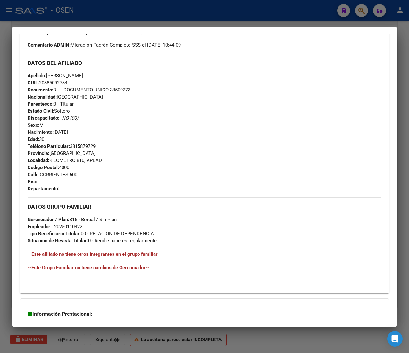
scroll to position [263, 0]
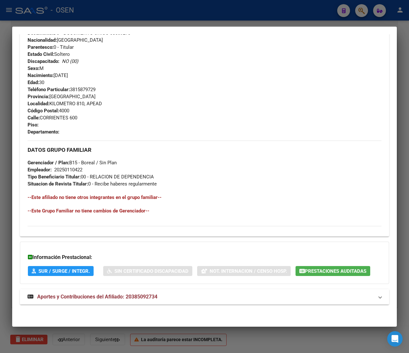
click at [153, 289] on mat-expansion-panel-header "Aportes y Contribuciones del Afiliado: 20385092734" at bounding box center [204, 296] width 369 height 15
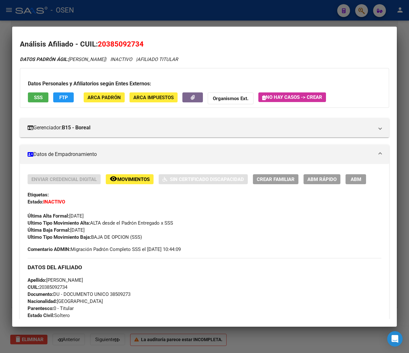
scroll to position [0, 0]
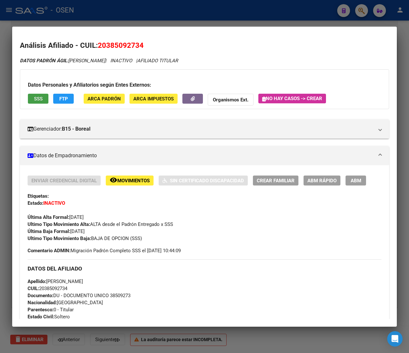
click at [40, 96] on span "SSS" at bounding box center [38, 99] width 9 height 6
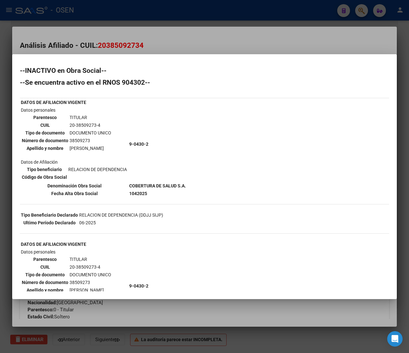
click at [167, 41] on div at bounding box center [204, 176] width 409 height 353
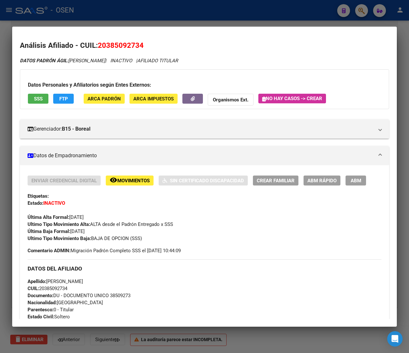
click at [152, 12] on div at bounding box center [204, 176] width 409 height 353
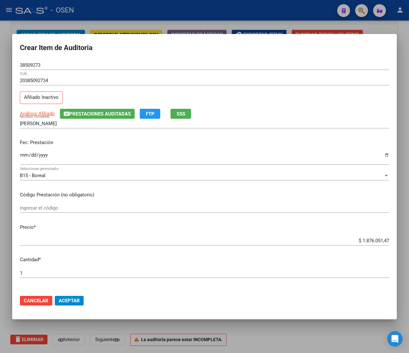
click at [362, 241] on input "$ 1.876.051,47" at bounding box center [204, 241] width 369 height 6
click at [34, 62] on input "38509273" at bounding box center [204, 65] width 369 height 6
drag, startPoint x: 64, startPoint y: 301, endPoint x: 57, endPoint y: 289, distance: 14.2
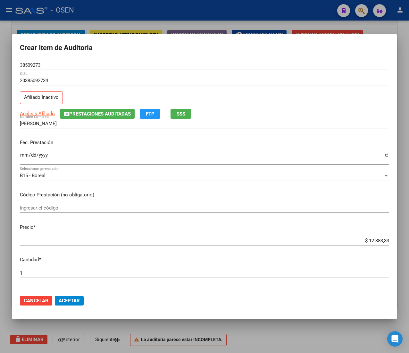
click at [64, 301] on span "Aceptar" at bounding box center [69, 301] width 21 height 6
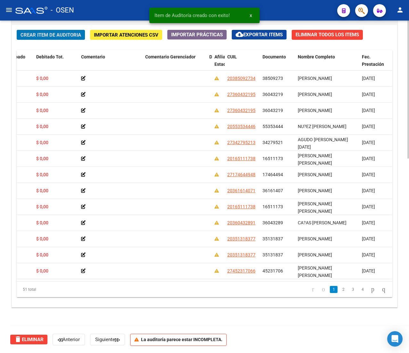
click at [53, 34] on span "Crear Item de Auditoria" at bounding box center [51, 35] width 61 height 6
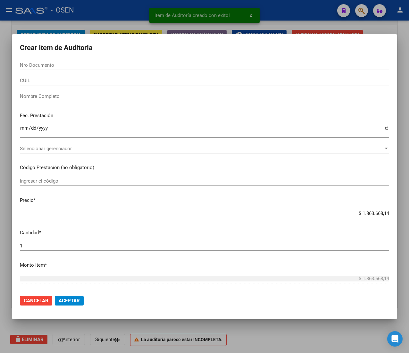
click at [31, 77] on div "CUIL" at bounding box center [204, 81] width 369 height 10
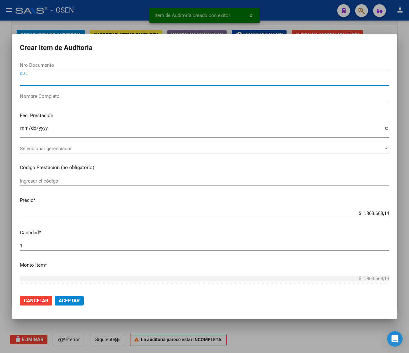
paste input "27174644948"
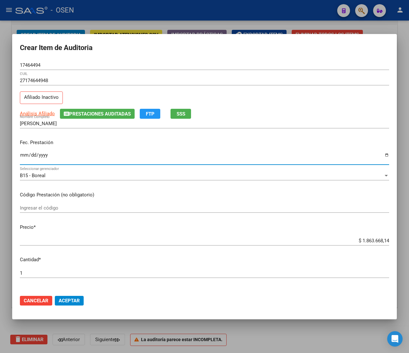
click at [24, 155] on input "Ingresar la fecha" at bounding box center [204, 157] width 369 height 10
click at [32, 113] on span "Análisis Afiliado" at bounding box center [37, 114] width 35 height 6
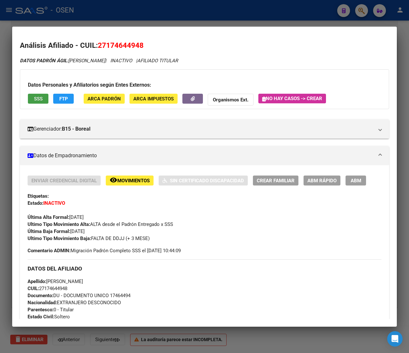
click at [44, 96] on button "SSS" at bounding box center [38, 99] width 21 height 10
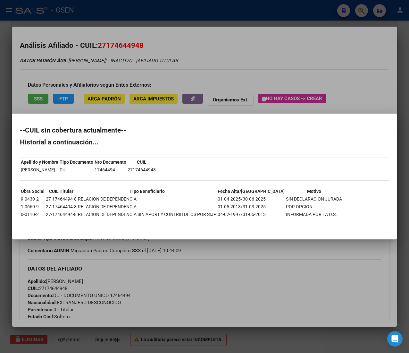
drag, startPoint x: 235, startPoint y: 204, endPoint x: 301, endPoint y: 208, distance: 66.2
click at [301, 208] on tr "1-0660-9 27-17464494-8 RELACION DE DEPENDENCIA 01-05-2013/31-03-2025 POR OPCION" at bounding box center [182, 206] width 322 height 7
drag, startPoint x: 173, startPoint y: 65, endPoint x: 201, endPoint y: 5, distance: 66.6
click at [173, 64] on div at bounding box center [204, 176] width 409 height 353
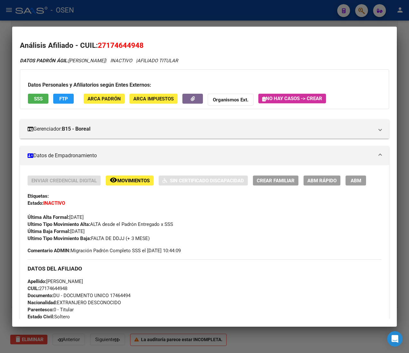
click at [203, 11] on div at bounding box center [204, 176] width 409 height 353
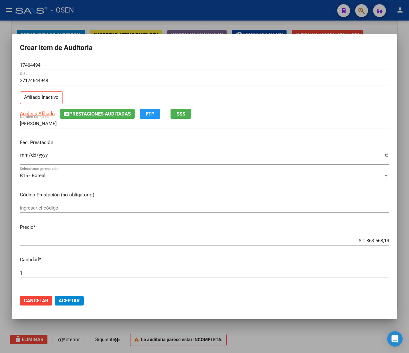
click at [360, 240] on input "$ 1.863.668,14" at bounding box center [204, 241] width 369 height 6
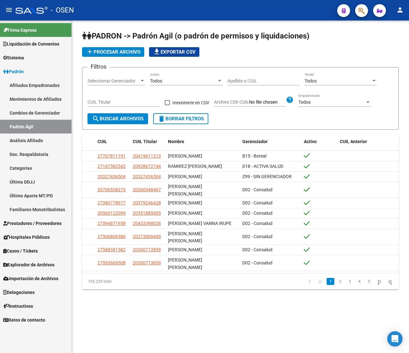
drag, startPoint x: 258, startPoint y: 84, endPoint x: 257, endPoint y: 79, distance: 5.3
click at [257, 82] on div "Apellido o CUIL" at bounding box center [263, 78] width 72 height 13
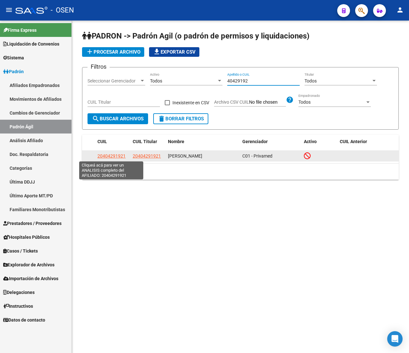
type input "40429192"
click at [122, 156] on span "20404291921" at bounding box center [111, 155] width 28 height 5
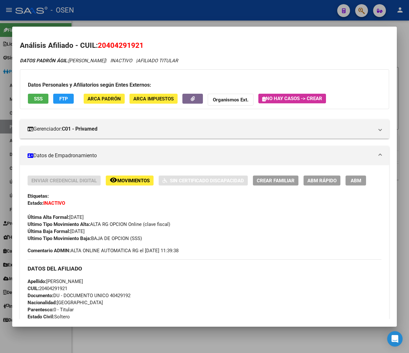
drag, startPoint x: 89, startPoint y: 215, endPoint x: 97, endPoint y: 215, distance: 8.0
click at [97, 215] on div "Última Alta Formal: 01/04/2023" at bounding box center [205, 214] width 354 height 14
drag, startPoint x: 80, startPoint y: 216, endPoint x: 102, endPoint y: 219, distance: 22.0
click at [102, 219] on div "Última Alta Formal: 01/04/2023" at bounding box center [205, 214] width 354 height 14
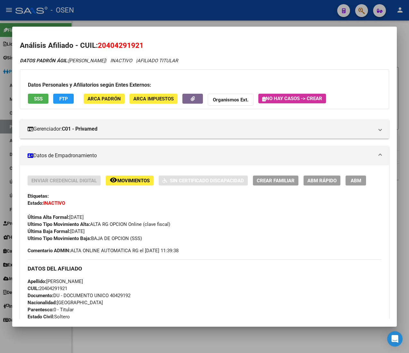
click at [102, 219] on div "Última Alta Formal: 01/04/2023" at bounding box center [205, 214] width 354 height 14
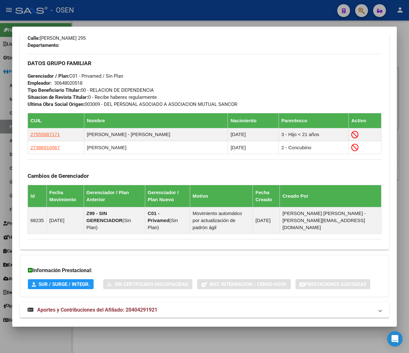
scroll to position [357, 0]
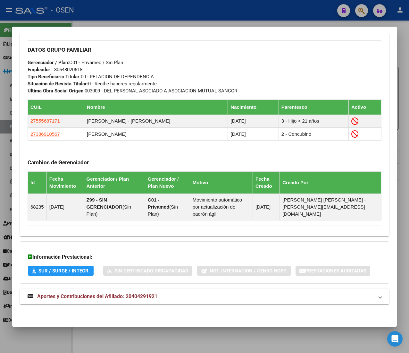
click at [172, 295] on mat-panel-title "Aportes y Contribuciones del Afiliado: 20404291921" at bounding box center [201, 296] width 346 height 8
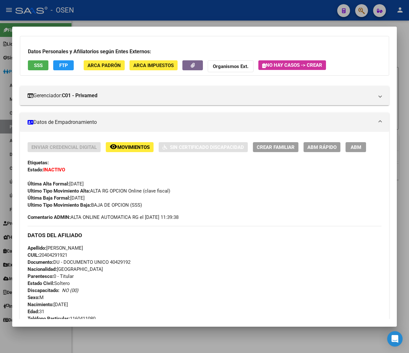
scroll to position [0, 0]
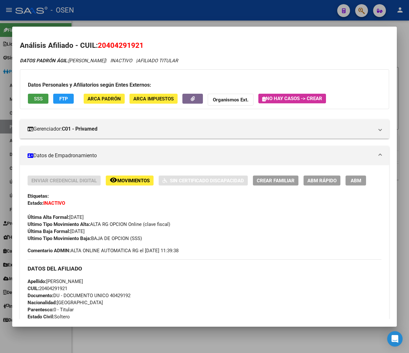
click at [40, 101] on span "SSS" at bounding box center [38, 99] width 9 height 6
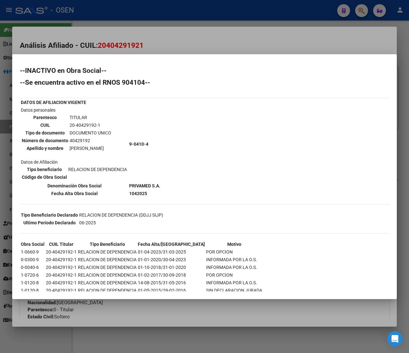
drag, startPoint x: 134, startPoint y: 192, endPoint x: 149, endPoint y: 193, distance: 15.8
click at [149, 193] on td "1042025" at bounding box center [145, 193] width 32 height 7
click at [147, 193] on b "1042025" at bounding box center [138, 193] width 18 height 5
drag, startPoint x: 149, startPoint y: 183, endPoint x: 155, endPoint y: 184, distance: 5.2
click at [155, 184] on b "PRIVAMED S.A." at bounding box center [144, 185] width 31 height 5
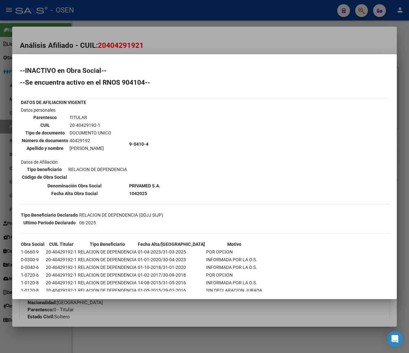
click at [155, 184] on b "PRIVAMED S.A." at bounding box center [144, 185] width 31 height 5
drag, startPoint x: 166, startPoint y: 182, endPoint x: 135, endPoint y: 181, distance: 31.1
click at [135, 181] on div "--INACTIVO en Obra Social-- --Se encuentra activo en el RNOS 904104-- DATOS DE …" at bounding box center [204, 191] width 369 height 248
click at [135, 183] on b "PRIVAMED S.A." at bounding box center [144, 185] width 31 height 5
drag, startPoint x: 140, startPoint y: 183, endPoint x: 169, endPoint y: 185, distance: 28.6
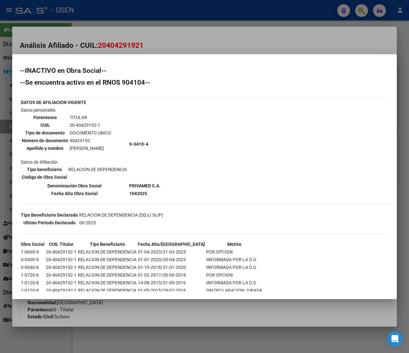
click at [169, 185] on div "--INACTIVO en Obra Social-- --Se encuentra activo en el RNOS 904104-- DATOS DE …" at bounding box center [204, 191] width 369 height 248
click at [161, 190] on td "1042025" at bounding box center [145, 193] width 32 height 7
drag, startPoint x: 148, startPoint y: 192, endPoint x: 132, endPoint y: 192, distance: 15.7
click at [132, 192] on b "1042025" at bounding box center [138, 193] width 18 height 5
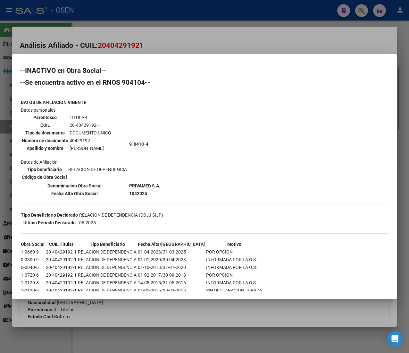
click at [159, 40] on div at bounding box center [204, 176] width 409 height 353
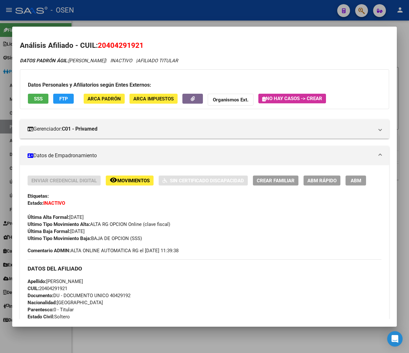
drag, startPoint x: 71, startPoint y: 230, endPoint x: 95, endPoint y: 231, distance: 24.4
click at [85, 231] on span "Última Baja Formal: 01/05/2025" at bounding box center [56, 231] width 57 height 6
click at [98, 232] on div "Enviar Credencial Digital remove_red_eye Movimientos Sin Certificado Discapacid…" at bounding box center [205, 208] width 354 height 66
drag, startPoint x: 98, startPoint y: 232, endPoint x: 71, endPoint y: 232, distance: 27.6
click at [71, 232] on div "Enviar Credencial Digital remove_red_eye Movimientos Sin Certificado Discapacid…" at bounding box center [205, 208] width 354 height 66
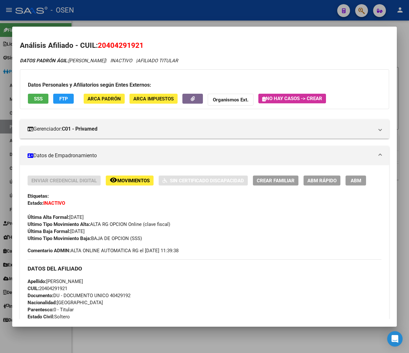
click at [71, 232] on span "Última Baja Formal: 01/05/2025" at bounding box center [56, 231] width 57 height 6
drag, startPoint x: 89, startPoint y: 216, endPoint x: 109, endPoint y: 219, distance: 20.5
click at [109, 219] on div "Última Alta Formal: 01/04/2023" at bounding box center [205, 214] width 354 height 14
click at [109, 220] on div "Última Alta Formal: 01/04/2023" at bounding box center [205, 214] width 354 height 14
drag, startPoint x: 97, startPoint y: 228, endPoint x: 74, endPoint y: 230, distance: 22.2
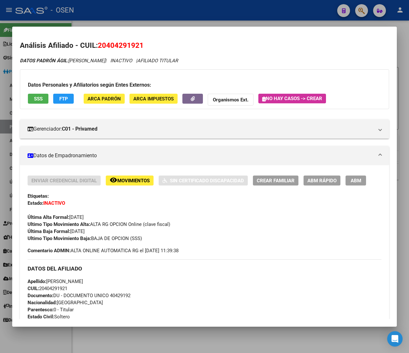
click at [75, 230] on span "Última Baja Formal: 01/05/2025" at bounding box center [56, 231] width 57 height 6
click at [74, 230] on span "Última Baja Formal: 01/05/2025" at bounding box center [56, 231] width 57 height 6
drag, startPoint x: 94, startPoint y: 238, endPoint x: 130, endPoint y: 241, distance: 35.4
click at [130, 241] on div "Ultimo Tipo Movimiento Baja: BAJA DE OPCION (SSS)" at bounding box center [205, 238] width 354 height 7
click at [130, 241] on span "Ultimo Tipo Movimiento Baja: BAJA DE OPCION (SSS)" at bounding box center [85, 238] width 114 height 6
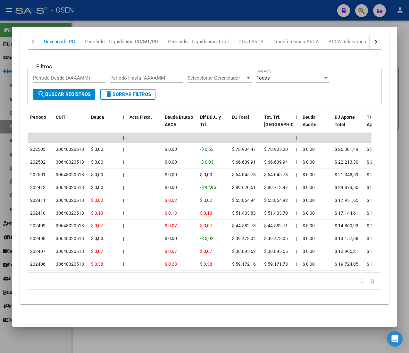
scroll to position [673, 0]
drag, startPoint x: 366, startPoint y: 284, endPoint x: 364, endPoint y: 282, distance: 3.4
click at [367, 284] on li at bounding box center [372, 280] width 11 height 11
click at [370, 281] on icon "go to next page" at bounding box center [372, 280] width 5 height 8
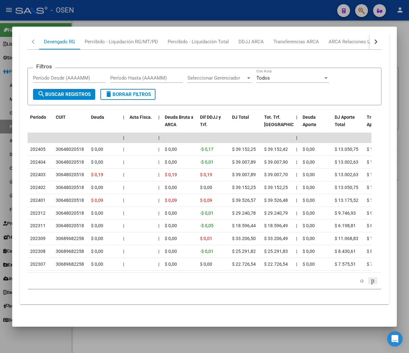
click at [370, 283] on icon "go to next page" at bounding box center [372, 280] width 5 height 8
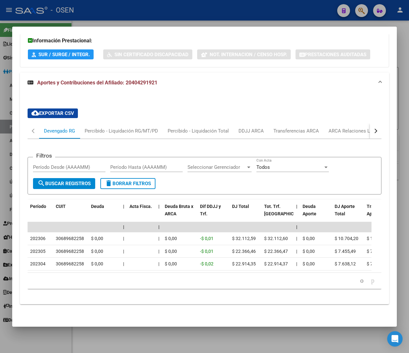
scroll to position [583, 0]
click at [370, 283] on icon "go to next page" at bounding box center [372, 280] width 5 height 8
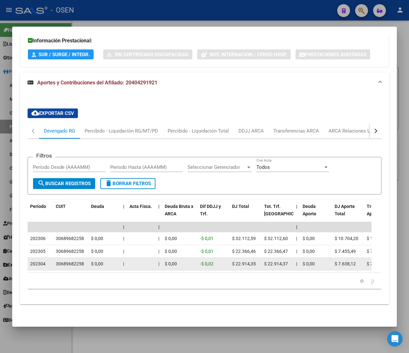
click at [79, 260] on div "30689682258" at bounding box center [70, 263] width 28 height 7
click at [104, 260] on div "$ 0,00" at bounding box center [104, 263] width 27 height 7
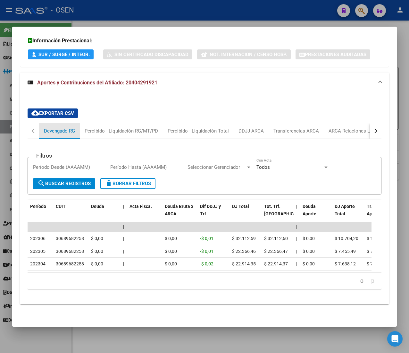
click at [65, 127] on div "Devengado RG" at bounding box center [59, 130] width 31 height 7
click at [359, 281] on icon "go to previous page" at bounding box center [361, 280] width 5 height 8
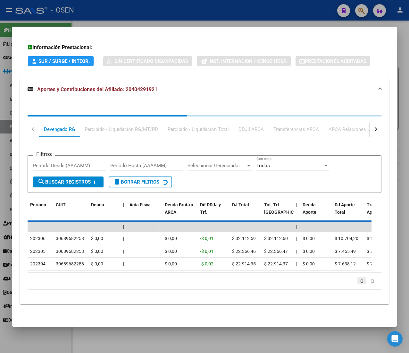
click at [350, 281] on div "30 total 1 2 3" at bounding box center [205, 281] width 354 height 16
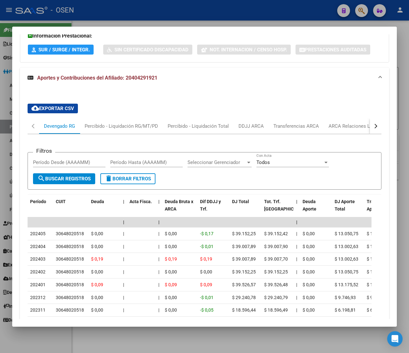
click at [348, 281] on datatable-body-cell "$ 13.175,52" at bounding box center [348, 284] width 32 height 13
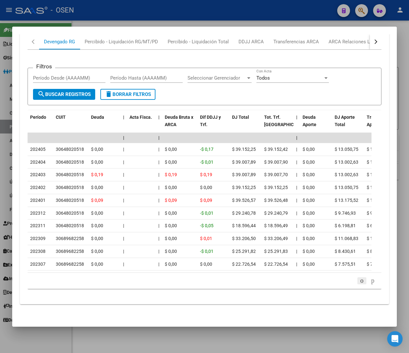
click at [359, 279] on icon "go to previous page" at bounding box center [361, 280] width 5 height 8
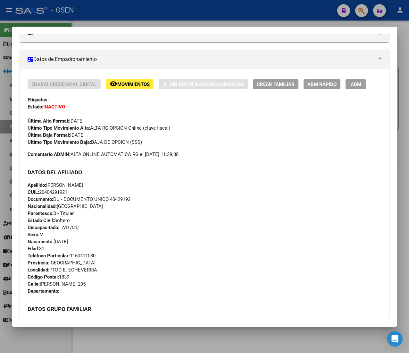
scroll to position [0, 0]
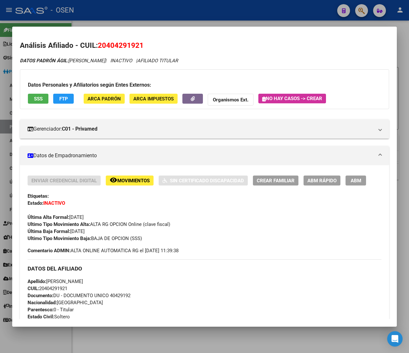
drag, startPoint x: 71, startPoint y: 219, endPoint x: 111, endPoint y: 222, distance: 39.8
click at [111, 222] on div "Enviar Credencial Digital remove_red_eye Movimientos Sin Certificado Discapacid…" at bounding box center [205, 208] width 354 height 66
click at [111, 222] on span "Ultimo Tipo Movimiento Alta: ALTA RG OPCION Online (clave fiscal)" at bounding box center [99, 224] width 143 height 6
drag, startPoint x: 92, startPoint y: 224, endPoint x: 171, endPoint y: 226, distance: 78.9
click at [170, 226] on span "Ultimo Tipo Movimiento Alta: ALTA RG OPCION Online (clave fiscal)" at bounding box center [99, 224] width 143 height 6
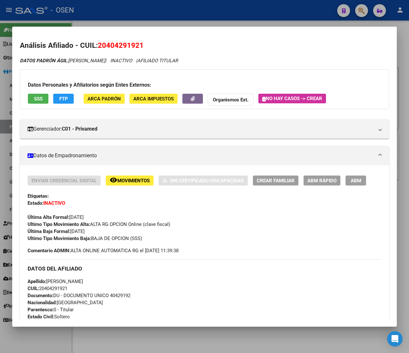
click at [172, 226] on div "Ultimo Tipo Movimiento Alta: ALTA RG OPCION Online (clave fiscal)" at bounding box center [205, 224] width 354 height 7
click at [39, 96] on span "SSS" at bounding box center [38, 99] width 9 height 6
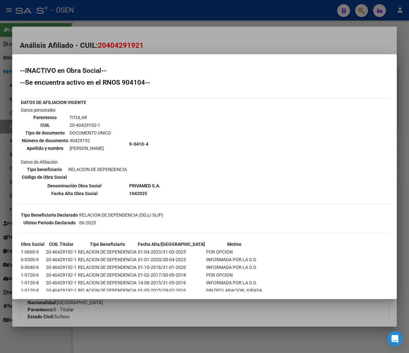
drag, startPoint x: 141, startPoint y: 189, endPoint x: 153, endPoint y: 189, distance: 11.5
click at [153, 190] on td "1042025" at bounding box center [145, 193] width 32 height 7
drag, startPoint x: 133, startPoint y: 181, endPoint x: 160, endPoint y: 185, distance: 26.6
click at [160, 185] on b "PRIVAMED S.A." at bounding box center [144, 185] width 31 height 5
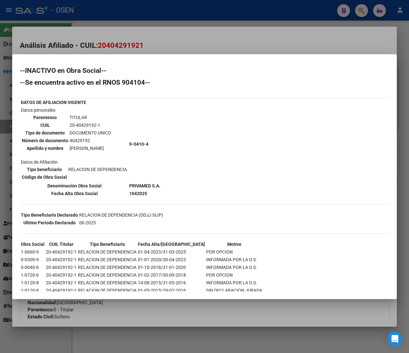
click at [160, 184] on b "PRIVAMED S.A." at bounding box center [144, 185] width 31 height 5
drag, startPoint x: 164, startPoint y: 184, endPoint x: 131, endPoint y: 181, distance: 33.3
click at [131, 182] on tr "Denominación Obra Social PRIVAMED S.A." at bounding box center [91, 185] width 140 height 7
click at [128, 182] on th "Denominación Obra Social" at bounding box center [75, 185] width 108 height 7
drag, startPoint x: 137, startPoint y: 190, endPoint x: 144, endPoint y: 190, distance: 6.4
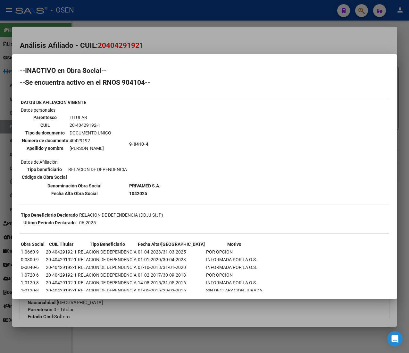
click at [144, 191] on b "1042025" at bounding box center [138, 193] width 18 height 5
drag, startPoint x: 155, startPoint y: 190, endPoint x: 134, endPoint y: 190, distance: 20.8
click at [134, 190] on td "1042025" at bounding box center [145, 193] width 32 height 7
click at [134, 191] on b "1042025" at bounding box center [138, 193] width 18 height 5
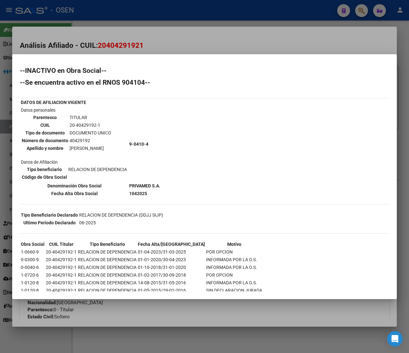
drag, startPoint x: 138, startPoint y: 190, endPoint x: 126, endPoint y: 189, distance: 11.5
click at [126, 190] on tr "Fecha Alta Obra Social 1042025" at bounding box center [91, 193] width 140 height 7
click at [126, 190] on th "Fecha Alta Obra Social" at bounding box center [75, 193] width 108 height 7
click at [220, 41] on div at bounding box center [204, 176] width 409 height 353
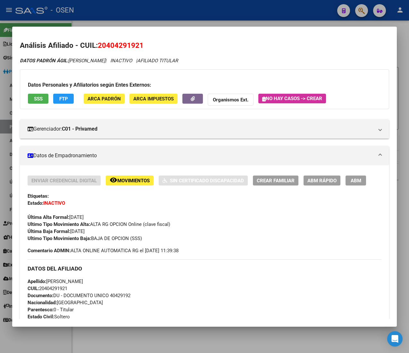
click at [221, 20] on div at bounding box center [204, 176] width 409 height 353
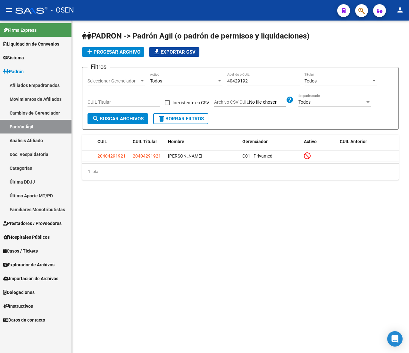
click at [175, 120] on span "delete Borrar Filtros" at bounding box center [181, 119] width 46 height 6
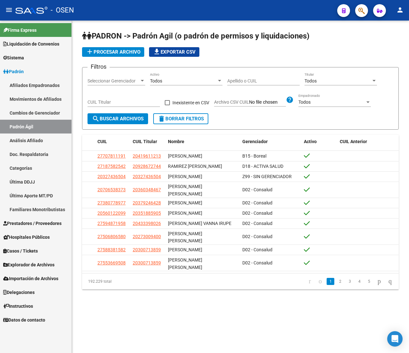
click at [11, 9] on mat-icon "menu" at bounding box center [9, 10] width 8 height 8
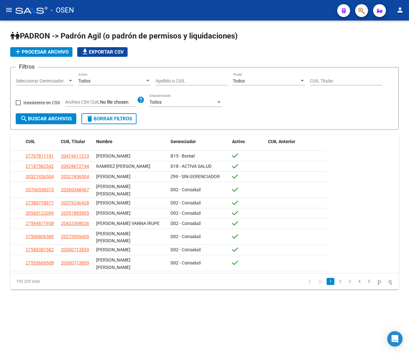
click at [176, 85] on div "Apellido o CUIL" at bounding box center [192, 81] width 72 height 18
click at [178, 78] on input "Apellido o CUIL" at bounding box center [192, 80] width 72 height 5
click at [181, 83] on input "Apellido o CUIL" at bounding box center [192, 80] width 72 height 5
click at [156, 79] on input "Apellido o CUIL" at bounding box center [192, 80] width 72 height 5
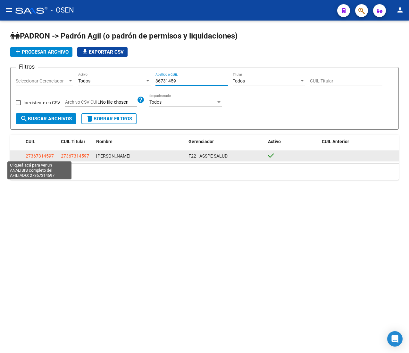
type input "36731459"
click at [43, 158] on span "27367314597" at bounding box center [40, 155] width 28 height 5
type textarea "27367314597"
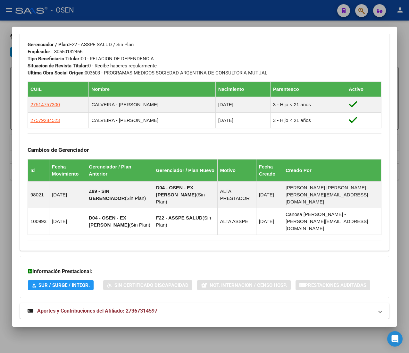
scroll to position [360, 0]
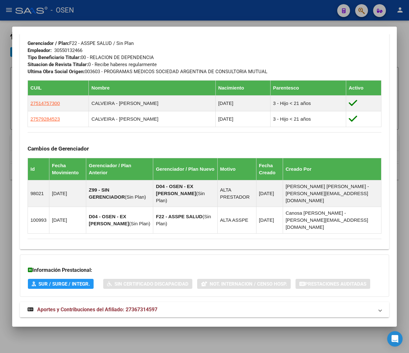
drag, startPoint x: 125, startPoint y: 297, endPoint x: 157, endPoint y: 298, distance: 32.1
click at [158, 306] on mat-panel-title "Aportes y Contribuciones del Afiliado: 27367314597" at bounding box center [201, 310] width 346 height 8
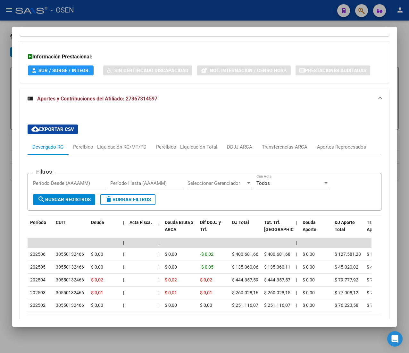
scroll to position [612, 0]
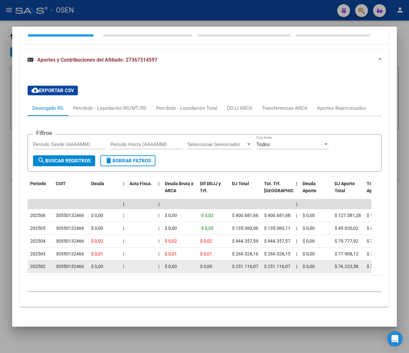
drag, startPoint x: 61, startPoint y: 254, endPoint x: 81, endPoint y: 255, distance: 20.6
click at [81, 263] on div "30550132466" at bounding box center [70, 266] width 28 height 7
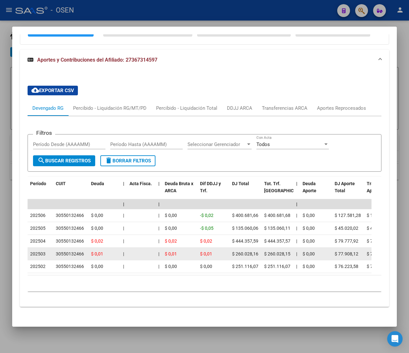
drag, startPoint x: 80, startPoint y: 241, endPoint x: 60, endPoint y: 242, distance: 20.3
click at [60, 250] on div "30550132466" at bounding box center [70, 253] width 28 height 7
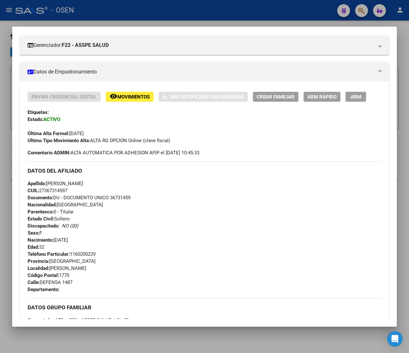
scroll to position [0, 0]
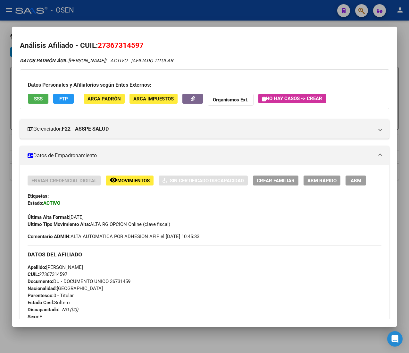
click at [83, 264] on span "Apellido: DANIELA MARIANA GARRO" at bounding box center [55, 267] width 55 height 6
click at [83, 265] on span "Apellido: DANIELA MARIANA GARRO" at bounding box center [55, 267] width 55 height 6
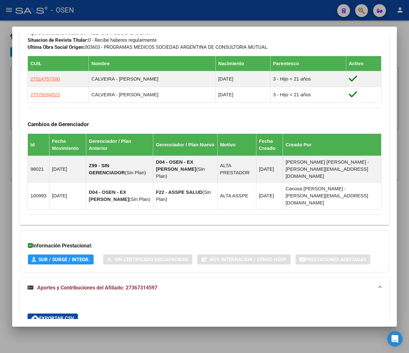
scroll to position [257, 0]
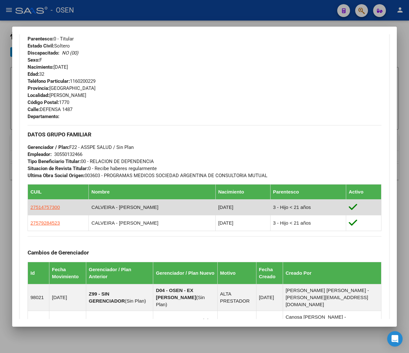
drag, startPoint x: 215, startPoint y: 208, endPoint x: 210, endPoint y: 208, distance: 5.8
click at [215, 208] on td "08/09/2011" at bounding box center [242, 207] width 55 height 16
drag, startPoint x: 231, startPoint y: 208, endPoint x: 215, endPoint y: 204, distance: 16.9
click at [215, 204] on td "08/09/2011" at bounding box center [242, 207] width 55 height 16
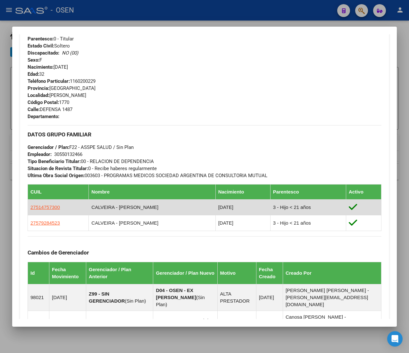
click at [215, 204] on td "08/09/2011" at bounding box center [242, 207] width 55 height 16
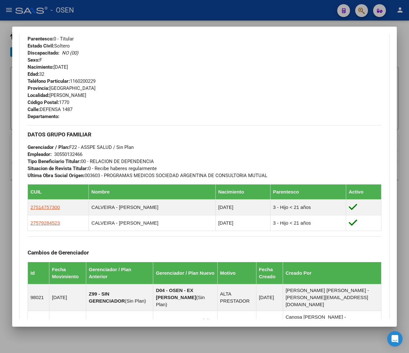
drag, startPoint x: 96, startPoint y: 161, endPoint x: 163, endPoint y: 165, distance: 67.4
click at [162, 165] on div "DATOS GRUPO FAMILIAR Gerenciador / Plan: F22 - ASSPE SALUD / Sin Plan Empleador…" at bounding box center [205, 152] width 354 height 54
click at [163, 165] on div "DATOS GRUPO FAMILIAR Gerenciador / Plan: F22 - ASSPE SALUD / Sin Plan Empleador…" at bounding box center [205, 152] width 354 height 54
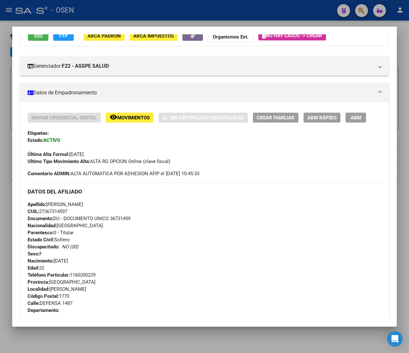
scroll to position [0, 0]
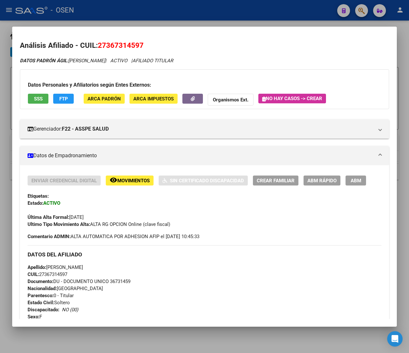
drag, startPoint x: 76, startPoint y: 235, endPoint x: 139, endPoint y: 235, distance: 62.8
click at [135, 235] on span "Comentario ADMIN: ALTA AUTOMATICA POR ADHESION AFIP el 2025-02-07 10:45:33" at bounding box center [114, 236] width 172 height 7
click at [139, 235] on span "Comentario ADMIN: ALTA AUTOMATICA POR ADHESION AFIP el 2025-02-07 10:45:33" at bounding box center [114, 236] width 172 height 7
drag, startPoint x: 84, startPoint y: 215, endPoint x: 62, endPoint y: 215, distance: 21.8
click at [62, 215] on span "Última Alta Formal: 01/02/2025" at bounding box center [56, 217] width 56 height 6
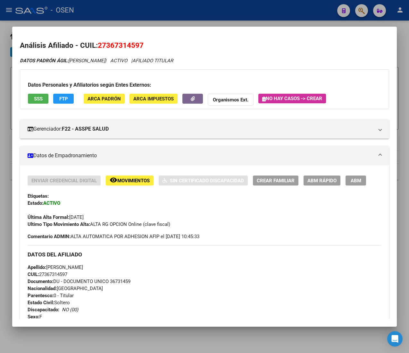
click at [69, 216] on span "Última Alta Formal: 01/02/2025" at bounding box center [56, 217] width 56 height 6
drag, startPoint x: 31, startPoint y: 107, endPoint x: 34, endPoint y: 103, distance: 5.6
click at [31, 107] on div "Datos Personales y Afiliatorios según Entes Externos: SSS FTP ARCA Padrón ARCA …" at bounding box center [204, 89] width 369 height 40
click at [35, 102] on button "SSS" at bounding box center [38, 99] width 21 height 10
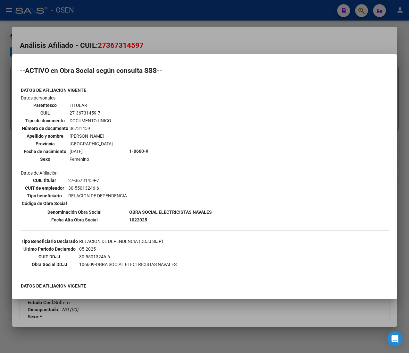
click at [156, 40] on div at bounding box center [204, 176] width 409 height 353
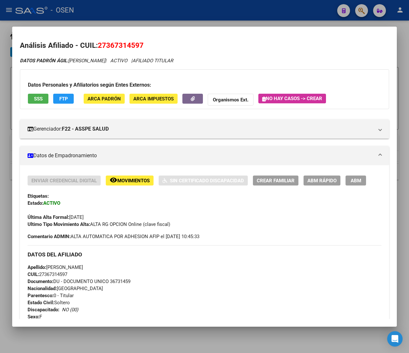
drag, startPoint x: 95, startPoint y: 224, endPoint x: 116, endPoint y: 224, distance: 21.2
click at [115, 224] on span "Ultimo Tipo Movimiento Alta: ALTA RG OPCION Online (clave fiscal)" at bounding box center [99, 224] width 143 height 6
click at [116, 224] on span "Ultimo Tipo Movimiento Alta: ALTA RG OPCION Online (clave fiscal)" at bounding box center [99, 224] width 143 height 6
drag, startPoint x: 171, startPoint y: 223, endPoint x: 147, endPoint y: 223, distance: 23.7
click at [147, 223] on span "Ultimo Tipo Movimiento Alta: ALTA RG OPCION Online (clave fiscal)" at bounding box center [99, 224] width 143 height 6
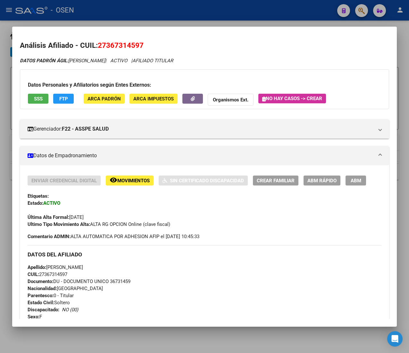
click at [147, 223] on span "Ultimo Tipo Movimiento Alta: ALTA RG OPCION Online (clave fiscal)" at bounding box center [99, 224] width 143 height 6
drag, startPoint x: 147, startPoint y: 223, endPoint x: 173, endPoint y: 226, distance: 26.8
click at [173, 226] on div "Ultimo Tipo Movimiento Alta: ALTA RG OPCION Online (clave fiscal)" at bounding box center [205, 224] width 354 height 7
click at [173, 224] on div "Ultimo Tipo Movimiento Alta: ALTA RG OPCION Online (clave fiscal)" at bounding box center [205, 224] width 354 height 7
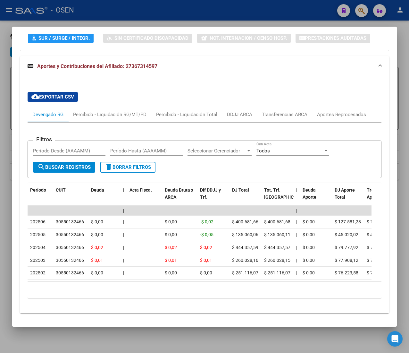
scroll to position [612, 0]
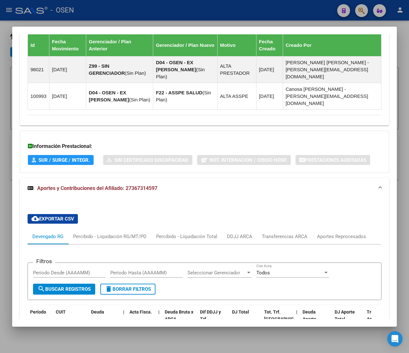
click at [157, 185] on span "Aportes y Contribuciones del Afiliado: 27367314597" at bounding box center [97, 188] width 120 height 6
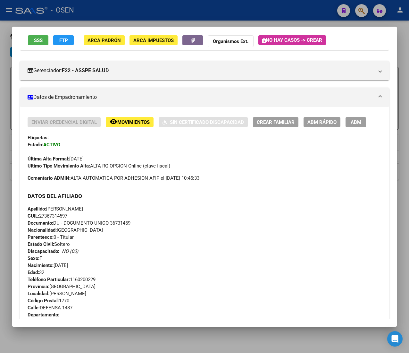
scroll to position [0, 0]
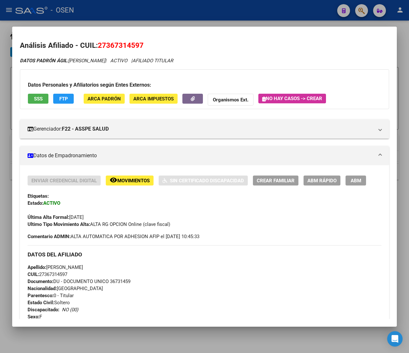
drag, startPoint x: 91, startPoint y: 222, endPoint x: 132, endPoint y: 224, distance: 41.4
click at [132, 224] on span "Ultimo Tipo Movimiento Alta: ALTA RG OPCION Online (clave fiscal)" at bounding box center [99, 224] width 143 height 6
drag, startPoint x: 139, startPoint y: 224, endPoint x: 94, endPoint y: 225, distance: 45.2
click at [94, 225] on div "Ultimo Tipo Movimiento Alta: ALTA RG OPCION Online (clave fiscal)" at bounding box center [205, 224] width 354 height 7
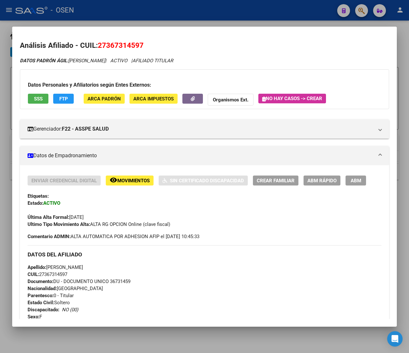
click at [94, 225] on span "Ultimo Tipo Movimiento Alta: ALTA RG OPCION Online (clave fiscal)" at bounding box center [99, 224] width 143 height 6
drag, startPoint x: 90, startPoint y: 224, endPoint x: 188, endPoint y: 228, distance: 97.2
click at [188, 228] on div "Enviar Credencial Digital remove_red_eye Movimientos Sin Certificado Discapacid…" at bounding box center [205, 207] width 354 height 64
drag, startPoint x: 64, startPoint y: 233, endPoint x: 72, endPoint y: 232, distance: 7.4
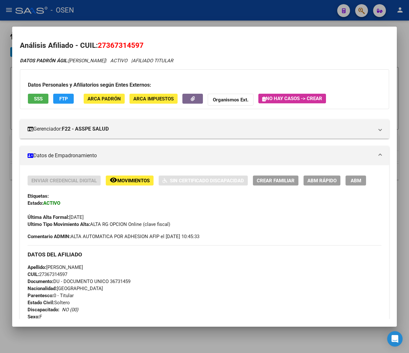
click at [72, 232] on div "Enviar Credencial Digital remove_red_eye Movimientos Sin Certificado Discapacid…" at bounding box center [205, 207] width 354 height 64
click at [74, 239] on span "Comentario ADMIN: ALTA AUTOMATICA POR ADHESION AFIP el 2025-02-07 10:45:33" at bounding box center [114, 236] width 172 height 7
drag, startPoint x: 72, startPoint y: 239, endPoint x: 220, endPoint y: 240, distance: 147.5
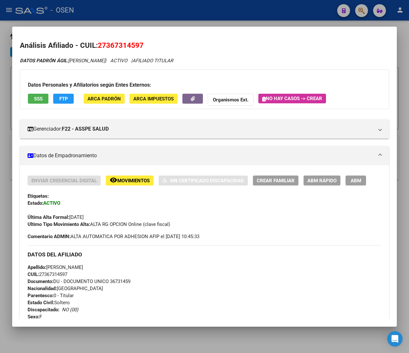
click at [83, 269] on span "Apellido: DANIELA MARIANA GARRO" at bounding box center [55, 267] width 55 height 6
click at [83, 267] on span "Apellido: DANIELA MARIANA GARRO" at bounding box center [55, 267] width 55 height 6
drag, startPoint x: 108, startPoint y: 268, endPoint x: 79, endPoint y: 265, distance: 29.9
click at [79, 265] on div "Apellido: DANIELA MARIANA GARRO CUIL: 27367314597 Documento: DU - DOCUMENTO UNI…" at bounding box center [205, 299] width 354 height 71
click at [79, 265] on span "Apellido: DANIELA MARIANA GARRO" at bounding box center [55, 267] width 55 height 6
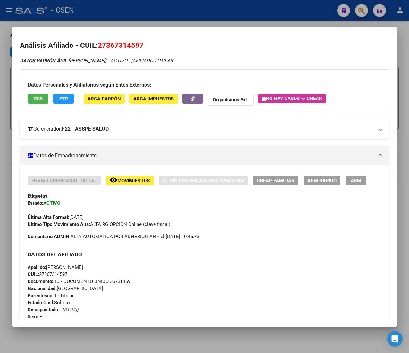
drag, startPoint x: 83, startPoint y: 129, endPoint x: 118, endPoint y: 130, distance: 35.0
click at [118, 130] on mat-panel-title "Gerenciador: F22 - ASSPE SALUD" at bounding box center [201, 129] width 346 height 8
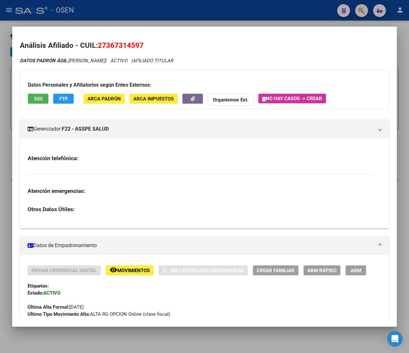
click at [118, 130] on mat-panel-title "Gerenciador: F22 - ASSPE SALUD" at bounding box center [201, 129] width 346 height 8
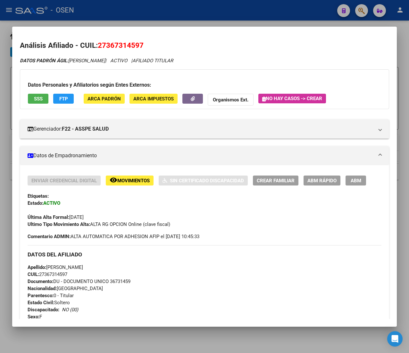
drag, startPoint x: 78, startPoint y: 216, endPoint x: 84, endPoint y: 216, distance: 5.8
click at [84, 216] on span "Última Alta Formal: 01/02/2025" at bounding box center [56, 217] width 56 height 6
drag, startPoint x: 96, startPoint y: 218, endPoint x: 82, endPoint y: 217, distance: 14.1
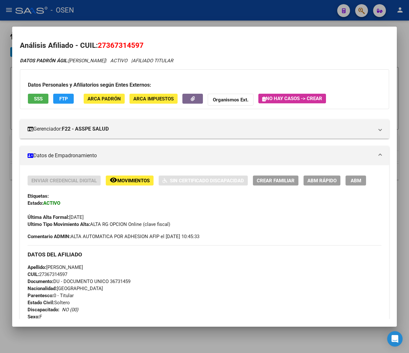
click at [82, 217] on div "Última Alta Formal: 01/02/2025" at bounding box center [205, 214] width 354 height 14
click at [82, 217] on span "Última Alta Formal: 01/02/2025" at bounding box center [56, 217] width 56 height 6
drag, startPoint x: 97, startPoint y: 224, endPoint x: 140, endPoint y: 222, distance: 44.0
click at [139, 222] on span "Ultimo Tipo Movimiento Alta: ALTA RG OPCION Online (clave fiscal)" at bounding box center [99, 224] width 143 height 6
click at [140, 222] on span "Ultimo Tipo Movimiento Alta: ALTA RG OPCION Online (clave fiscal)" at bounding box center [99, 224] width 143 height 6
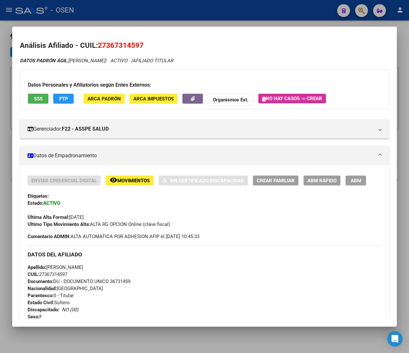
drag, startPoint x: 167, startPoint y: 225, endPoint x: 126, endPoint y: 219, distance: 40.9
click at [126, 219] on div "Enviar Credencial Digital remove_red_eye Movimientos Sin Certificado Discapacid…" at bounding box center [205, 201] width 354 height 52
click at [126, 219] on div "Última Alta Formal: 01/02/2025" at bounding box center [205, 214] width 354 height 14
drag, startPoint x: 29, startPoint y: 253, endPoint x: 94, endPoint y: 262, distance: 65.7
click at [94, 262] on div "DATOS DEL AFILIADO" at bounding box center [205, 254] width 354 height 19
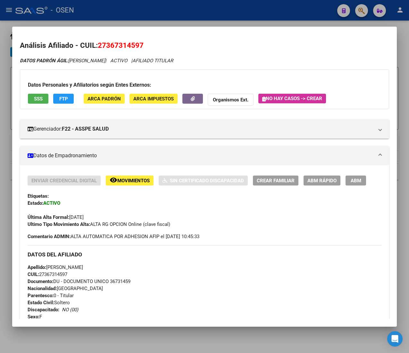
click at [94, 262] on div "DATOS DEL AFILIADO" at bounding box center [205, 254] width 354 height 19
drag, startPoint x: 36, startPoint y: 254, endPoint x: 61, endPoint y: 255, distance: 24.7
click at [60, 256] on h3 "DATOS DEL AFILIADO" at bounding box center [205, 254] width 354 height 7
click at [63, 254] on h3 "DATOS DEL AFILIADO" at bounding box center [205, 254] width 354 height 7
drag, startPoint x: 93, startPoint y: 222, endPoint x: 157, endPoint y: 229, distance: 64.6
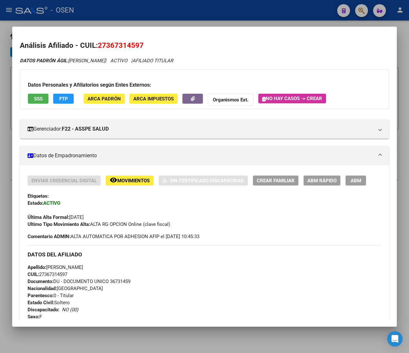
click at [157, 229] on div "Enviar Credencial Digital remove_red_eye Movimientos Sin Certificado Discapacid…" at bounding box center [205, 207] width 354 height 64
click at [158, 229] on div "Enviar Credencial Digital remove_red_eye Movimientos Sin Certificado Discapacid…" at bounding box center [205, 207] width 354 height 64
drag, startPoint x: 166, startPoint y: 225, endPoint x: 101, endPoint y: 225, distance: 65.1
click at [105, 226] on span "Ultimo Tipo Movimiento Alta: ALTA RG OPCION Online (clave fiscal)" at bounding box center [99, 224] width 143 height 6
click at [101, 225] on span "Ultimo Tipo Movimiento Alta: ALTA RG OPCION Online (clave fiscal)" at bounding box center [99, 224] width 143 height 6
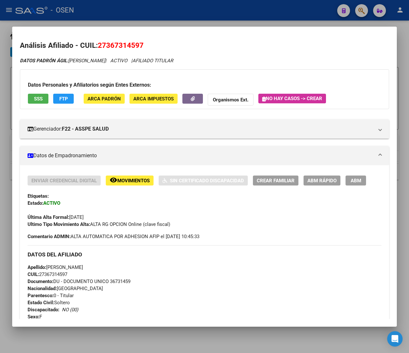
drag, startPoint x: 118, startPoint y: 224, endPoint x: 98, endPoint y: 225, distance: 20.5
click at [98, 225] on span "Ultimo Tipo Movimiento Alta: ALTA RG OPCION Online (clave fiscal)" at bounding box center [99, 224] width 143 height 6
drag, startPoint x: 192, startPoint y: 237, endPoint x: 217, endPoint y: 238, distance: 25.7
click at [217, 238] on div "Enviar Credencial Digital remove_red_eye Movimientos Sin Certificado Discapacid…" at bounding box center [205, 207] width 354 height 64
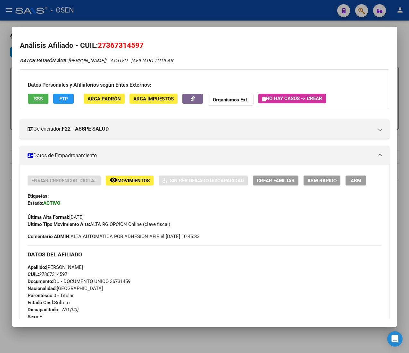
click at [217, 238] on div "Enviar Credencial Digital remove_red_eye Movimientos Sin Certificado Discapacid…" at bounding box center [205, 207] width 354 height 64
drag, startPoint x: 71, startPoint y: 234, endPoint x: 142, endPoint y: 236, distance: 71.5
click at [130, 237] on span "Comentario ADMIN: ALTA AUTOMATICA POR ADHESION AFIP el 2025-02-07 10:45:33" at bounding box center [114, 236] width 172 height 7
click at [143, 236] on span "Comentario ADMIN: ALTA AUTOMATICA POR ADHESION AFIP el 2025-02-07 10:45:33" at bounding box center [114, 236] width 172 height 7
drag, startPoint x: 80, startPoint y: 217, endPoint x: 91, endPoint y: 219, distance: 11.8
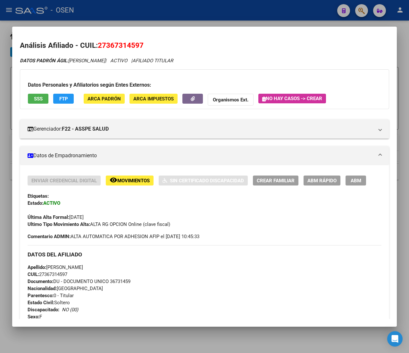
click at [84, 219] on span "Última Alta Formal: 01/02/2025" at bounding box center [56, 217] width 56 height 6
click at [102, 219] on div "Última Alta Formal: 01/02/2025" at bounding box center [205, 214] width 354 height 14
drag, startPoint x: 98, startPoint y: 223, endPoint x: 124, endPoint y: 220, distance: 26.4
click at [124, 221] on span "Ultimo Tipo Movimiento Alta: ALTA RG OPCION Online (clave fiscal)" at bounding box center [99, 224] width 143 height 6
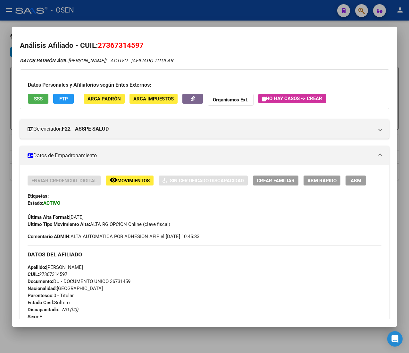
click at [124, 220] on div "Última Alta Formal: 01/02/2025" at bounding box center [205, 214] width 354 height 14
drag, startPoint x: 167, startPoint y: 226, endPoint x: 121, endPoint y: 220, distance: 46.9
click at [121, 220] on div "Enviar Credencial Digital remove_red_eye Movimientos Sin Certificado Discapacid…" at bounding box center [205, 201] width 354 height 52
click at [121, 220] on div "Última Alta Formal: 01/02/2025" at bounding box center [205, 214] width 354 height 14
drag, startPoint x: 108, startPoint y: 223, endPoint x: 131, endPoint y: 222, distance: 22.8
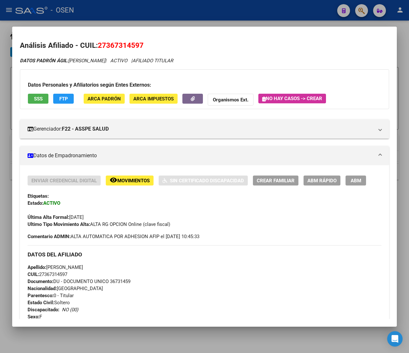
click at [130, 223] on span "Ultimo Tipo Movimiento Alta: ALTA RG OPCION Online (clave fiscal)" at bounding box center [99, 224] width 143 height 6
click at [131, 222] on span "Ultimo Tipo Movimiento Alta: ALTA RG OPCION Online (clave fiscal)" at bounding box center [99, 224] width 143 height 6
drag, startPoint x: 158, startPoint y: 223, endPoint x: 102, endPoint y: 221, distance: 55.8
click at [102, 221] on span "Ultimo Tipo Movimiento Alta: ALTA RG OPCION Online (clave fiscal)" at bounding box center [99, 224] width 143 height 6
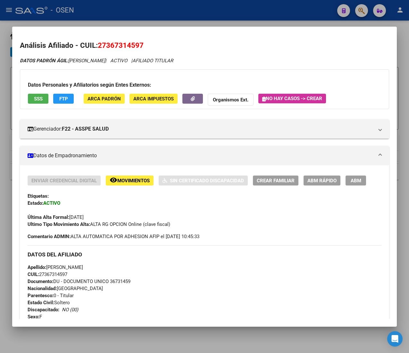
drag, startPoint x: 97, startPoint y: 224, endPoint x: 139, endPoint y: 226, distance: 42.3
click at [139, 226] on span "Ultimo Tipo Movimiento Alta: ALTA RG OPCION Online (clave fiscal)" at bounding box center [99, 224] width 143 height 6
click at [138, 228] on div "Ultimo Tipo Movimiento Alta: ALTA RG OPCION Online (clave fiscal)" at bounding box center [205, 224] width 354 height 7
drag, startPoint x: 144, startPoint y: 224, endPoint x: 90, endPoint y: 223, distance: 54.2
click at [90, 223] on span "Ultimo Tipo Movimiento Alta: ALTA RG OPCION Online (clave fiscal)" at bounding box center [99, 224] width 143 height 6
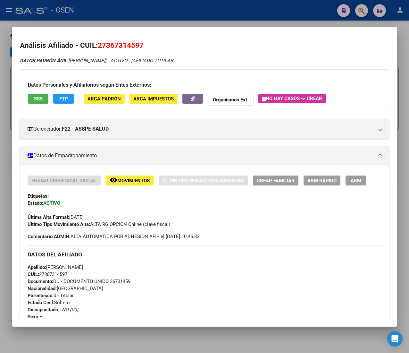
click at [90, 223] on strong "Ultimo Tipo Movimiento Alta:" at bounding box center [59, 224] width 63 height 6
drag, startPoint x: 121, startPoint y: 226, endPoint x: 87, endPoint y: 222, distance: 34.8
click at [87, 222] on span "Ultimo Tipo Movimiento Alta: ALTA RG OPCION Online (clave fiscal)" at bounding box center [99, 224] width 143 height 6
click at [87, 222] on strong "Ultimo Tipo Movimiento Alta:" at bounding box center [59, 224] width 63 height 6
drag, startPoint x: 94, startPoint y: 223, endPoint x: 116, endPoint y: 224, distance: 21.9
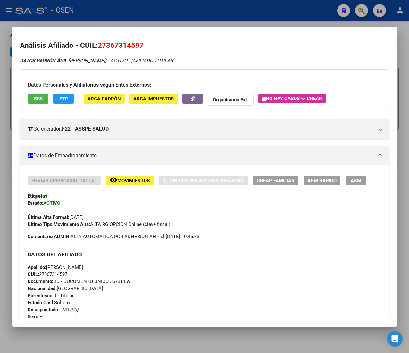
click at [113, 224] on span "Ultimo Tipo Movimiento Alta: ALTA RG OPCION Online (clave fiscal)" at bounding box center [99, 224] width 143 height 6
click at [116, 224] on span "Ultimo Tipo Movimiento Alta: ALTA RG OPCION Online (clave fiscal)" at bounding box center [99, 224] width 143 height 6
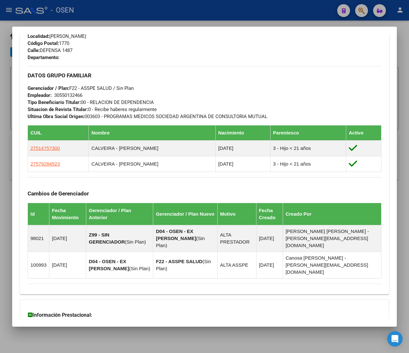
scroll to position [321, 0]
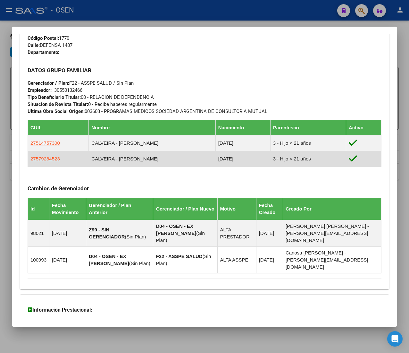
drag, startPoint x: 91, startPoint y: 141, endPoint x: 120, endPoint y: 151, distance: 30.0
click at [120, 151] on table "CUIL Nombre Nacimiento Parentesco Activo 27514757300 CALVEIRA - LAYLA PRISCILA …" at bounding box center [205, 143] width 354 height 47
click at [121, 155] on td "CALVEIRA - NINA RENATA" at bounding box center [152, 159] width 127 height 16
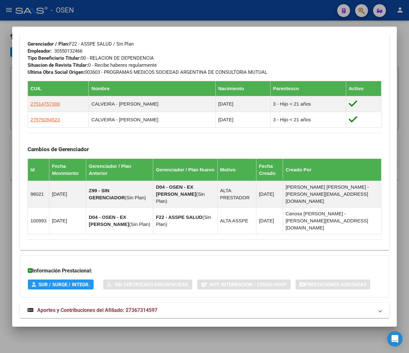
scroll to position [360, 0]
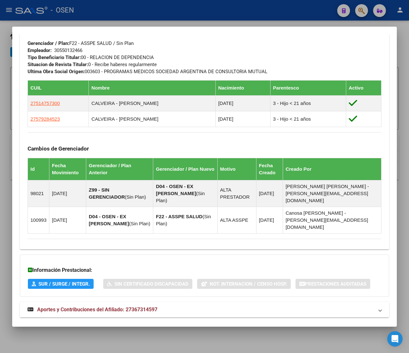
click at [167, 302] on mat-expansion-panel-header "Aportes y Contribuciones del Afiliado: 27367314597" at bounding box center [204, 309] width 369 height 15
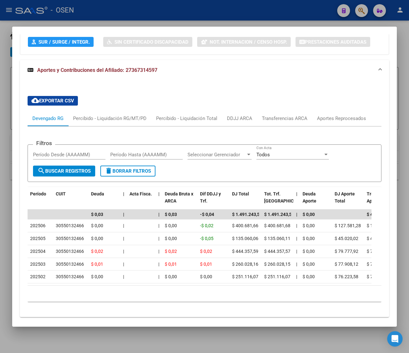
scroll to position [612, 0]
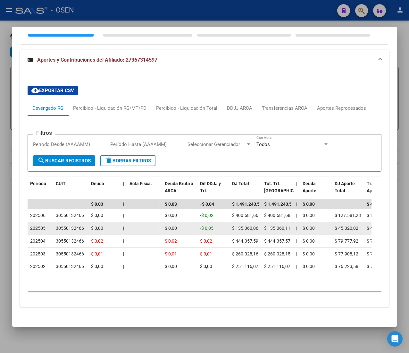
drag, startPoint x: 235, startPoint y: 214, endPoint x: 263, endPoint y: 218, distance: 27.8
click at [263, 222] on datatable-body-cell "$ 135.060,11" at bounding box center [278, 228] width 32 height 13
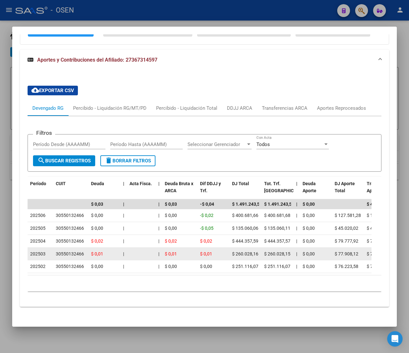
click at [244, 251] on span "$ 260.028,16" at bounding box center [245, 253] width 26 height 5
drag, startPoint x: 239, startPoint y: 241, endPoint x: 249, endPoint y: 242, distance: 9.6
click at [249, 248] on datatable-body-cell "$ 260.028,16" at bounding box center [246, 254] width 32 height 13
click at [249, 251] on span "$ 260.028,16" at bounding box center [245, 253] width 26 height 5
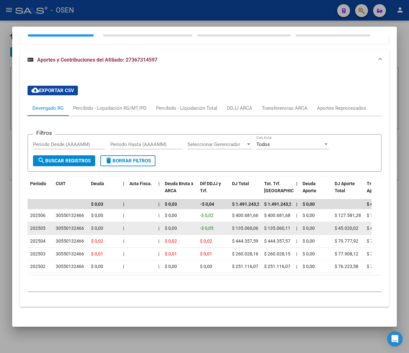
click at [67, 224] on div "30550132466" at bounding box center [70, 227] width 28 height 7
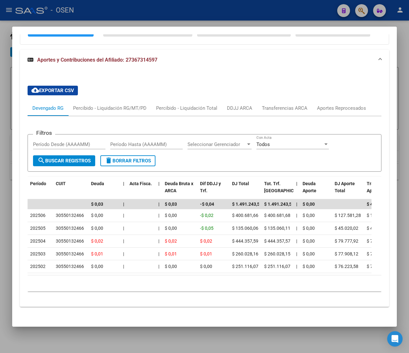
click at [171, 54] on mat-expansion-panel-header "Aportes y Contribuciones del Afiliado: 27367314597" at bounding box center [204, 60] width 369 height 21
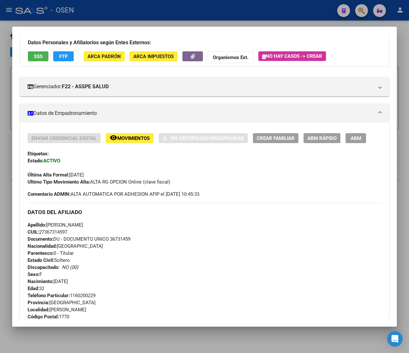
scroll to position [0, 0]
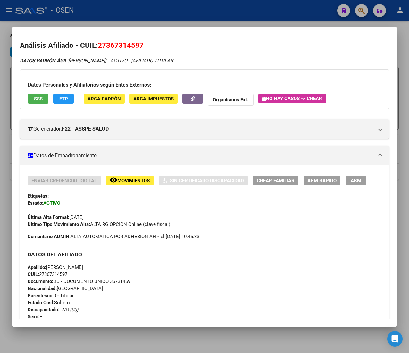
click at [203, 13] on div at bounding box center [204, 176] width 409 height 353
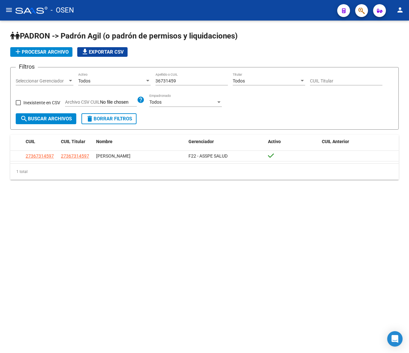
click at [120, 121] on span "delete Borrar Filtros" at bounding box center [109, 119] width 46 height 6
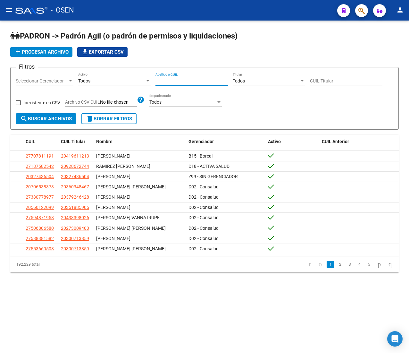
click at [179, 81] on input "Apellido o CUIL" at bounding box center [192, 80] width 72 height 5
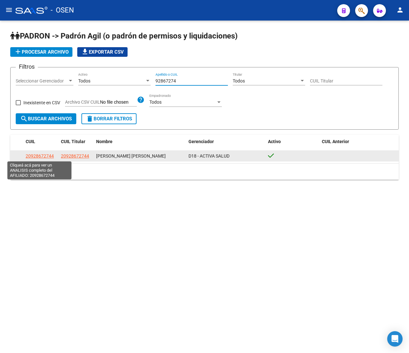
type input "92867274"
click at [42, 154] on span "20928672744" at bounding box center [40, 155] width 28 height 5
type textarea "20928672744"
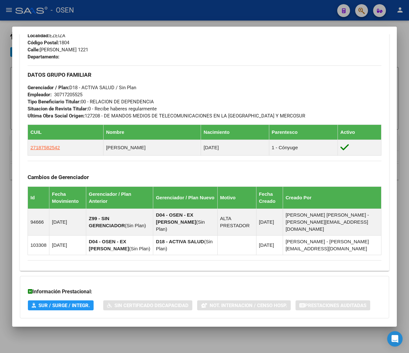
scroll to position [345, 0]
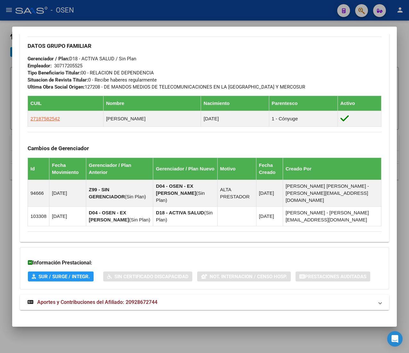
click at [164, 298] on mat-panel-title "Aportes y Contribuciones del Afiliado: 20928672744" at bounding box center [201, 302] width 346 height 8
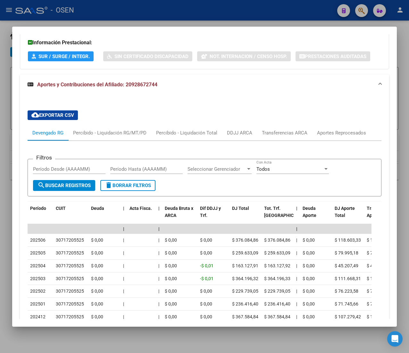
scroll to position [648, 0]
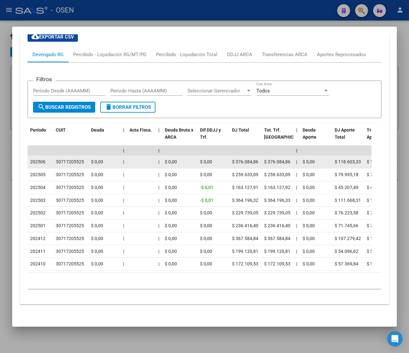
drag, startPoint x: 39, startPoint y: 151, endPoint x: 42, endPoint y: 149, distance: 3.9
click at [40, 159] on span "202506" at bounding box center [37, 161] width 15 height 5
click at [43, 159] on span "202506" at bounding box center [37, 161] width 15 height 5
drag, startPoint x: 39, startPoint y: 148, endPoint x: 60, endPoint y: 151, distance: 21.6
click at [51, 156] on datatable-body-cell "202506" at bounding box center [41, 162] width 26 height 13
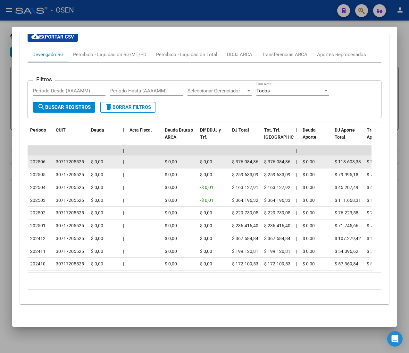
click at [61, 158] on div "30717205525" at bounding box center [70, 161] width 28 height 7
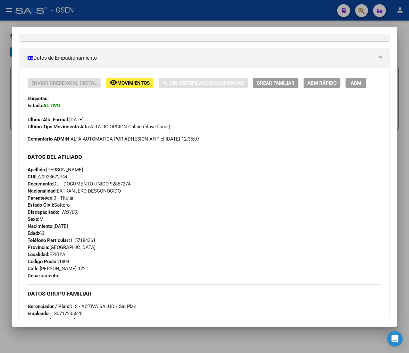
scroll to position [192, 0]
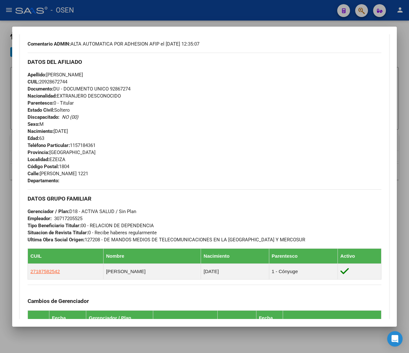
drag, startPoint x: 61, startPoint y: 165, endPoint x: 71, endPoint y: 166, distance: 10.6
click at [71, 166] on div "Teléfono Particular: 1157184361 Provincia: Buenos Aires Localidad: EZEIZA Códig…" at bounding box center [205, 163] width 354 height 42
drag, startPoint x: 41, startPoint y: 173, endPoint x: 94, endPoint y: 172, distance: 52.9
click at [88, 172] on span "Calle: DR QUIRNO COSTA 1221" at bounding box center [58, 174] width 61 height 6
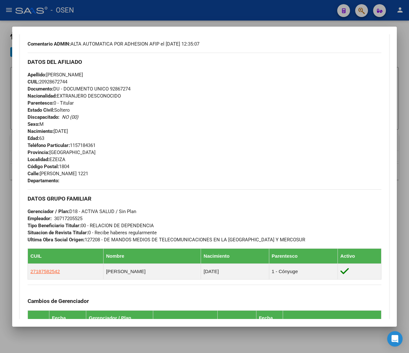
click at [88, 172] on span "Calle: DR QUIRNO COSTA 1221" at bounding box center [58, 174] width 61 height 6
drag, startPoint x: 98, startPoint y: 144, endPoint x: 72, endPoint y: 146, distance: 25.7
click at [72, 146] on span "Teléfono Particular: 1157184361" at bounding box center [62, 145] width 68 height 6
drag, startPoint x: 55, startPoint y: 130, endPoint x: 84, endPoint y: 130, distance: 28.5
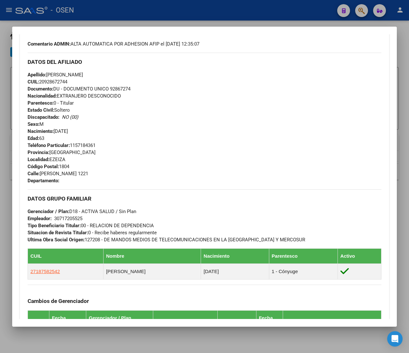
click at [84, 130] on div "Apellido: JOSE MOISES LEANDRO TRINIDAD CUIL: 20928672744 Documento: DU - DOCUME…" at bounding box center [205, 106] width 354 height 71
drag, startPoint x: 73, startPoint y: 144, endPoint x: 96, endPoint y: 145, distance: 22.4
click at [96, 145] on span "Teléfono Particular: 1157184361" at bounding box center [62, 145] width 68 height 6
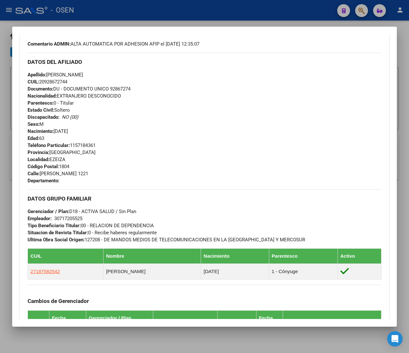
drag, startPoint x: 98, startPoint y: 145, endPoint x: 72, endPoint y: 146, distance: 26.0
click at [72, 146] on span "Teléfono Particular: 1157184361" at bounding box center [62, 145] width 68 height 6
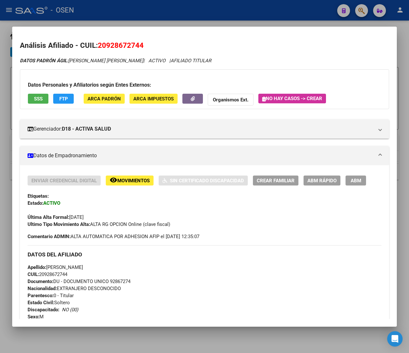
click at [58, 275] on span "CUIL: 20928672744" at bounding box center [48, 274] width 40 height 6
copy span "20928672744"
click at [276, 8] on div at bounding box center [204, 176] width 409 height 353
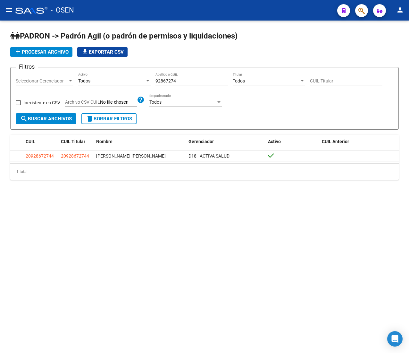
click at [10, 12] on mat-icon "menu" at bounding box center [9, 10] width 8 height 8
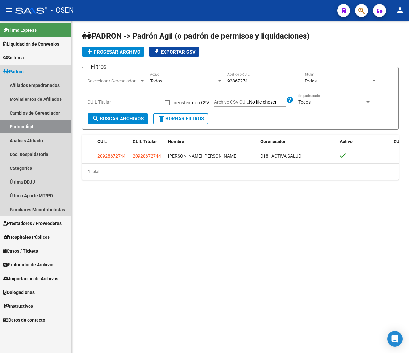
click at [24, 69] on span "Padrón" at bounding box center [13, 71] width 21 height 7
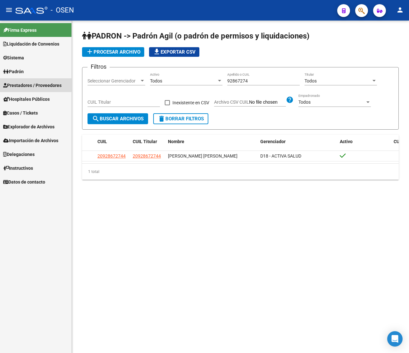
click at [27, 82] on span "Prestadores / Proveedores" at bounding box center [32, 85] width 58 height 7
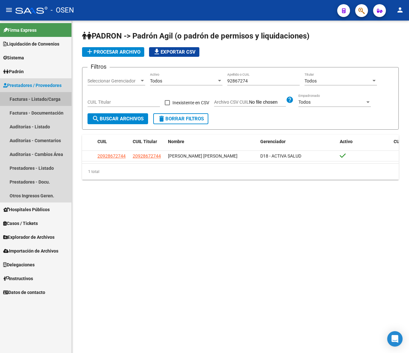
click at [31, 101] on link "Facturas - Listado/Carga" at bounding box center [36, 99] width 72 height 14
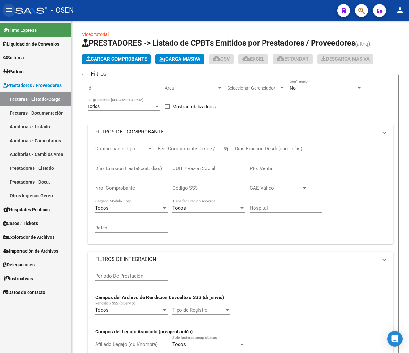
click at [4, 9] on button "menu" at bounding box center [9, 10] width 13 height 13
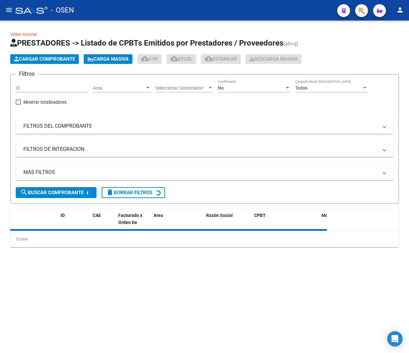
drag, startPoint x: 89, startPoint y: 86, endPoint x: 101, endPoint y: 86, distance: 12.2
click at [89, 86] on div "Filtros Id Area Area Seleccionar Gerenciador Seleccionar Gerenciador No Confirm…" at bounding box center [205, 133] width 378 height 107
click at [101, 86] on span "Area" at bounding box center [119, 87] width 52 height 5
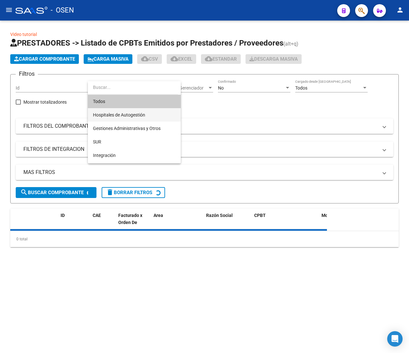
click at [113, 119] on span "Hospitales de Autogestión" at bounding box center [134, 114] width 83 height 13
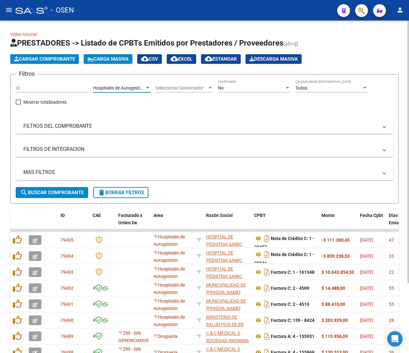
click at [69, 194] on span "search Buscar Comprobante" at bounding box center [51, 193] width 63 height 6
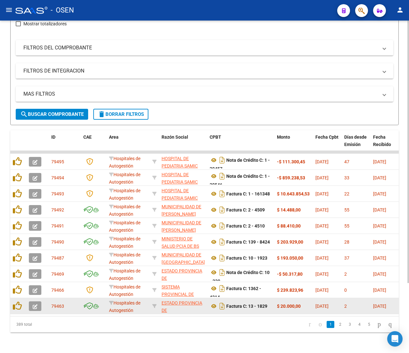
scroll to position [89, 0]
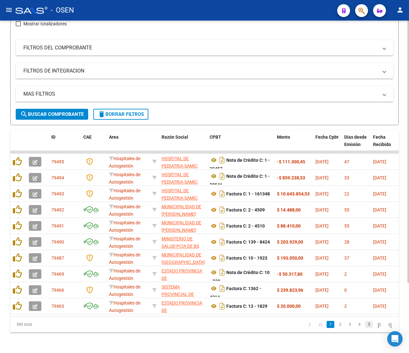
click at [365, 323] on link "5" at bounding box center [369, 324] width 8 height 7
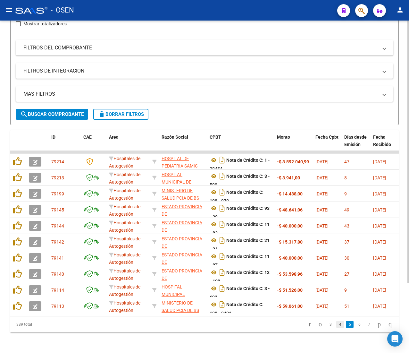
click at [336, 323] on link "4" at bounding box center [340, 324] width 8 height 7
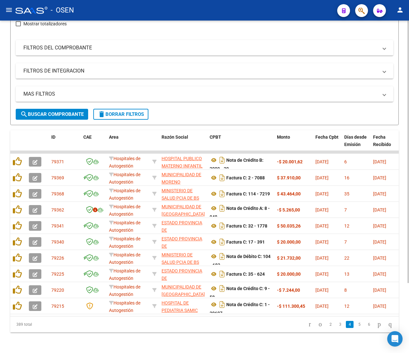
click at [10, 9] on mat-icon "menu" at bounding box center [9, 10] width 8 height 8
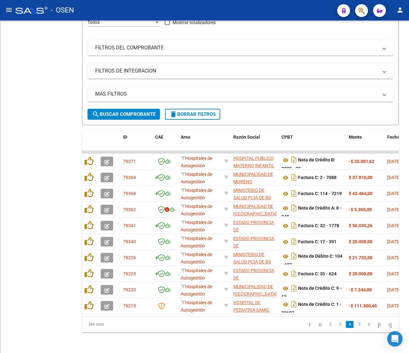
scroll to position [93, 0]
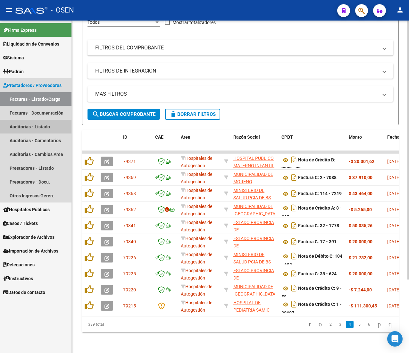
click at [47, 128] on link "Auditorías - Listado" at bounding box center [36, 127] width 72 height 14
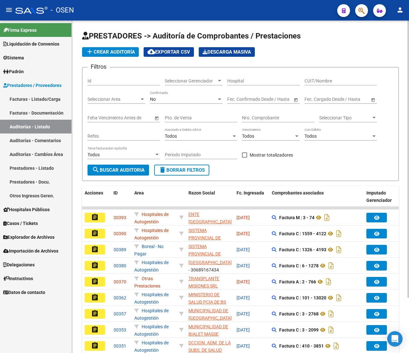
click at [12, 8] on button "menu" at bounding box center [9, 10] width 13 height 13
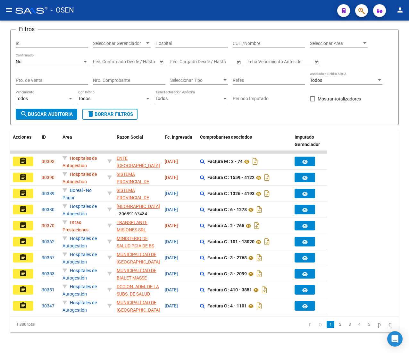
click at [22, 157] on mat-icon "assignment" at bounding box center [23, 161] width 8 height 8
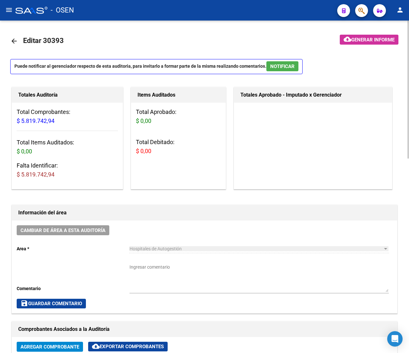
click at [19, 38] on link "arrow_back" at bounding box center [16, 40] width 13 height 15
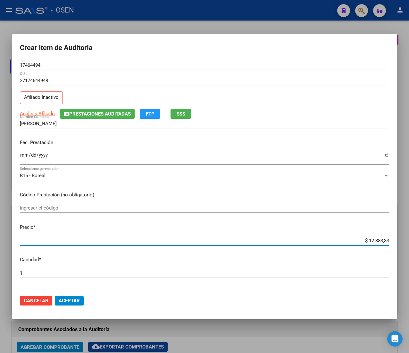
scroll to position [0, 164]
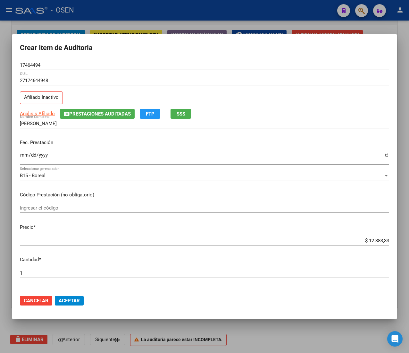
click at [35, 63] on input "17464494" at bounding box center [204, 65] width 369 height 6
click at [72, 298] on span "Aceptar" at bounding box center [69, 301] width 21 height 6
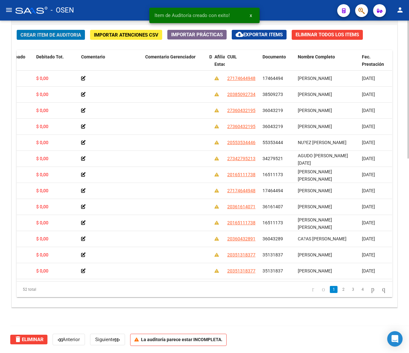
click at [74, 33] on span "Crear Item de Auditoria" at bounding box center [51, 35] width 61 height 6
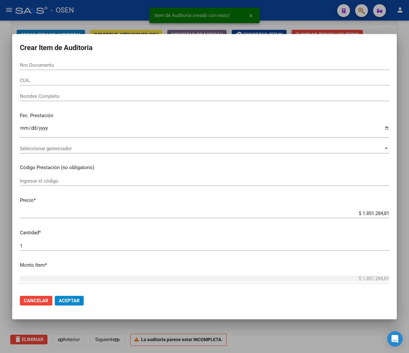
click at [51, 80] on input "CUIL" at bounding box center [204, 81] width 369 height 6
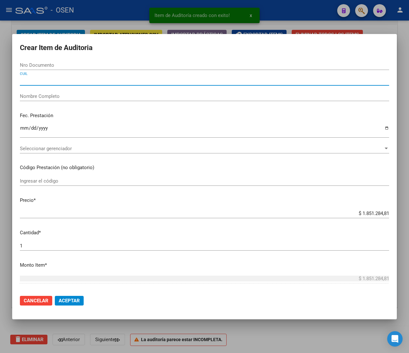
paste input "20165111738"
type input "20165111738"
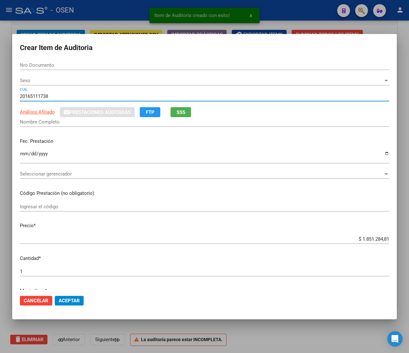
type input "16511173"
type input "[PERSON_NAME] [PERSON_NAME]"
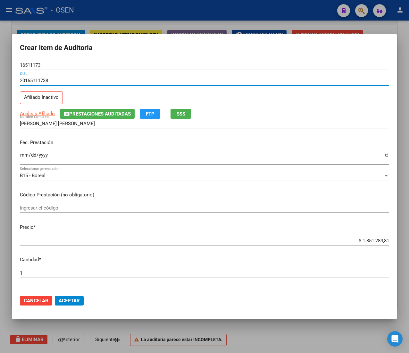
type input "20165111738"
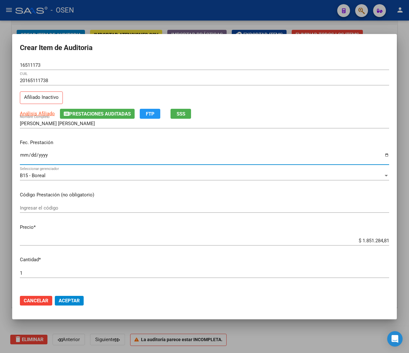
click at [24, 156] on input "Ingresar la fecha" at bounding box center [204, 157] width 369 height 10
type input "[DATE]"
click at [35, 112] on span "Análisis Afiliado" at bounding box center [37, 114] width 35 height 6
type textarea "20165111738"
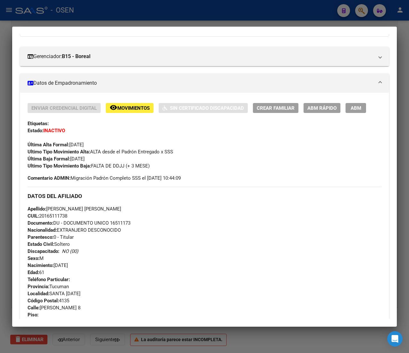
scroll to position [0, 0]
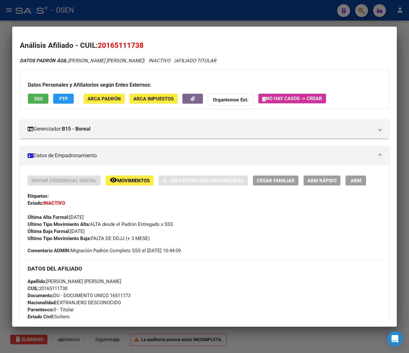
click at [44, 96] on button "SSS" at bounding box center [38, 99] width 21 height 10
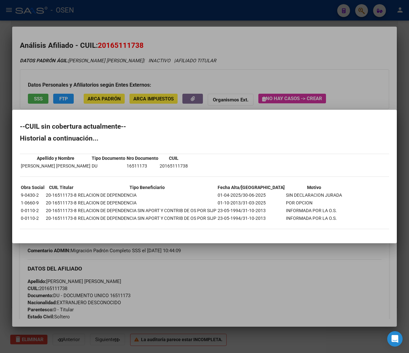
click at [126, 162] on td "16511173" at bounding box center [142, 165] width 32 height 7
click at [126, 162] on th "Nro Documento" at bounding box center [142, 158] width 32 height 7
click at [126, 165] on td "16511173" at bounding box center [142, 165] width 32 height 7
copy td "16511173"
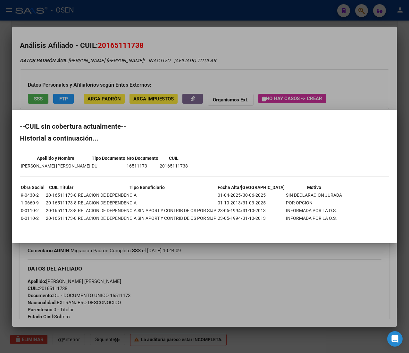
drag, startPoint x: 194, startPoint y: 46, endPoint x: 187, endPoint y: 31, distance: 16.1
click at [194, 46] on div at bounding box center [204, 176] width 409 height 353
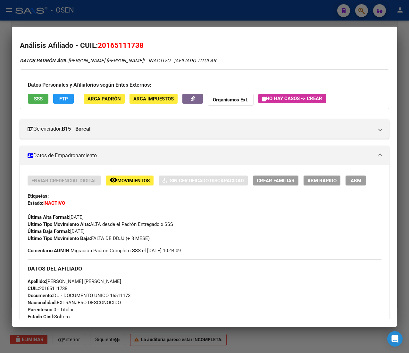
click at [167, 14] on div at bounding box center [204, 176] width 409 height 353
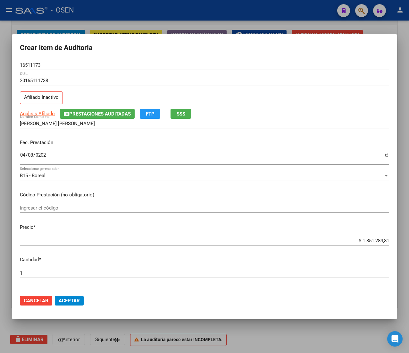
click at [374, 240] on input "$ 1.851.284,81" at bounding box center [204, 241] width 369 height 6
click at [372, 241] on input "$ 1.851.284,81" at bounding box center [204, 241] width 369 height 6
click at [371, 242] on input "$ 1.851.284,81" at bounding box center [204, 241] width 369 height 6
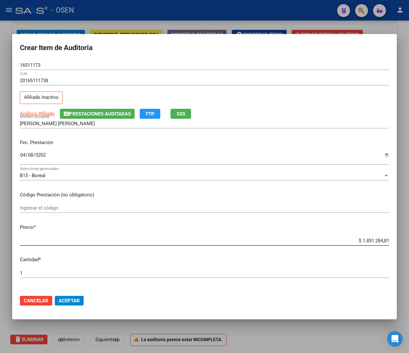
type input "$ 0,01"
type input "$ 0,12"
type input "$ 1,23"
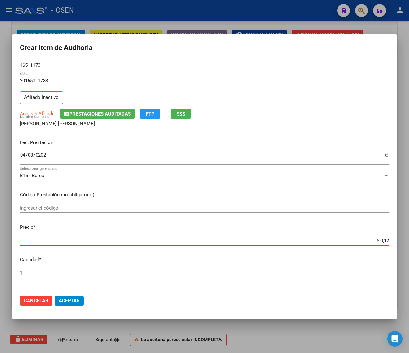
type input "$ 1,23"
type input "$ 12,38"
type input "$ 123,83"
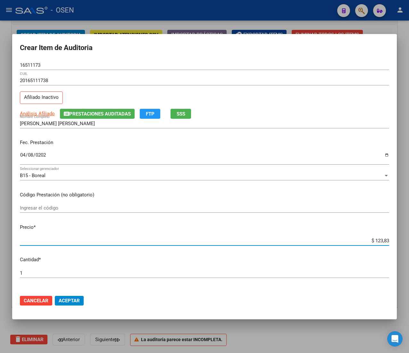
type input "$ 1.238,33"
type input "$ 12.383,33"
click at [73, 295] on mat-dialog-actions "Cancelar Aceptar" at bounding box center [204, 301] width 369 height 22
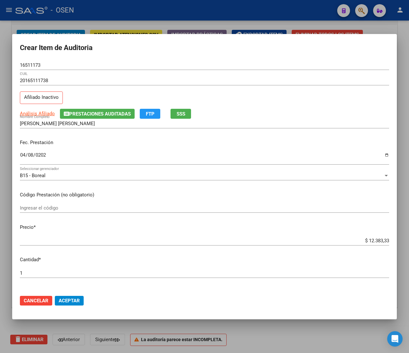
click at [73, 298] on span "Aceptar" at bounding box center [69, 301] width 21 height 6
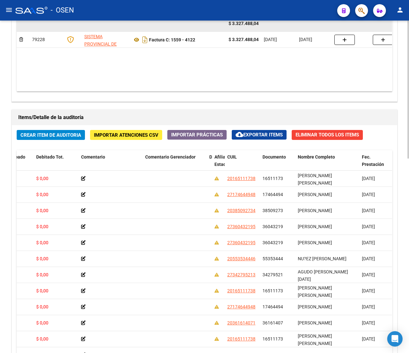
scroll to position [340, 0]
